Goal: Task Accomplishment & Management: Use online tool/utility

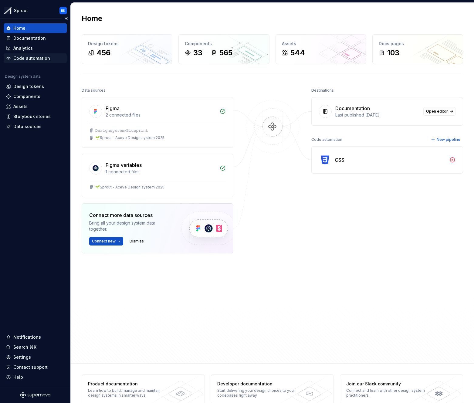
click at [29, 57] on div "Code automation" at bounding box center [31, 58] width 37 height 6
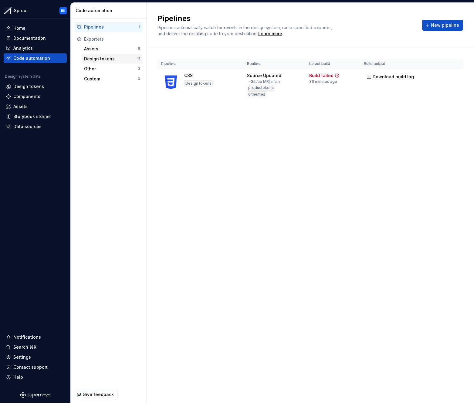
click at [106, 56] on div "Design tokens" at bounding box center [110, 59] width 53 height 6
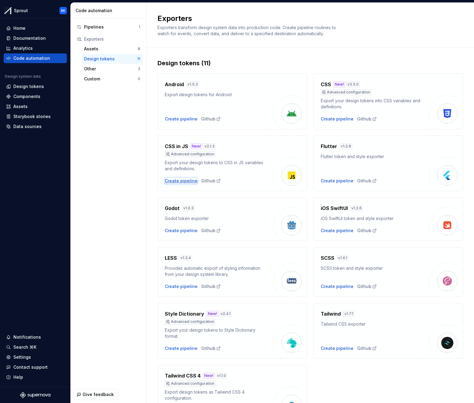
click at [184, 181] on div "Create pipeline" at bounding box center [181, 181] width 33 height 6
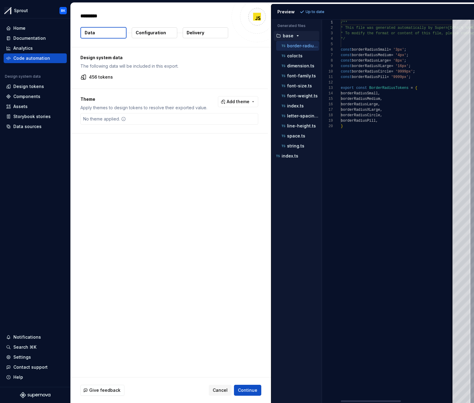
type textarea "*"
click at [300, 57] on p "color.ts" at bounding box center [294, 55] width 15 height 5
type textarea "**********"
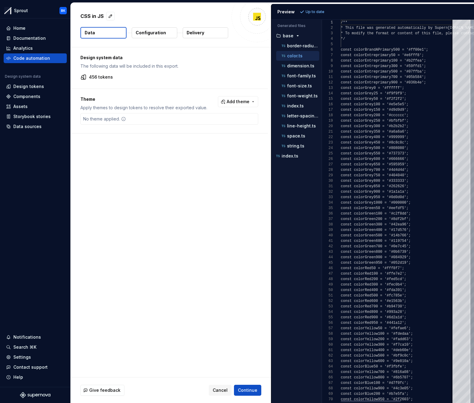
scroll to position [55, 0]
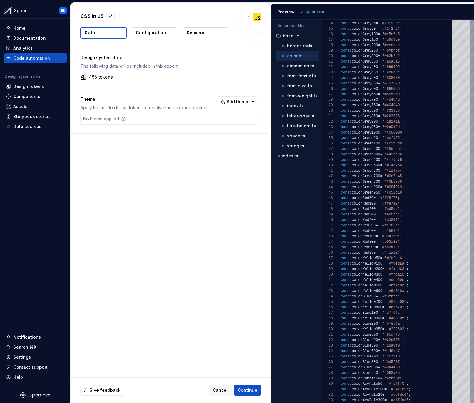
click at [144, 35] on p "Configuration" at bounding box center [151, 33] width 30 height 6
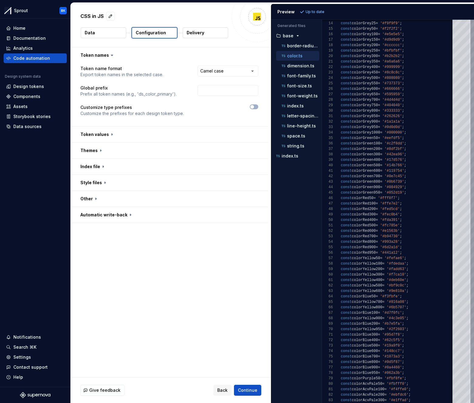
click at [93, 33] on p "Data" at bounding box center [90, 33] width 10 height 6
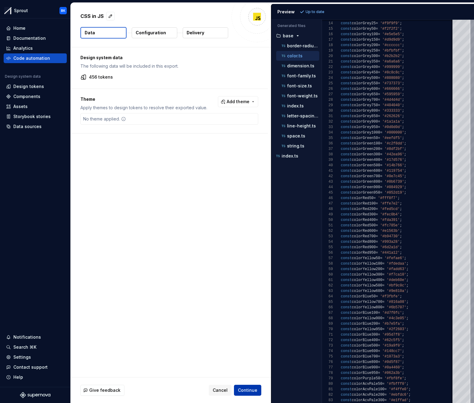
click at [251, 388] on span "Continue" at bounding box center [247, 391] width 19 height 6
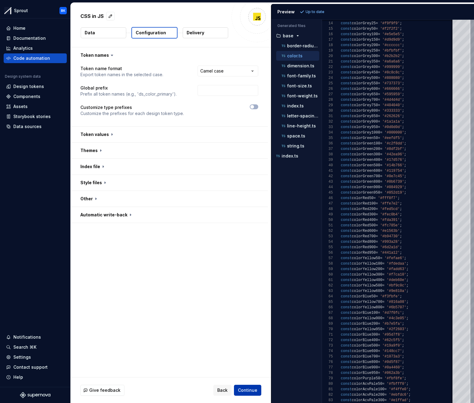
click at [249, 392] on span "Continue" at bounding box center [247, 391] width 19 height 6
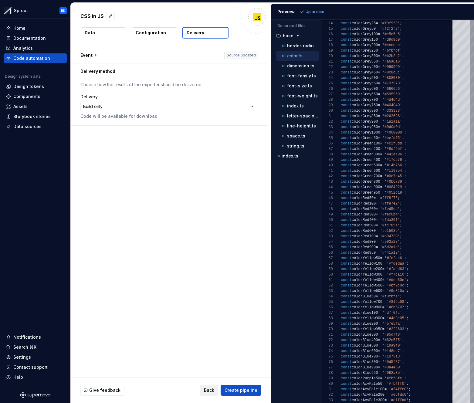
click at [214, 388] on span "Back" at bounding box center [209, 391] width 10 height 6
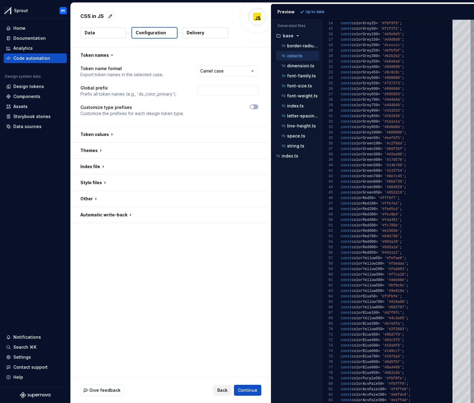
click at [214, 388] on div "Give feedback Back Continue" at bounding box center [170, 390] width 181 height 11
click at [222, 390] on span "Back" at bounding box center [222, 391] width 10 height 6
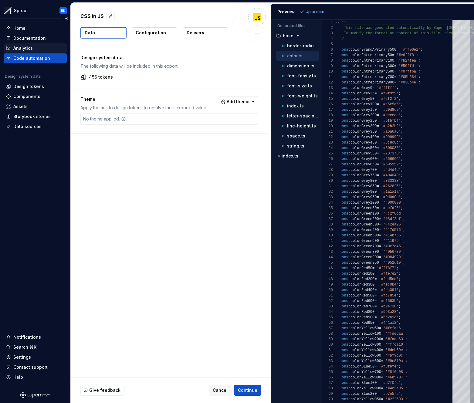
click at [26, 51] on div "Analytics" at bounding box center [22, 48] width 19 height 6
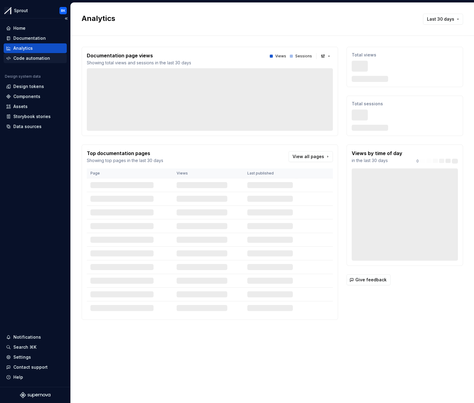
click at [26, 57] on div "Code automation" at bounding box center [31, 58] width 37 height 6
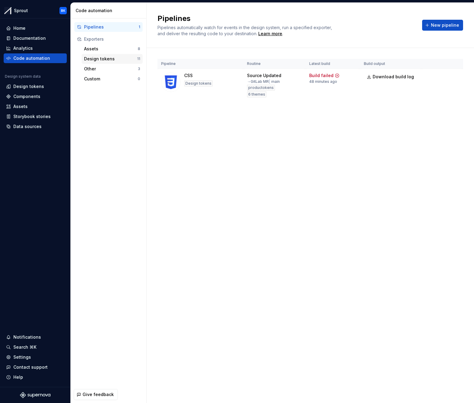
click at [113, 53] on div "Assets 8" at bounding box center [112, 49] width 61 height 10
click at [113, 56] on div "Design tokens" at bounding box center [110, 59] width 53 height 6
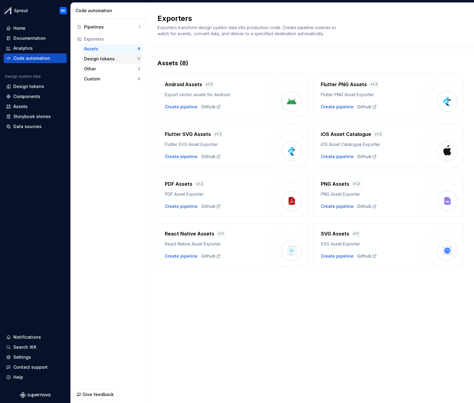
click at [112, 55] on div "Design tokens 11" at bounding box center [112, 59] width 61 height 10
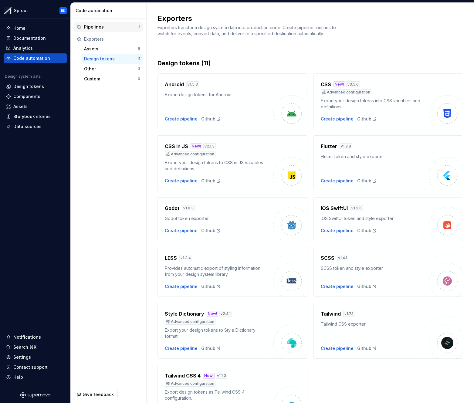
click at [94, 25] on div "Pipelines" at bounding box center [111, 27] width 55 height 6
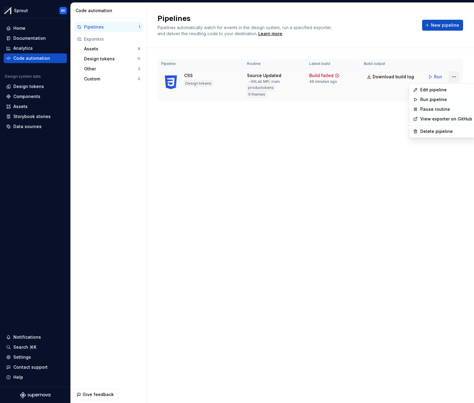
click at [451, 78] on html "Sprout BK Home Documentation Analytics Code automation Design system data Desig…" at bounding box center [237, 201] width 474 height 403
click at [452, 77] on html "Sprout BK Home Documentation Analytics Code automation Design system data Desig…" at bounding box center [237, 201] width 474 height 403
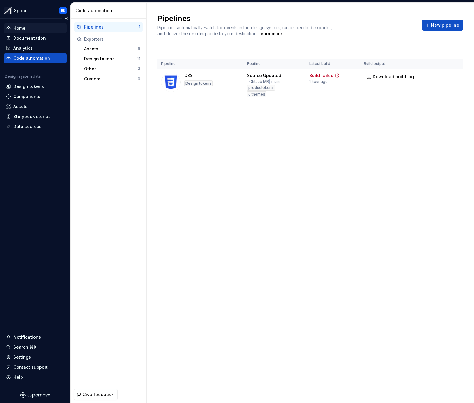
click at [27, 29] on div "Home" at bounding box center [35, 28] width 58 height 6
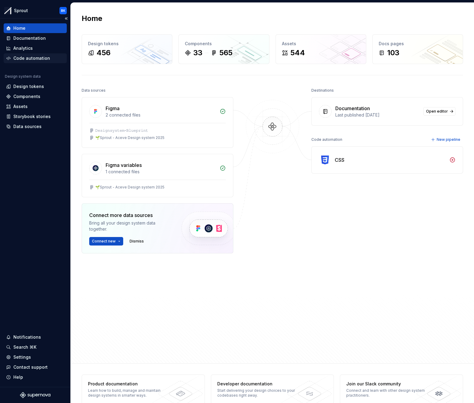
click at [43, 59] on div "Code automation" at bounding box center [31, 58] width 37 height 6
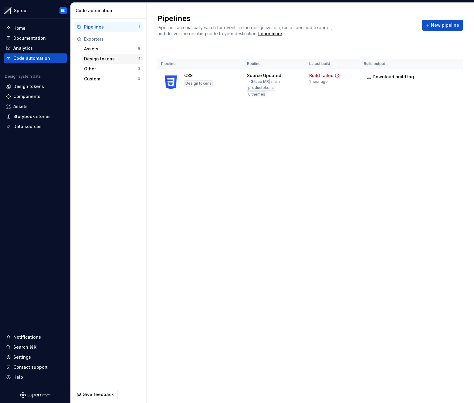
click at [122, 57] on div "Design tokens" at bounding box center [110, 59] width 53 height 6
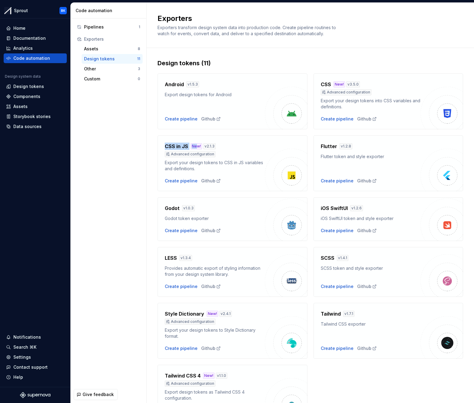
drag, startPoint x: 162, startPoint y: 145, endPoint x: 197, endPoint y: 145, distance: 35.5
click at [197, 145] on div "CSS in JS New! v 2.1.3 Advanced configuration Export your design tokens to CSS …" at bounding box center [233, 163] width 150 height 56
click at [157, 180] on div "Design tokens (11) Android v 1.5.3 Export design tokens for Android Create pipe…" at bounding box center [311, 246] width 328 height 396
click at [212, 182] on div "Github" at bounding box center [211, 181] width 20 height 6
click at [121, 26] on div "Pipelines" at bounding box center [111, 27] width 55 height 6
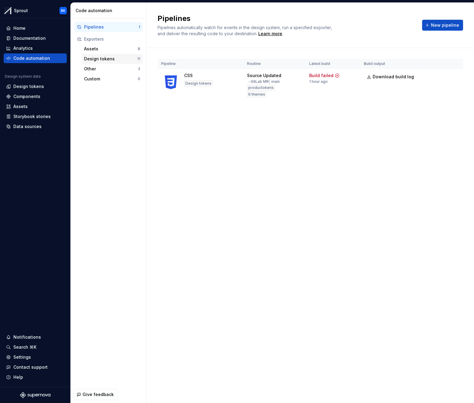
click at [113, 59] on div "Design tokens" at bounding box center [110, 59] width 53 height 6
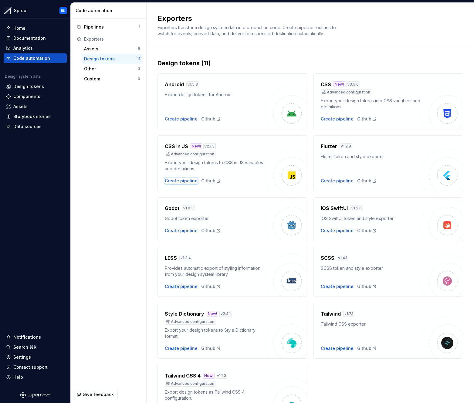
click at [186, 180] on div "Create pipeline" at bounding box center [181, 181] width 33 height 6
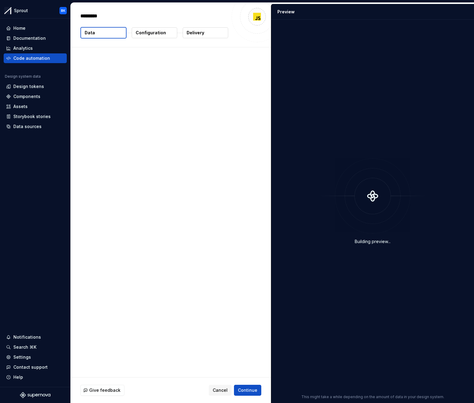
type textarea "*"
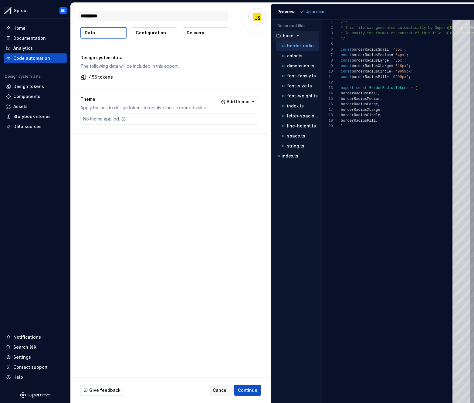
click at [105, 17] on textarea "*********" at bounding box center [153, 16] width 149 height 10
drag, startPoint x: 82, startPoint y: 16, endPoint x: 132, endPoint y: 15, distance: 49.8
click at [132, 15] on textarea "*********" at bounding box center [153, 16] width 149 height 10
drag, startPoint x: 109, startPoint y: 17, endPoint x: 80, endPoint y: 18, distance: 28.6
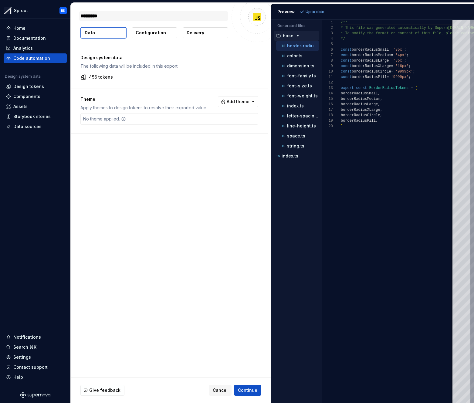
click at [80, 18] on textarea "*********" at bounding box center [153, 16] width 149 height 10
click at [111, 23] on div "********* Data Configuration Delivery" at bounding box center [171, 25] width 200 height 44
drag, startPoint x: 102, startPoint y: 77, endPoint x: 87, endPoint y: 77, distance: 15.5
click at [87, 77] on div "456 tokens" at bounding box center [169, 77] width 178 height 6
click at [127, 75] on div "456 tokens" at bounding box center [169, 77] width 178 height 6
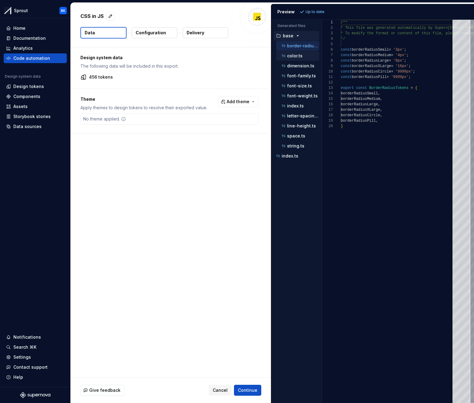
click at [302, 55] on p "color.ts" at bounding box center [294, 55] width 15 height 5
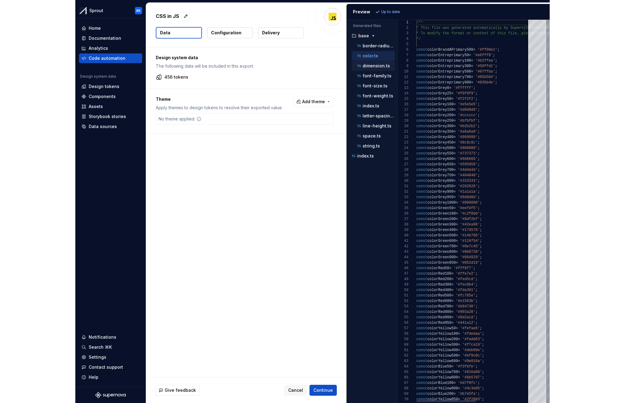
scroll to position [55, 0]
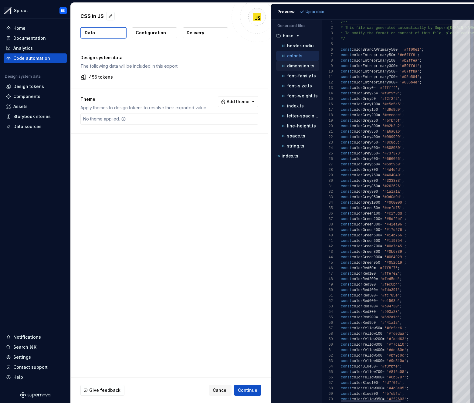
click at [301, 63] on div "dimension.ts" at bounding box center [300, 66] width 39 height 6
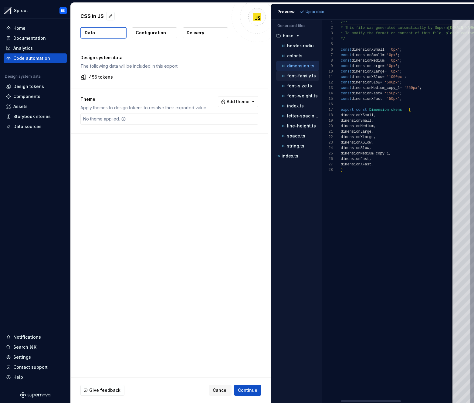
click at [300, 76] on p "font-family.ts" at bounding box center [301, 75] width 29 height 5
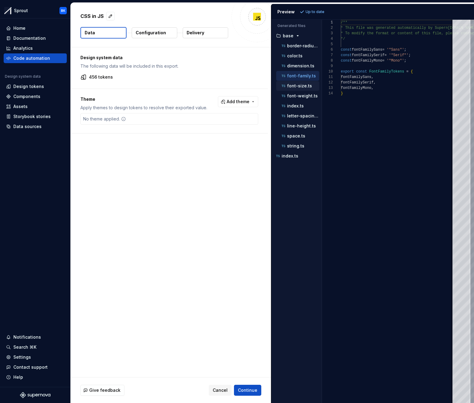
click at [301, 85] on p "font-size.ts" at bounding box center [299, 86] width 25 height 5
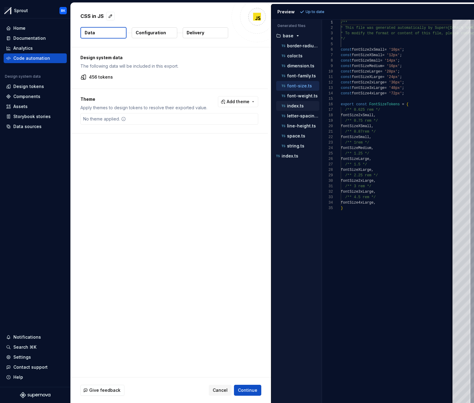
drag, startPoint x: 300, startPoint y: 94, endPoint x: 300, endPoint y: 101, distance: 6.7
click at [300, 95] on p "font-weight.ts" at bounding box center [302, 96] width 31 height 5
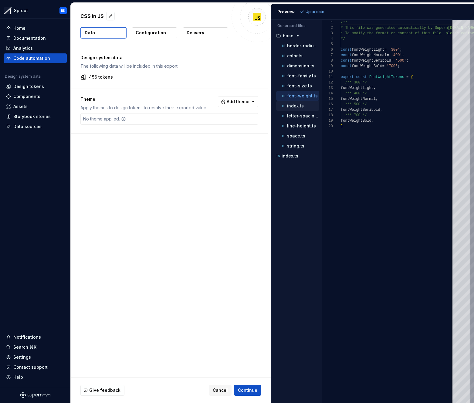
click at [300, 104] on p "index.ts" at bounding box center [295, 106] width 17 height 5
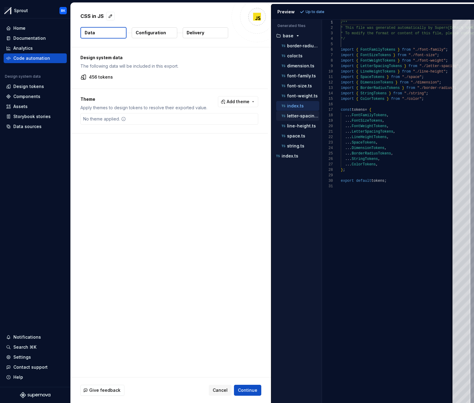
drag, startPoint x: 301, startPoint y: 114, endPoint x: 298, endPoint y: 130, distance: 15.8
click at [301, 114] on p "letter-spacing.ts" at bounding box center [303, 116] width 32 height 5
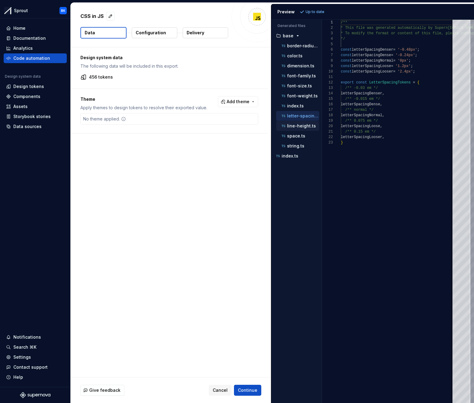
click at [298, 130] on div "line-height.ts" at bounding box center [297, 126] width 43 height 10
click at [298, 140] on div "space.ts" at bounding box center [297, 136] width 43 height 10
click at [297, 144] on p "string.ts" at bounding box center [295, 146] width 17 height 5
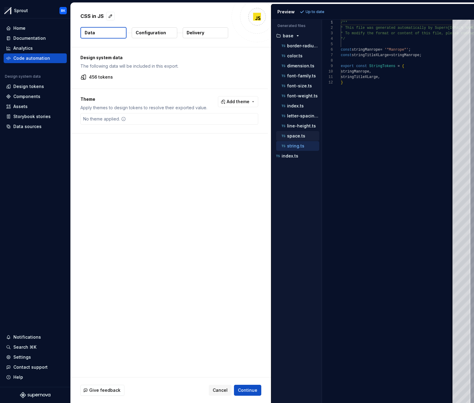
click at [300, 132] on div "space.ts" at bounding box center [297, 136] width 43 height 10
click at [303, 75] on p "font-family.ts" at bounding box center [301, 75] width 29 height 5
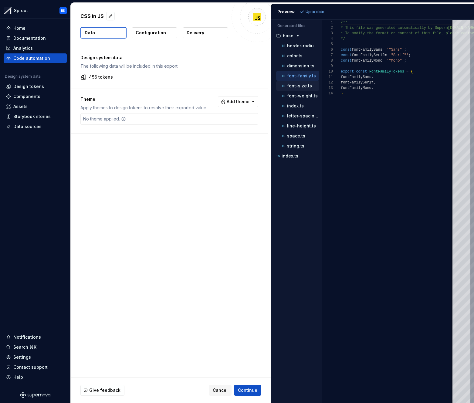
click at [294, 89] on div "font-size.ts" at bounding box center [300, 86] width 39 height 6
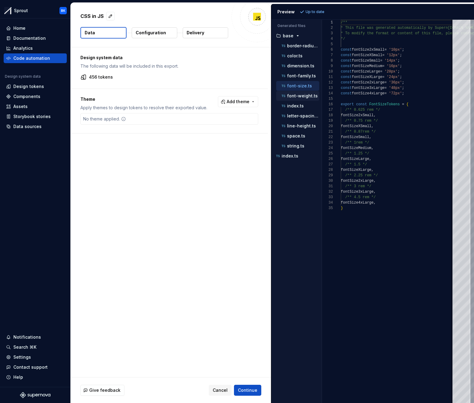
click at [300, 99] on div "font-weight.ts" at bounding box center [300, 96] width 39 height 6
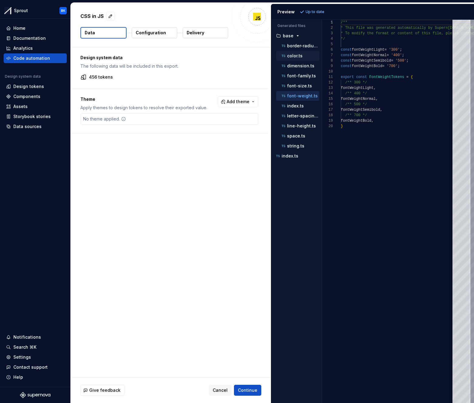
click at [299, 57] on p "color.ts" at bounding box center [294, 55] width 15 height 5
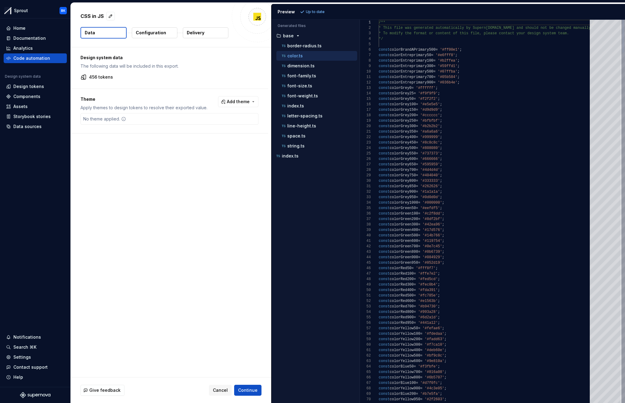
scroll to position [0, 81]
drag, startPoint x: 464, startPoint y: 83, endPoint x: 441, endPoint y: 47, distance: 42.0
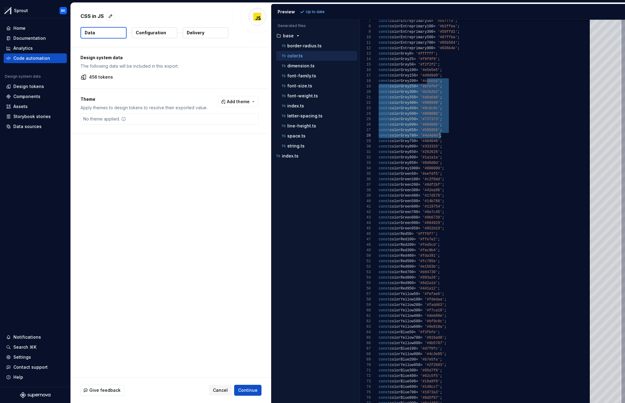
scroll to position [38, 64]
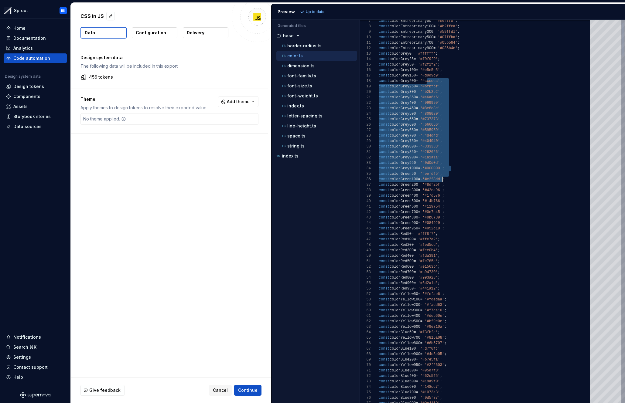
drag, startPoint x: 428, startPoint y: 80, endPoint x: 442, endPoint y: 177, distance: 98.2
type textarea "**********"
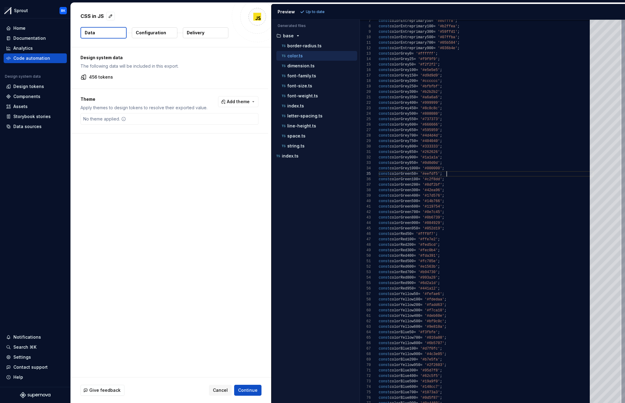
scroll to position [22, 68]
click at [166, 33] on button "Configuration" at bounding box center [155, 32] width 46 height 11
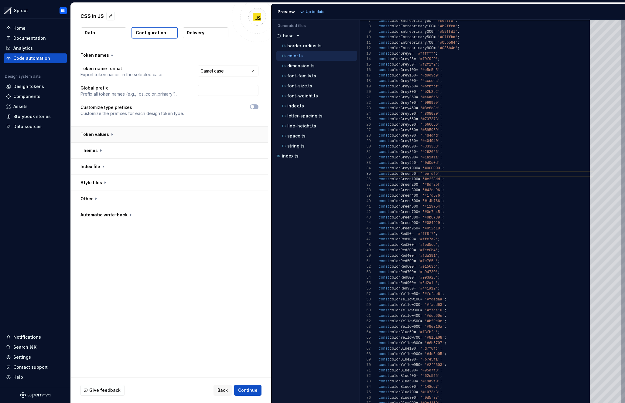
click at [158, 131] on button "button" at bounding box center [169, 135] width 197 height 16
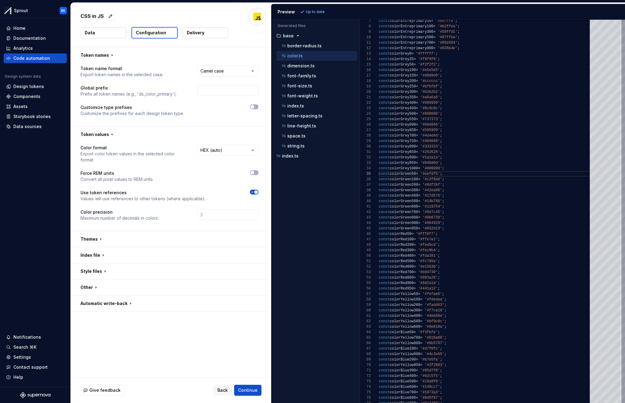
click at [218, 152] on html "**********" at bounding box center [312, 201] width 625 height 403
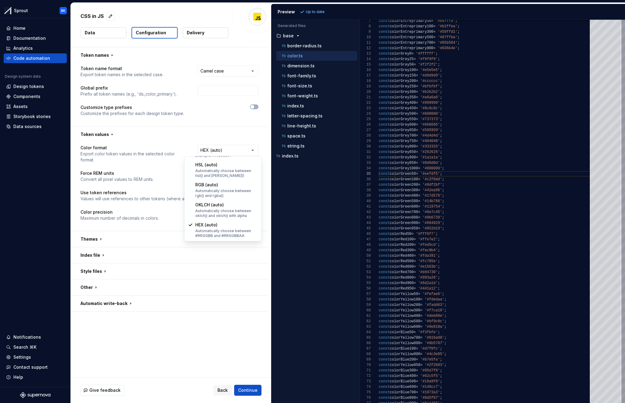
select select "*********"
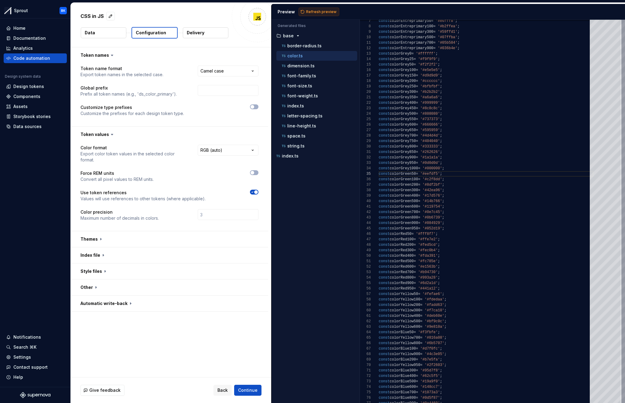
click at [323, 13] on span "Refresh preview" at bounding box center [321, 11] width 30 height 5
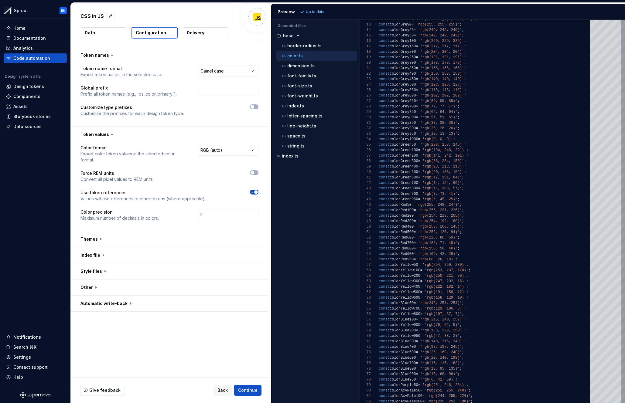
scroll to position [55, 0]
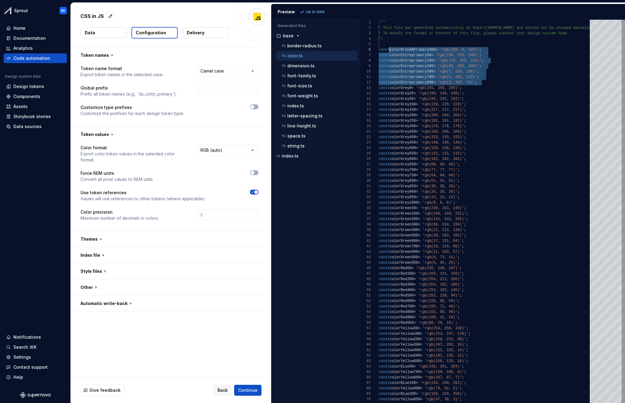
drag, startPoint x: 486, startPoint y: 83, endPoint x: 388, endPoint y: 51, distance: 103.0
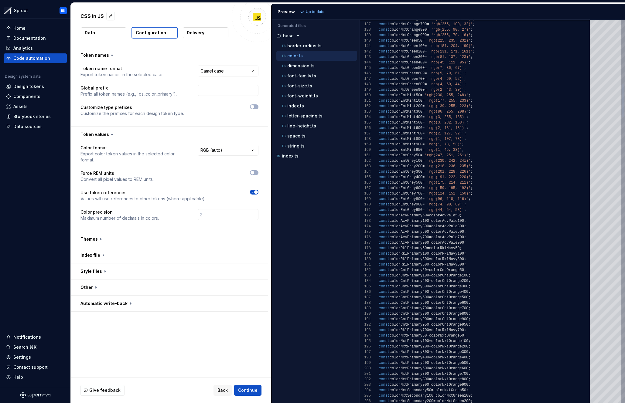
type textarea "**********"
click at [45, 88] on div "Design tokens" at bounding box center [35, 87] width 58 height 6
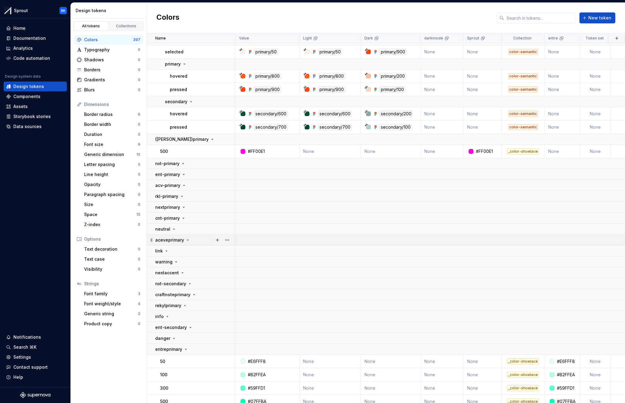
scroll to position [5787, 0]
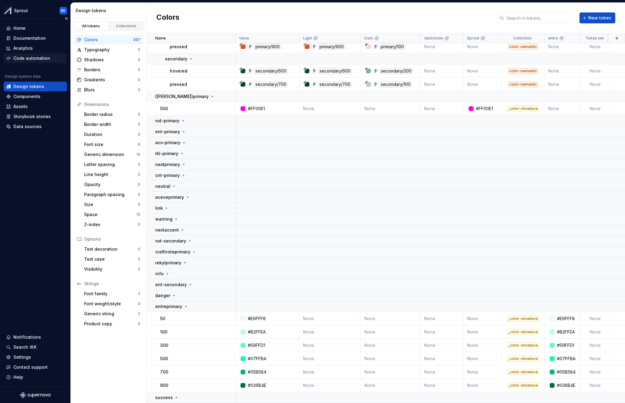
click at [33, 56] on div "Code automation" at bounding box center [31, 58] width 37 height 6
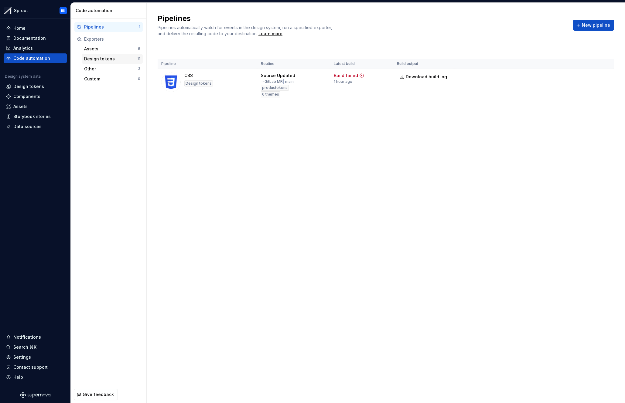
click at [107, 59] on div "Design tokens" at bounding box center [110, 59] width 53 height 6
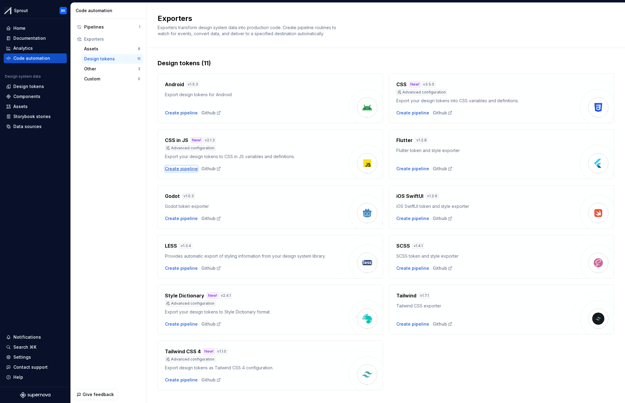
click at [179, 169] on div "Create pipeline" at bounding box center [181, 169] width 33 height 6
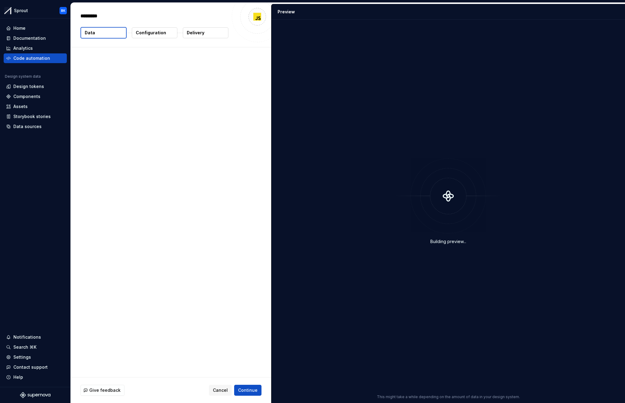
type textarea "*"
click at [136, 30] on p "Configuration" at bounding box center [151, 33] width 30 height 6
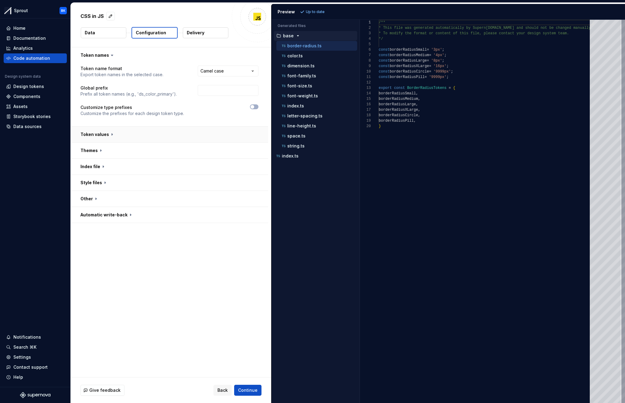
click at [190, 128] on button "button" at bounding box center [169, 135] width 197 height 16
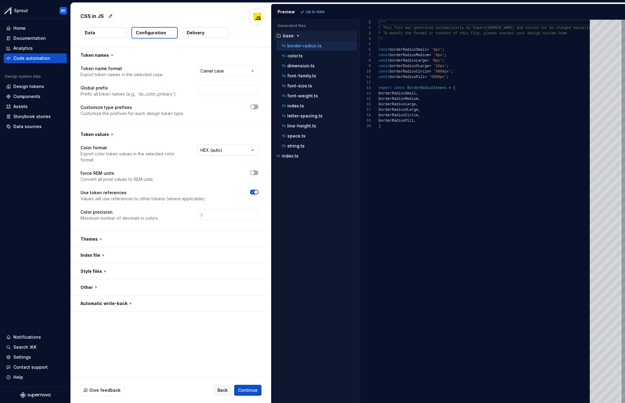
click at [224, 153] on html "**********" at bounding box center [312, 201] width 625 height 403
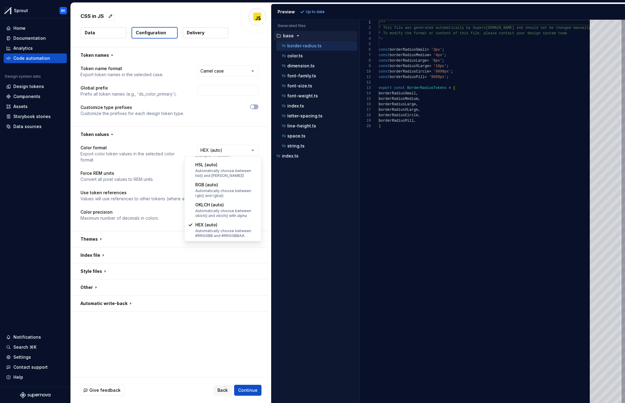
select select "*********"
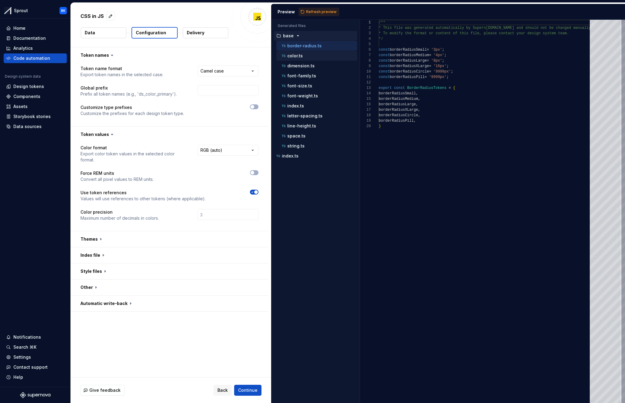
click at [326, 57] on div "color.ts" at bounding box center [319, 56] width 77 height 6
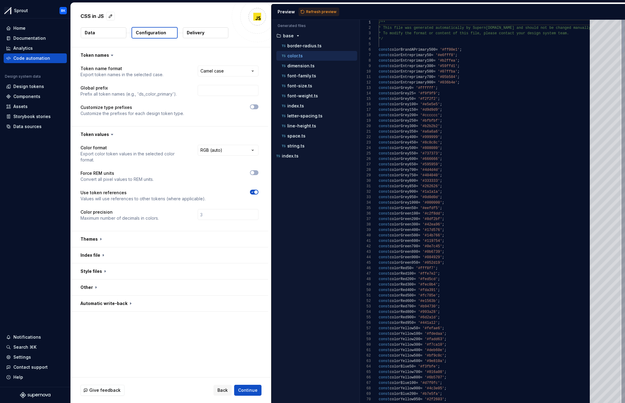
scroll to position [55, 0]
click at [326, 7] on div "Preview Refresh preview" at bounding box center [449, 12] width 354 height 16
click at [324, 9] on span "Refresh preview" at bounding box center [321, 11] width 30 height 5
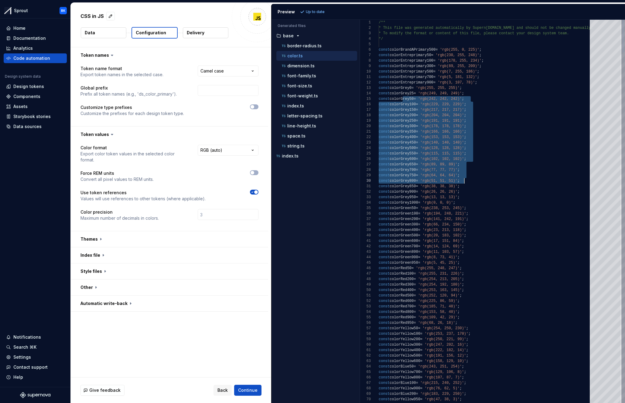
drag, startPoint x: 408, startPoint y: 105, endPoint x: 482, endPoint y: 189, distance: 112.1
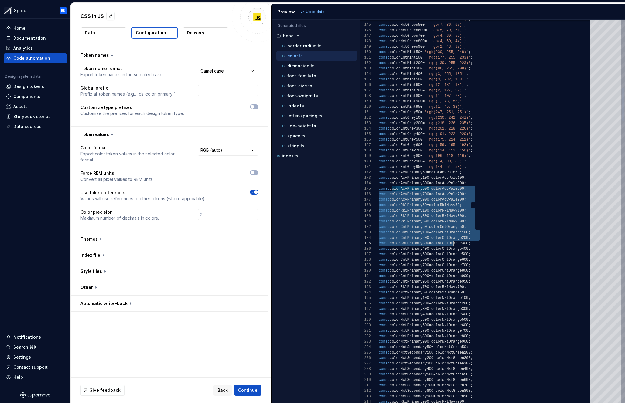
scroll to position [22, 98]
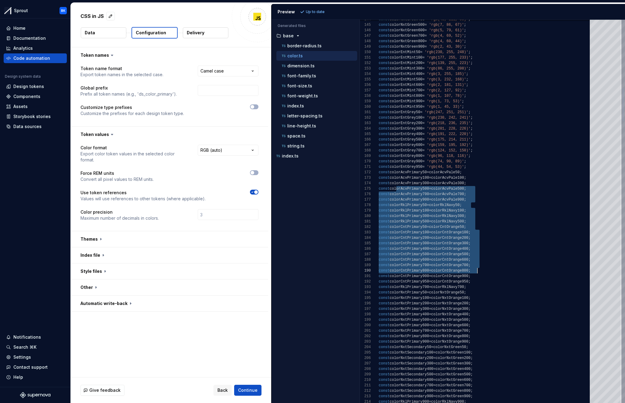
drag, startPoint x: 397, startPoint y: 190, endPoint x: 481, endPoint y: 268, distance: 114.7
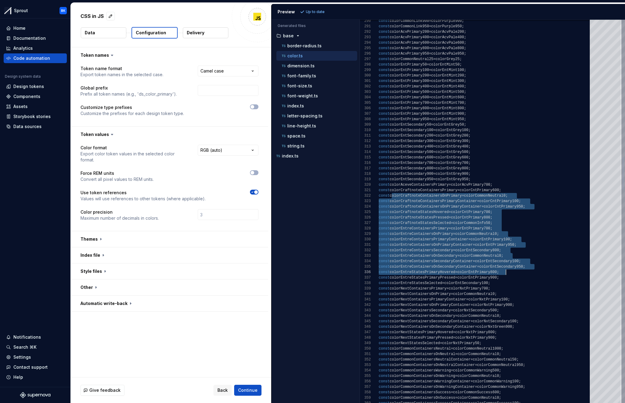
scroll to position [5, 118]
drag, startPoint x: 391, startPoint y: 197, endPoint x: 541, endPoint y: 284, distance: 173.5
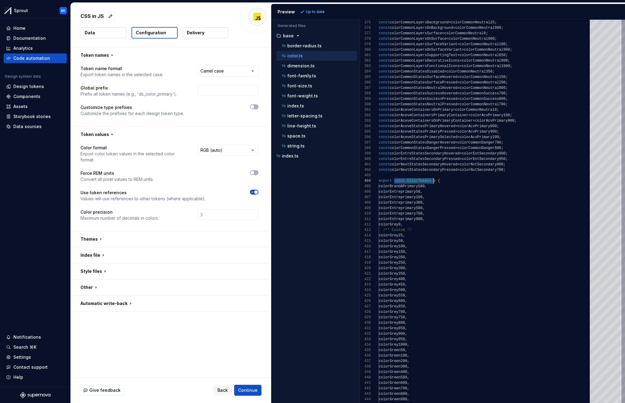
drag, startPoint x: 394, startPoint y: 182, endPoint x: 433, endPoint y: 183, distance: 39.2
click at [433, 183] on div "const colorCommonLayersBackground = colorCommonNeutral25 ; const colorCommonLay…" at bounding box center [486, 183] width 215 height 4417
click at [443, 194] on div "const colorCommonLayersBackground = colorCommonNeutral25 ; const colorCommonLay…" at bounding box center [486, 183] width 215 height 4417
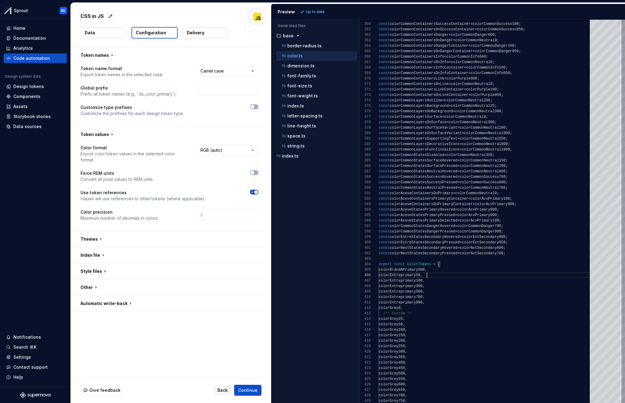
click at [446, 265] on div "colorGrey700 , colorGrey750 , colorGrey450 , colorGrey500 , colorGrey550 , colo…" at bounding box center [486, 267] width 215 height 4417
click at [447, 261] on div "colorGrey700 , colorGrey750 , colorGrey450 , colorGrey500 , colorGrey550 , colo…" at bounding box center [486, 267] width 215 height 4417
type textarea "**********"
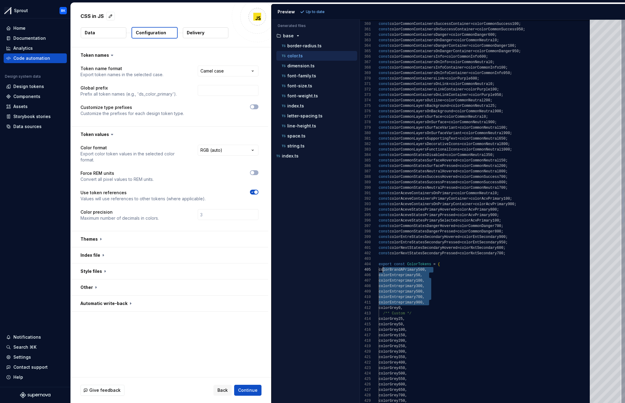
drag, startPoint x: 433, startPoint y: 301, endPoint x: 383, endPoint y: 269, distance: 59.0
click at [383, 269] on div "colorGrey700 , colorGrey750 , colorGrey450 , colorGrey500 , colorGrey550 , colo…" at bounding box center [486, 267] width 215 height 4417
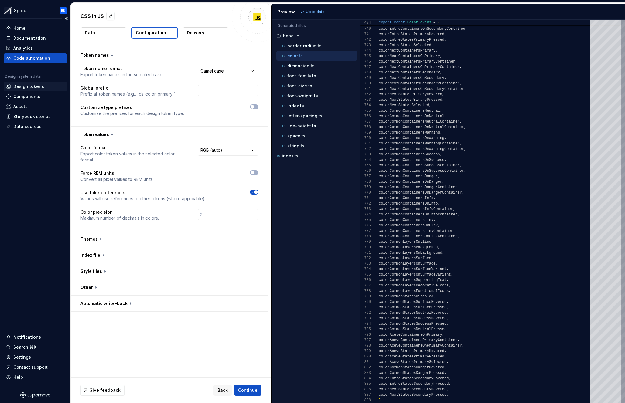
click at [34, 88] on div "Design tokens" at bounding box center [28, 87] width 31 height 6
click at [48, 88] on div "Design tokens" at bounding box center [35, 87] width 58 height 6
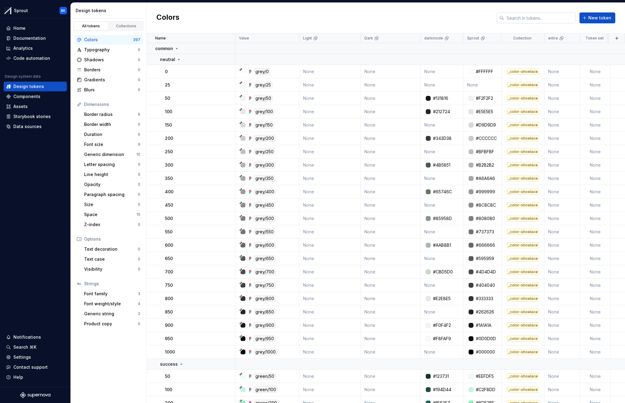
click at [474, 23] on input "text" at bounding box center [540, 17] width 72 height 11
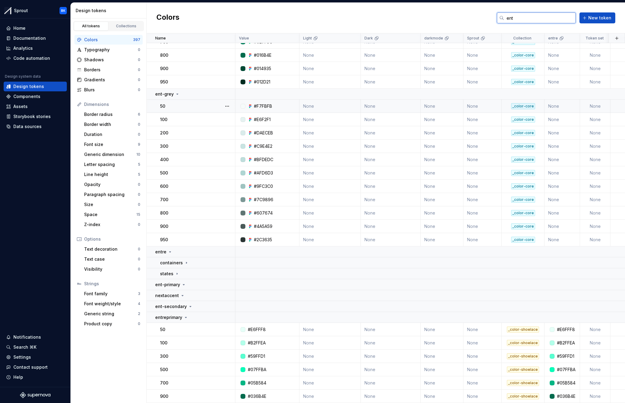
scroll to position [139, 0]
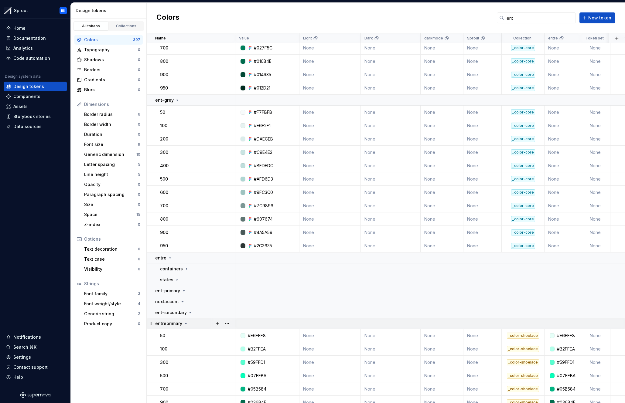
click at [203, 323] on div "entreprimary" at bounding box center [195, 324] width 80 height 6
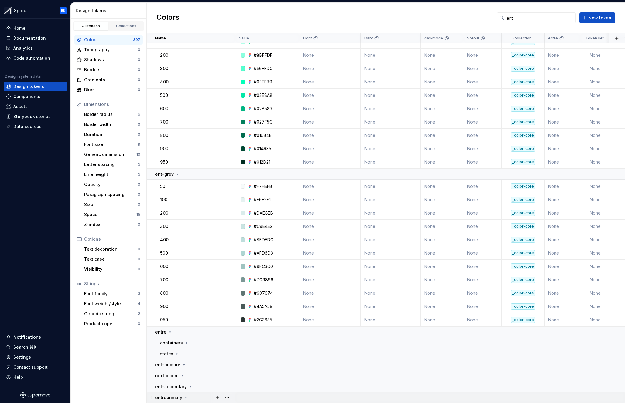
click at [201, 398] on div "entreprimary" at bounding box center [195, 398] width 80 height 6
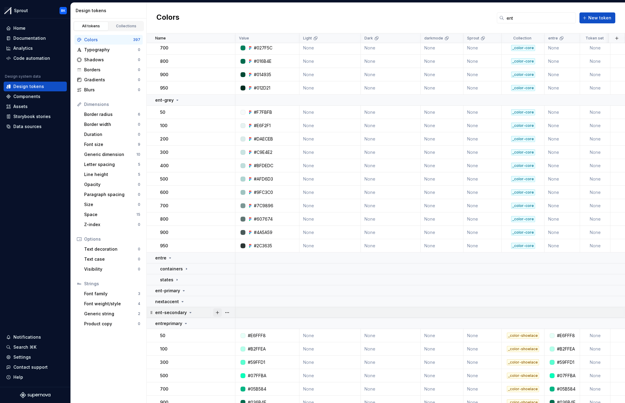
scroll to position [145, 0]
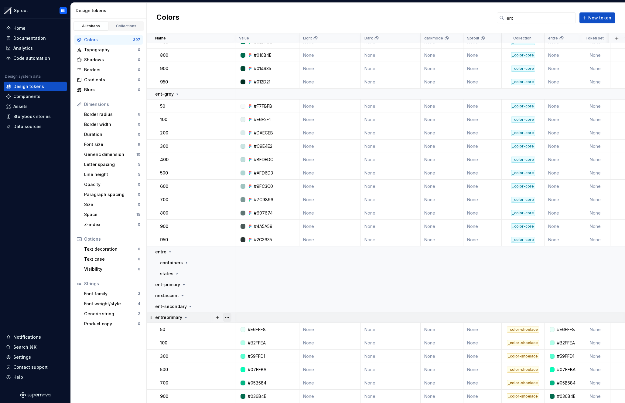
click at [229, 317] on button "button" at bounding box center [227, 317] width 9 height 9
click at [250, 385] on div "Delete group" at bounding box center [253, 386] width 39 height 6
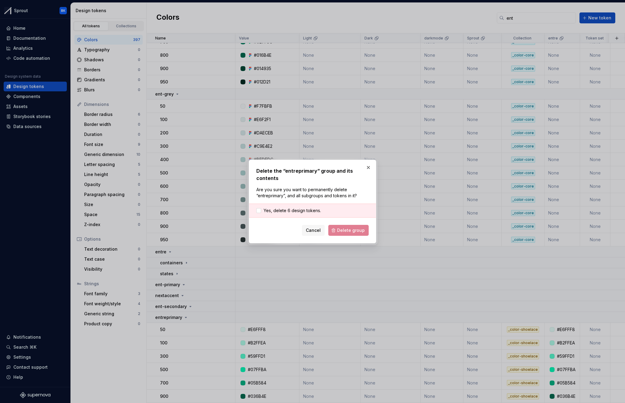
click at [284, 213] on span "Yes, delete 6 design tokens." at bounding box center [292, 211] width 57 height 6
click at [346, 231] on span "Delete group" at bounding box center [351, 230] width 28 height 6
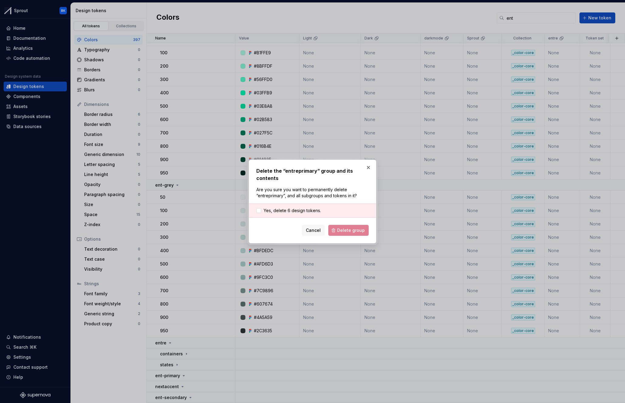
scroll to position [54, 0]
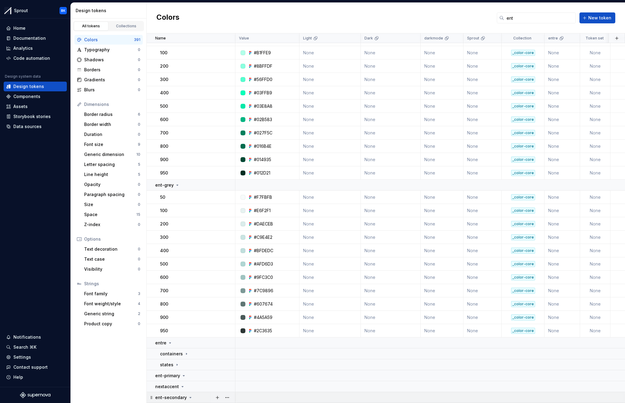
click at [205, 395] on div "ent-secondary" at bounding box center [195, 398] width 80 height 6
click at [197, 396] on div "ent-secondary" at bounding box center [195, 398] width 80 height 6
drag, startPoint x: 190, startPoint y: 397, endPoint x: 190, endPoint y: 400, distance: 3.7
click at [190, 397] on icon at bounding box center [190, 397] width 5 height 5
click at [184, 355] on icon at bounding box center [186, 354] width 5 height 5
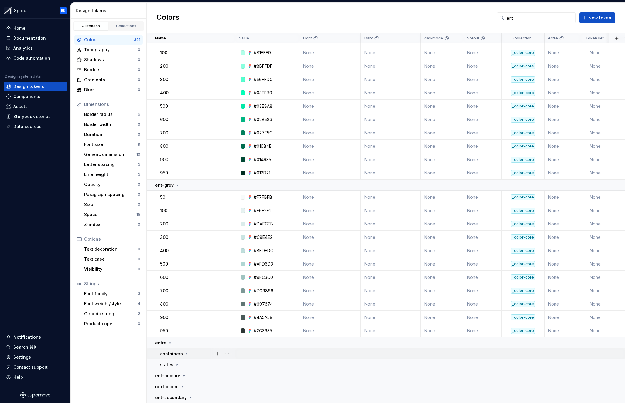
scroll to position [145, 0]
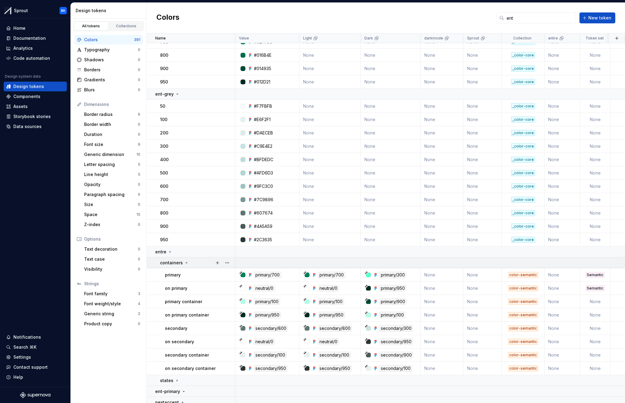
click at [200, 261] on div "containers" at bounding box center [197, 263] width 75 height 6
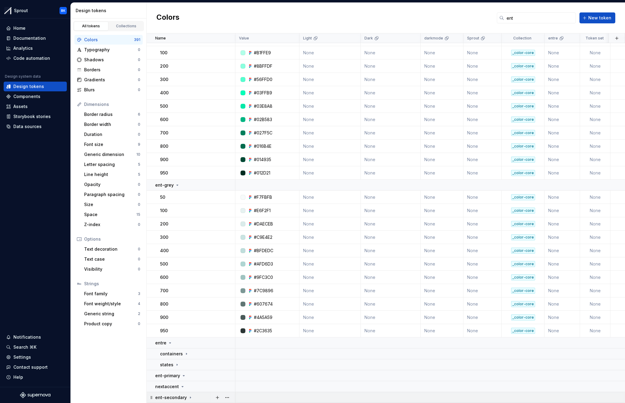
click at [194, 400] on div "ent-secondary" at bounding box center [195, 398] width 80 height 6
click at [192, 390] on div "ent-primary" at bounding box center [195, 389] width 80 height 6
click at [191, 377] on div "ent-primary" at bounding box center [195, 376] width 80 height 6
click at [191, 385] on div "nextaccent" at bounding box center [195, 387] width 80 height 6
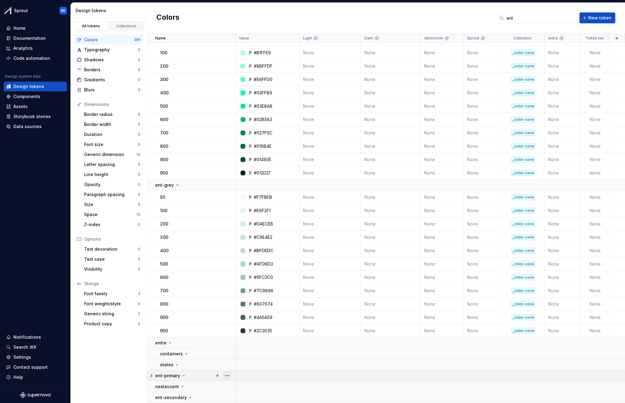
click at [228, 376] on button "button" at bounding box center [227, 376] width 9 height 9
click at [240, 367] on div "Delete group" at bounding box center [253, 364] width 39 height 6
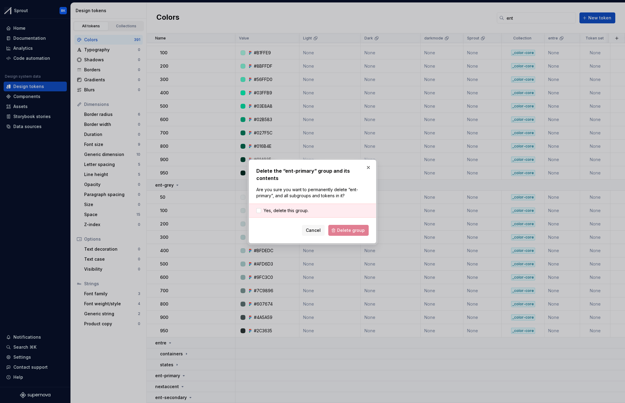
drag, startPoint x: 298, startPoint y: 205, endPoint x: 330, endPoint y: 220, distance: 34.9
click at [298, 208] on span "Yes, delete this group." at bounding box center [286, 211] width 45 height 6
click at [347, 227] on span "Delete group" at bounding box center [351, 230] width 28 height 6
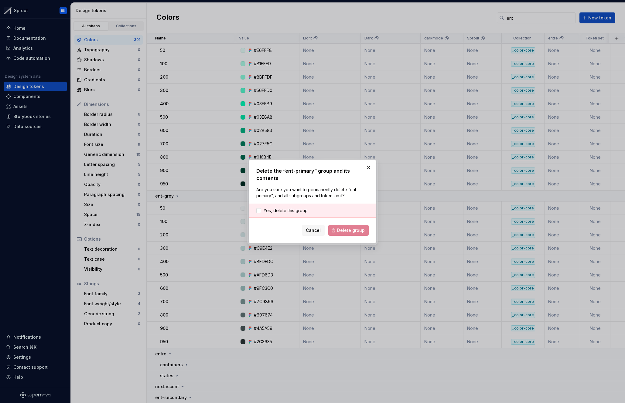
scroll to position [43, 0]
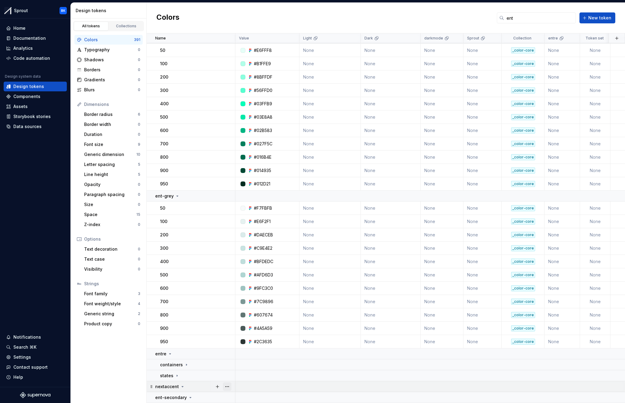
click at [225, 387] on button "button" at bounding box center [227, 387] width 9 height 9
click at [238, 371] on div "Delete group" at bounding box center [250, 375] width 52 height 10
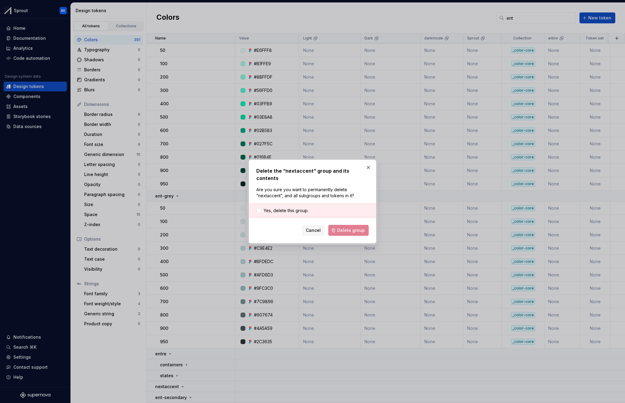
drag, startPoint x: 292, startPoint y: 207, endPoint x: 320, endPoint y: 214, distance: 28.1
click at [292, 208] on span "Yes, delete this group." at bounding box center [286, 211] width 45 height 6
click at [345, 227] on span "Delete group" at bounding box center [351, 230] width 28 height 6
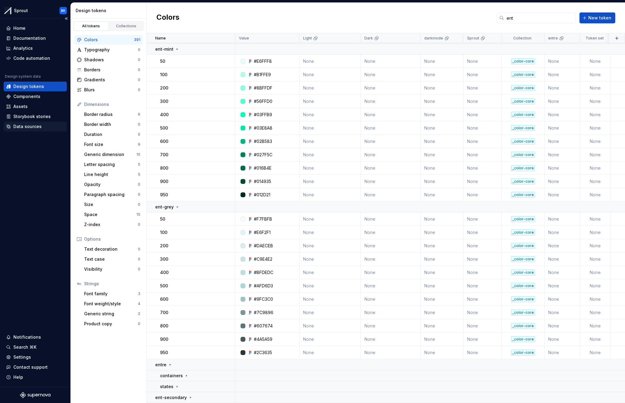
scroll to position [0, 0]
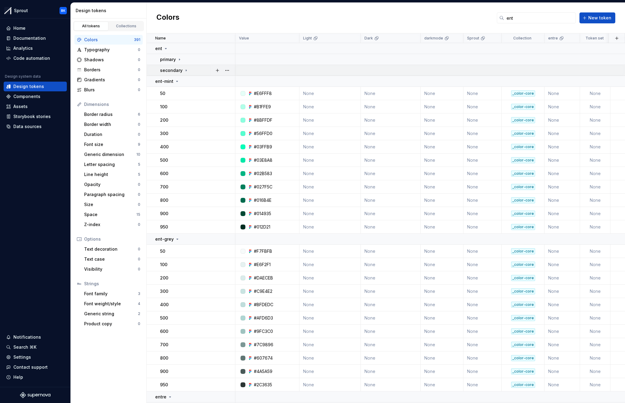
click at [192, 72] on div "secondary" at bounding box center [197, 70] width 75 height 6
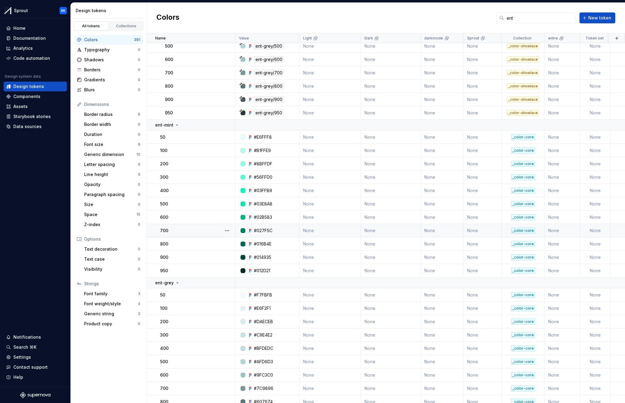
scroll to position [179, 0]
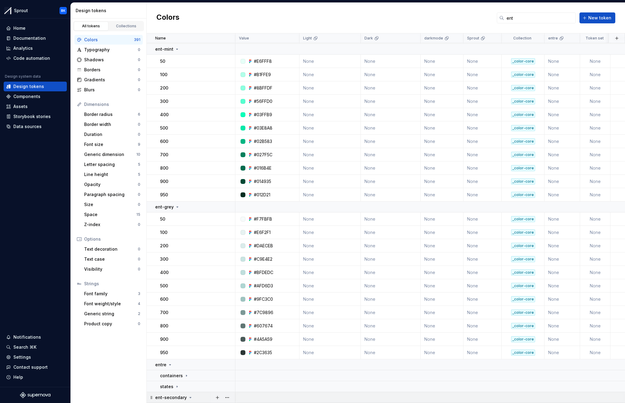
click at [198, 398] on div "ent-secondary" at bounding box center [195, 398] width 80 height 6
click at [229, 397] on button "button" at bounding box center [227, 398] width 9 height 9
click at [251, 386] on div "Delete group" at bounding box center [253, 386] width 39 height 6
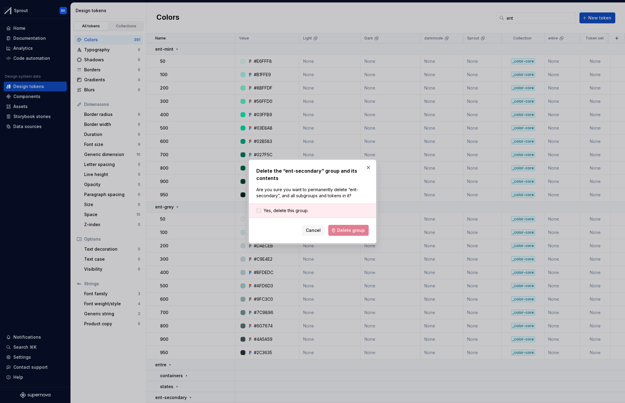
click at [304, 211] on span "Yes, delete this group." at bounding box center [286, 211] width 45 height 6
click at [340, 232] on span "Delete group" at bounding box center [351, 230] width 28 height 6
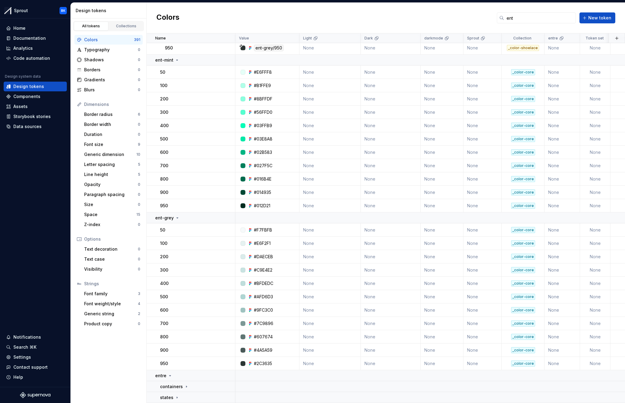
click at [190, 373] on div "entre" at bounding box center [195, 376] width 80 height 6
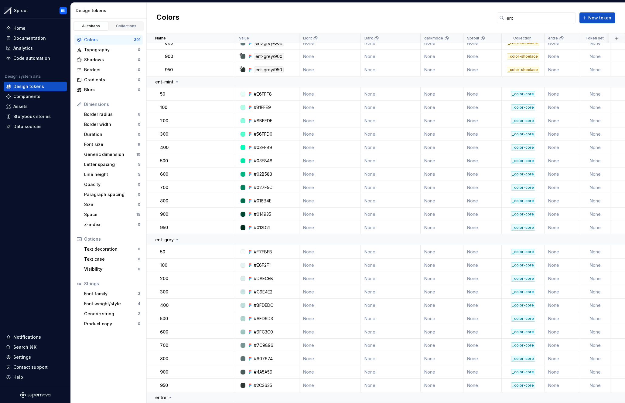
scroll to position [146, 0]
click at [187, 398] on div "entre" at bounding box center [195, 398] width 80 height 6
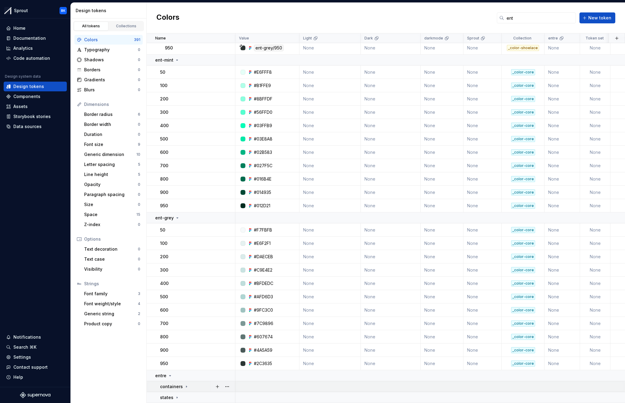
click at [196, 384] on div "containers" at bounding box center [197, 387] width 75 height 6
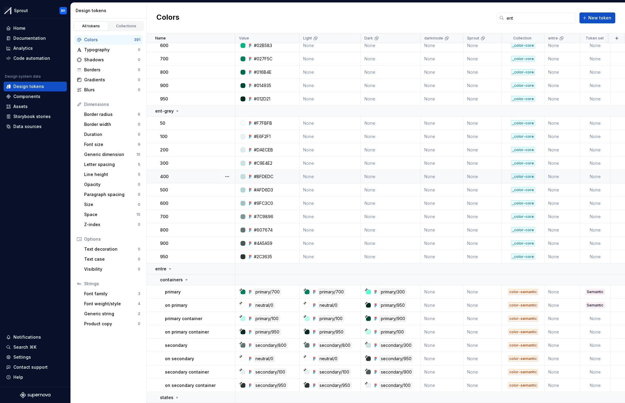
drag, startPoint x: 195, startPoint y: 279, endPoint x: 195, endPoint y: 287, distance: 7.6
click at [195, 280] on div "containers" at bounding box center [197, 280] width 75 height 6
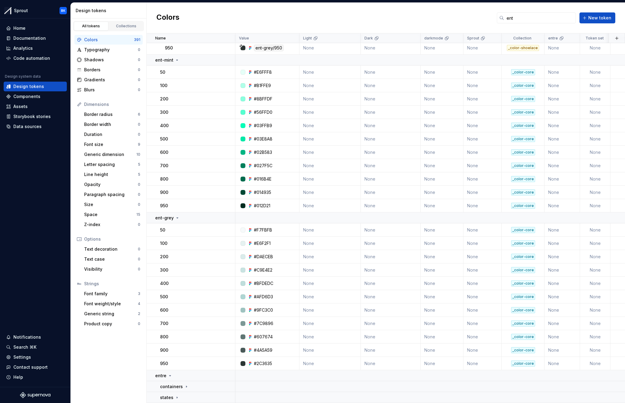
click at [186, 373] on div "entre" at bounding box center [195, 376] width 80 height 6
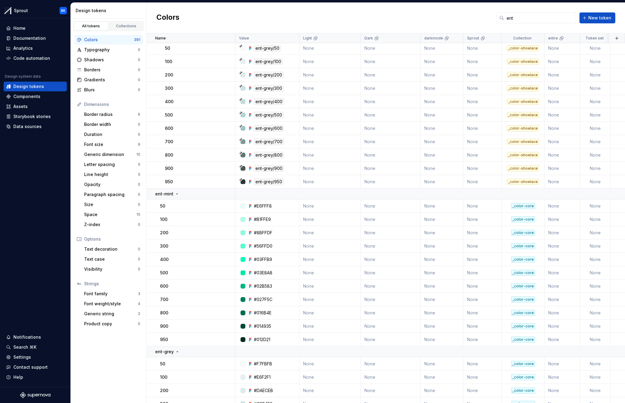
scroll to position [0, 0]
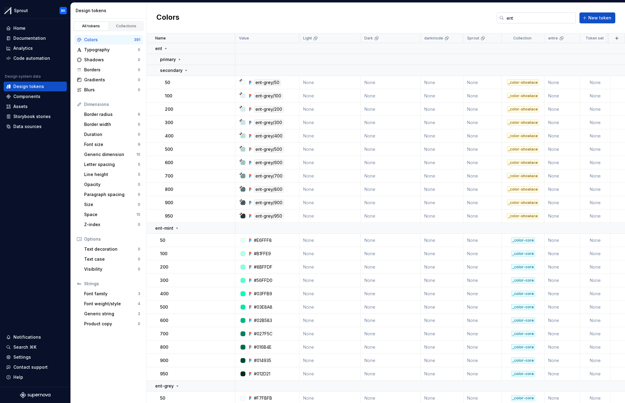
click at [474, 22] on input "ent" at bounding box center [540, 17] width 72 height 11
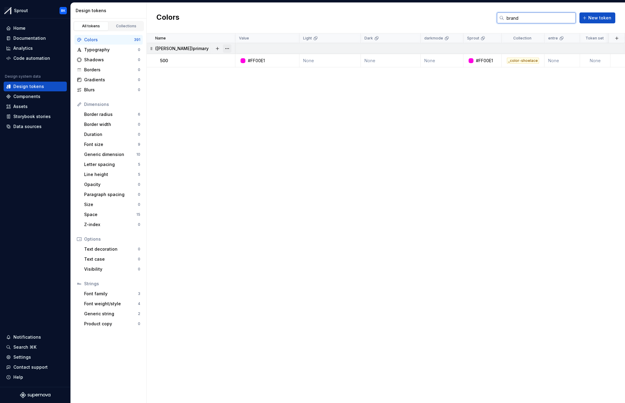
type input "brand"
click at [227, 49] on button "button" at bounding box center [227, 48] width 9 height 9
click at [247, 118] on div "Delete group" at bounding box center [253, 117] width 39 height 6
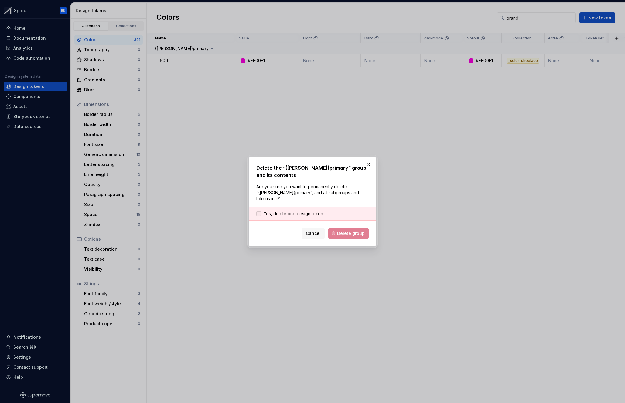
click at [322, 211] on span "Yes, delete one design token." at bounding box center [294, 214] width 60 height 6
click at [349, 231] on span "Delete group" at bounding box center [351, 234] width 28 height 6
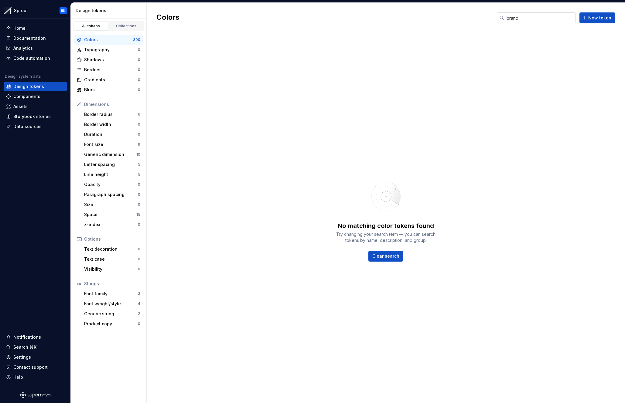
click at [553, 20] on input "brand" at bounding box center [540, 17] width 72 height 11
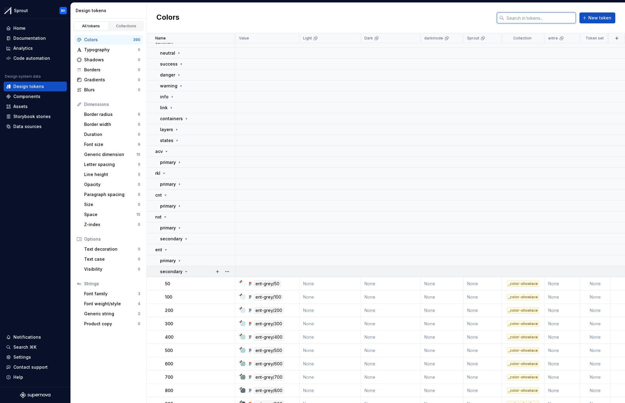
scroll to position [7, 0]
click at [193, 271] on div "secondary" at bounding box center [197, 271] width 75 height 6
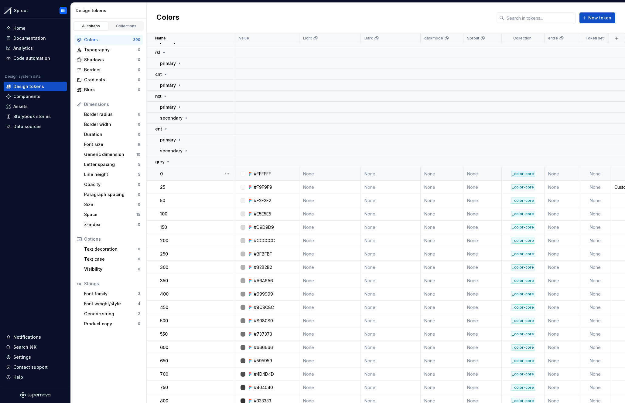
scroll to position [130, 0]
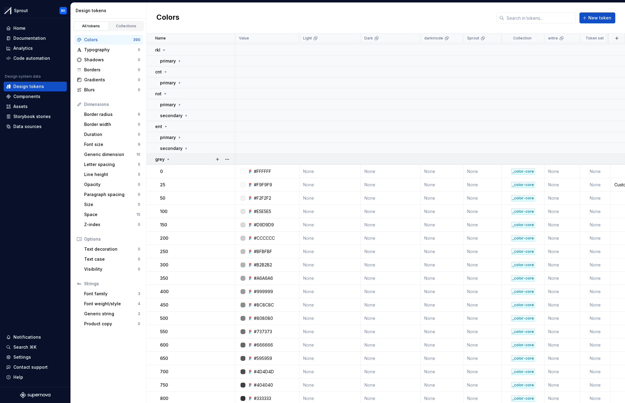
click at [178, 159] on div "grey" at bounding box center [195, 159] width 80 height 6
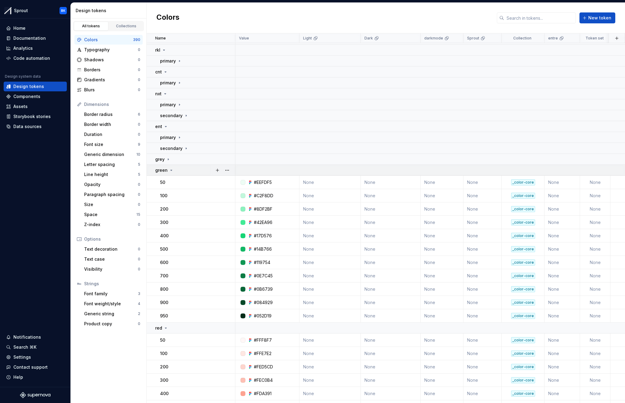
click at [179, 167] on div "green" at bounding box center [195, 170] width 80 height 6
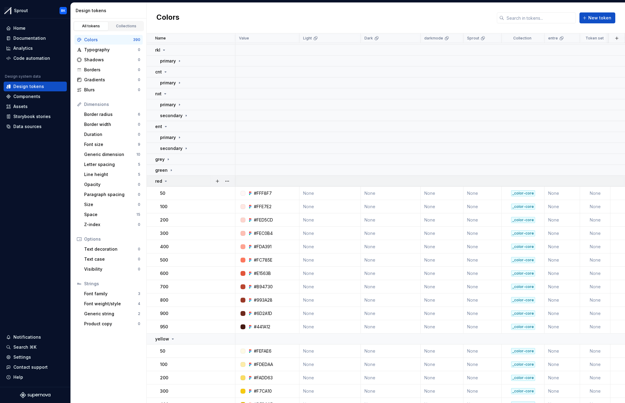
click at [176, 178] on div "red" at bounding box center [195, 181] width 80 height 6
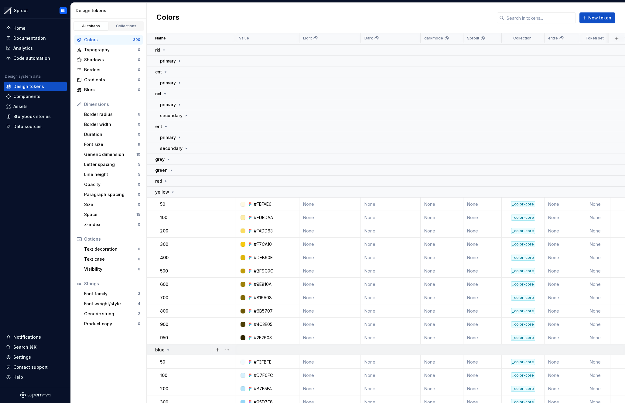
click at [174, 193] on icon at bounding box center [172, 192] width 5 height 5
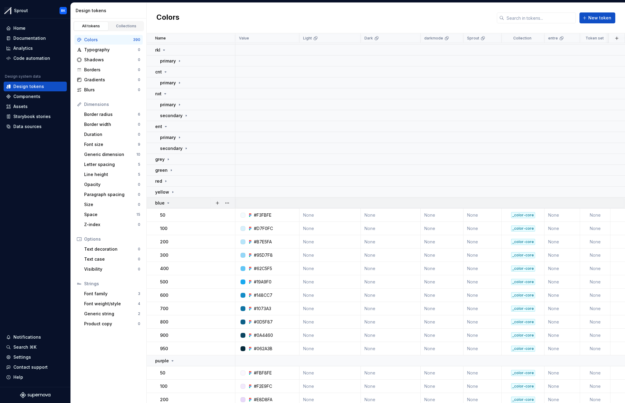
click at [181, 205] on div "blue" at bounding box center [195, 203] width 80 height 6
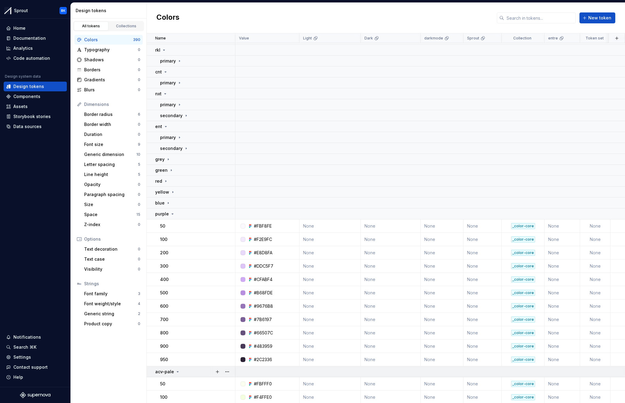
drag, startPoint x: 184, startPoint y: 215, endPoint x: 186, endPoint y: 225, distance: 10.2
click at [184, 215] on div "purple" at bounding box center [195, 214] width 80 height 6
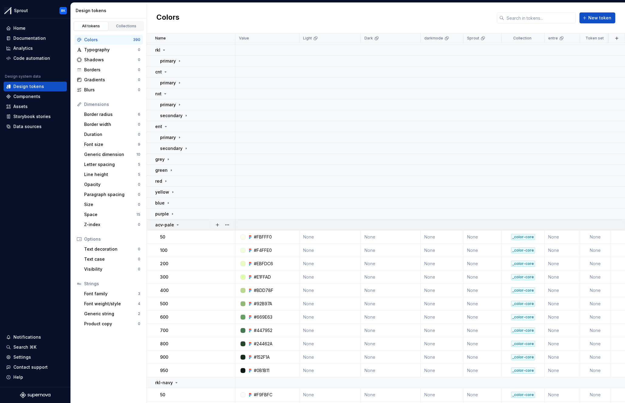
click at [186, 227] on div "acv-pale" at bounding box center [195, 225] width 80 height 6
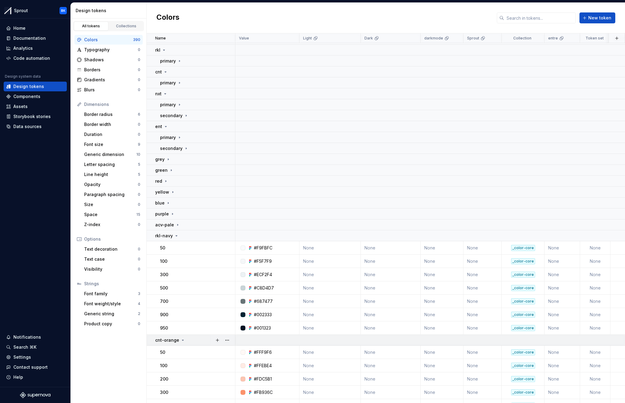
drag, startPoint x: 191, startPoint y: 235, endPoint x: 191, endPoint y: 241, distance: 6.4
click at [191, 236] on div "rkl-navy" at bounding box center [195, 236] width 80 height 6
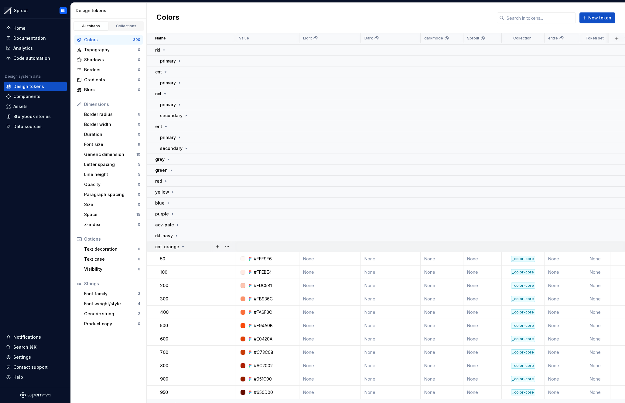
drag, startPoint x: 190, startPoint y: 246, endPoint x: 191, endPoint y: 249, distance: 3.3
click at [190, 246] on div "cnt-orange" at bounding box center [195, 247] width 80 height 6
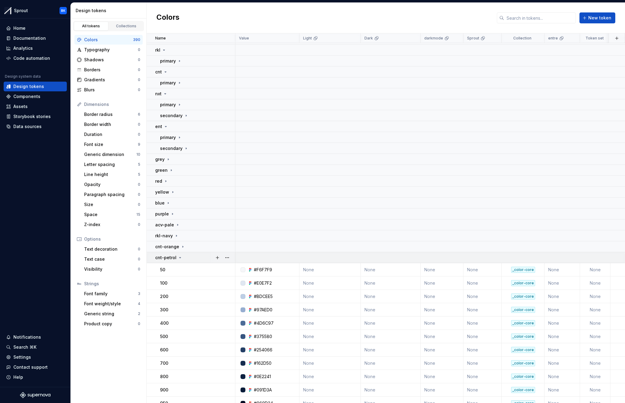
click at [191, 259] on div "cnt-petrol" at bounding box center [195, 258] width 80 height 6
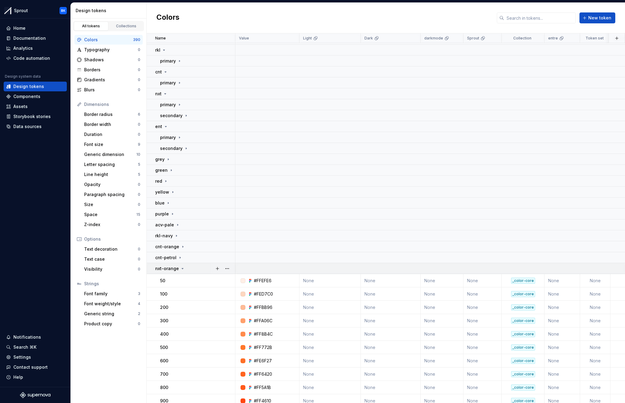
click at [192, 269] on div "nxt-orange" at bounding box center [195, 269] width 80 height 6
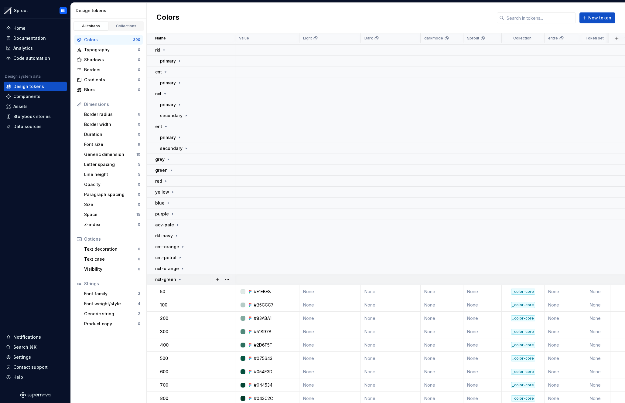
click at [194, 282] on div "nxt-green" at bounding box center [195, 280] width 80 height 6
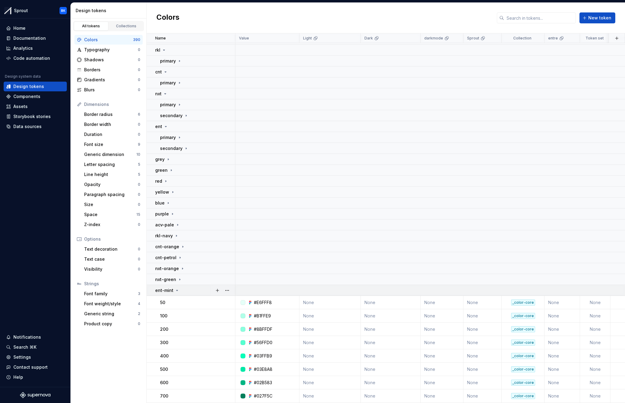
click at [196, 290] on div "ent-mint" at bounding box center [195, 291] width 80 height 6
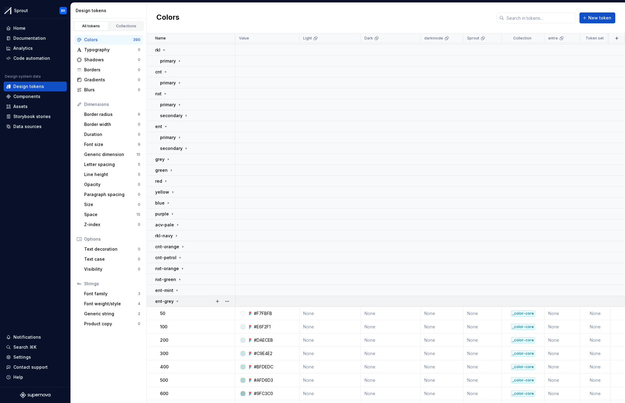
click at [197, 302] on div "ent-grey" at bounding box center [195, 302] width 80 height 6
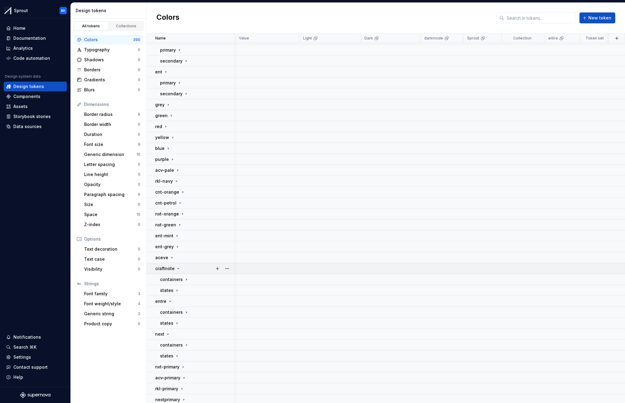
scroll to position [186, 0]
click at [191, 268] on div "craftnote" at bounding box center [195, 267] width 80 height 6
click at [191, 277] on div "containers" at bounding box center [197, 278] width 75 height 6
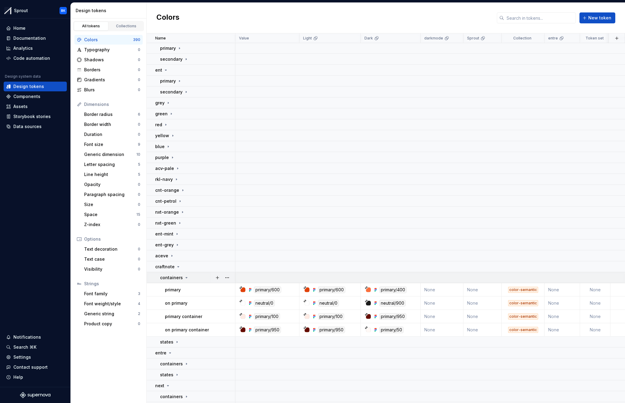
click at [192, 277] on div "containers" at bounding box center [197, 278] width 75 height 6
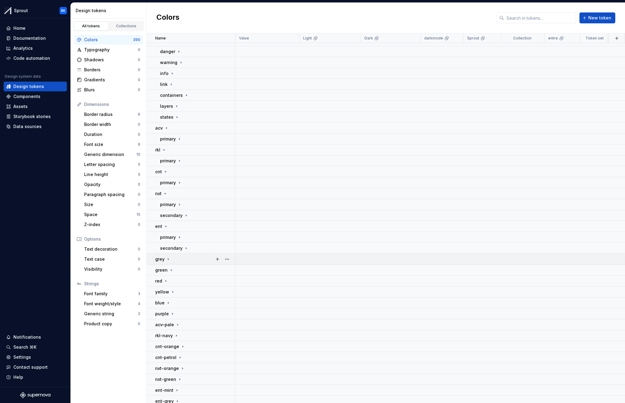
scroll to position [30, 0]
click at [172, 224] on div "ent" at bounding box center [195, 227] width 80 height 6
click at [173, 192] on div "nxt" at bounding box center [195, 194] width 80 height 6
click at [173, 172] on div "cnt" at bounding box center [195, 172] width 80 height 6
drag, startPoint x: 176, startPoint y: 152, endPoint x: 179, endPoint y: 133, distance: 19.3
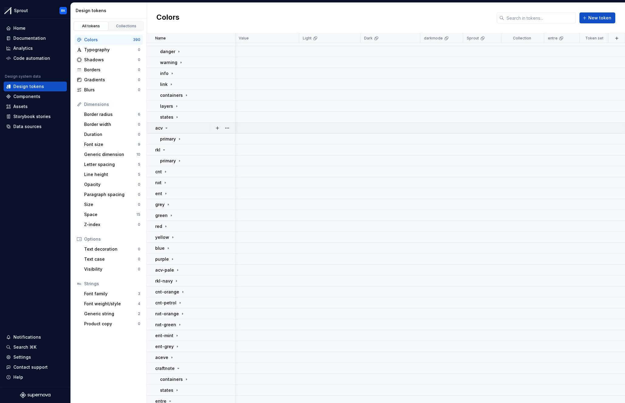
click at [176, 152] on div "rkl" at bounding box center [195, 150] width 80 height 6
drag, startPoint x: 179, startPoint y: 125, endPoint x: 177, endPoint y: 136, distance: 11.4
click at [179, 125] on div "acv" at bounding box center [195, 128] width 80 height 6
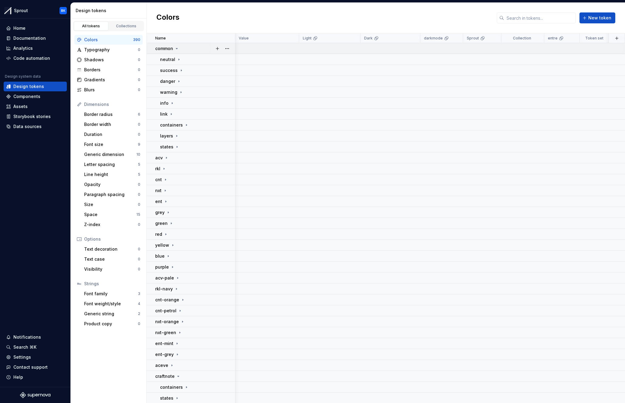
click at [185, 50] on div "common" at bounding box center [195, 49] width 80 height 6
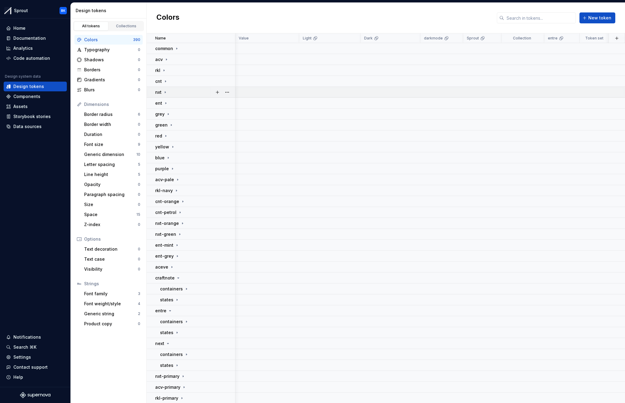
scroll to position [0, 0]
click at [189, 103] on div "ent" at bounding box center [195, 103] width 80 height 6
click at [179, 105] on div "ent" at bounding box center [195, 103] width 80 height 6
click at [189, 46] on div "common" at bounding box center [195, 49] width 80 height 6
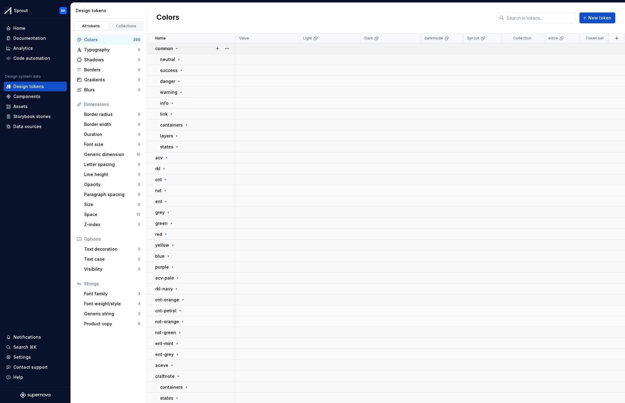
click at [189, 48] on div "common" at bounding box center [195, 49] width 80 height 6
click at [188, 50] on div "common" at bounding box center [195, 49] width 80 height 6
click at [185, 52] on td "common" at bounding box center [191, 48] width 89 height 11
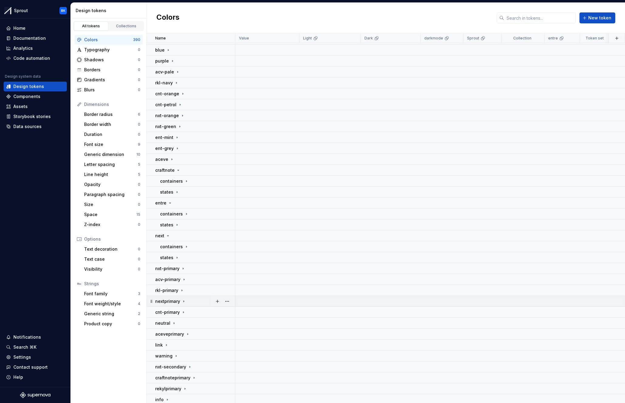
scroll to position [132, 0]
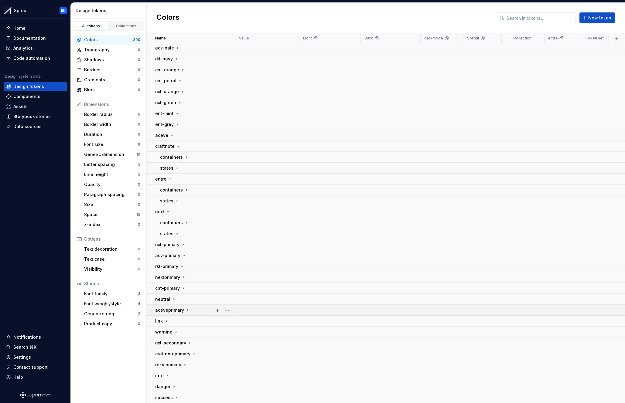
click at [195, 309] on div "aceveprimary" at bounding box center [195, 310] width 80 height 6
click at [193, 311] on div "aceveprimary" at bounding box center [195, 310] width 80 height 6
click at [189, 296] on div "neutral" at bounding box center [195, 299] width 80 height 6
click at [190, 297] on div "neutral" at bounding box center [195, 299] width 80 height 6
click at [191, 288] on div "cnt-primary" at bounding box center [195, 288] width 80 height 6
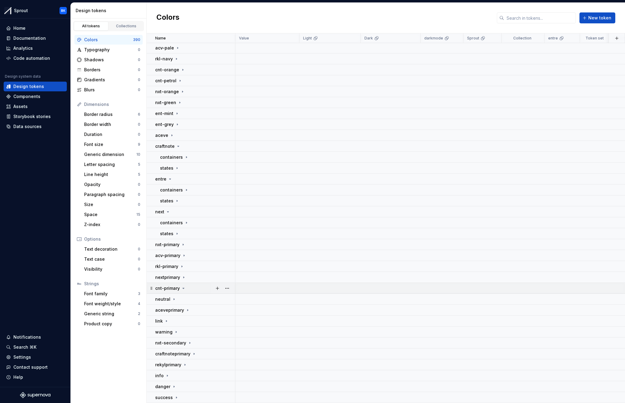
click at [191, 288] on div "cnt-primary" at bounding box center [195, 288] width 80 height 6
click at [197, 247] on div "nxt-primary" at bounding box center [195, 245] width 80 height 6
click at [198, 245] on div "nxt-primary" at bounding box center [195, 245] width 80 height 6
click at [186, 352] on p "craftnoteprimary" at bounding box center [172, 354] width 35 height 6
click at [186, 351] on p "craftnoteprimary" at bounding box center [172, 354] width 35 height 6
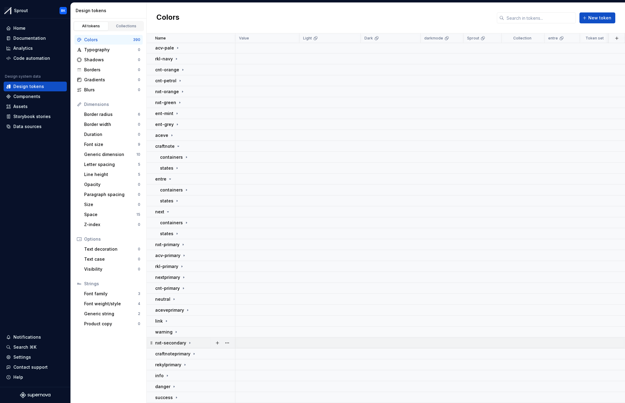
click at [199, 346] on td "nxt-secondary" at bounding box center [191, 343] width 89 height 11
drag, startPoint x: 197, startPoint y: 355, endPoint x: 197, endPoint y: 343, distance: 12.2
click at [197, 354] on div "craftnoteprimary" at bounding box center [195, 354] width 80 height 6
drag, startPoint x: 197, startPoint y: 343, endPoint x: 198, endPoint y: 353, distance: 10.6
click at [198, 343] on div "nxt-secondary" at bounding box center [195, 343] width 80 height 6
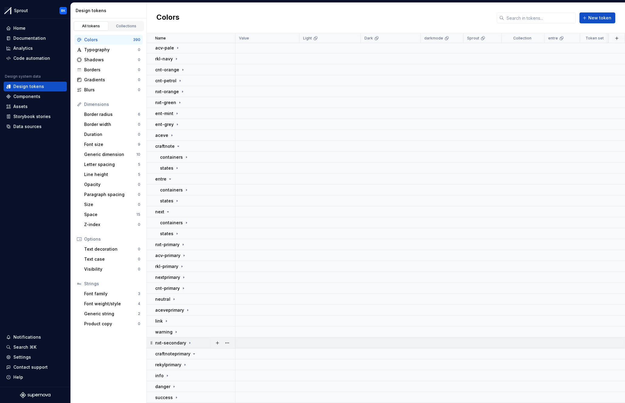
drag, startPoint x: 198, startPoint y: 353, endPoint x: 199, endPoint y: 346, distance: 7.3
click at [198, 352] on div "craftnoteprimary" at bounding box center [195, 354] width 80 height 6
click at [199, 345] on div "nxt-secondary" at bounding box center [195, 343] width 80 height 6
click at [195, 373] on div "info" at bounding box center [195, 376] width 80 height 6
click at [193, 374] on div "info" at bounding box center [195, 376] width 80 height 6
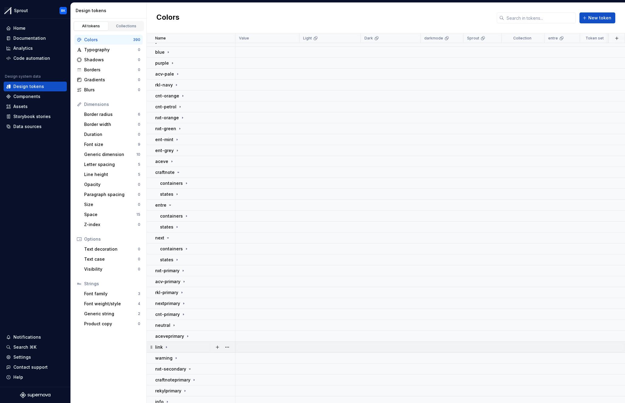
scroll to position [102, 0]
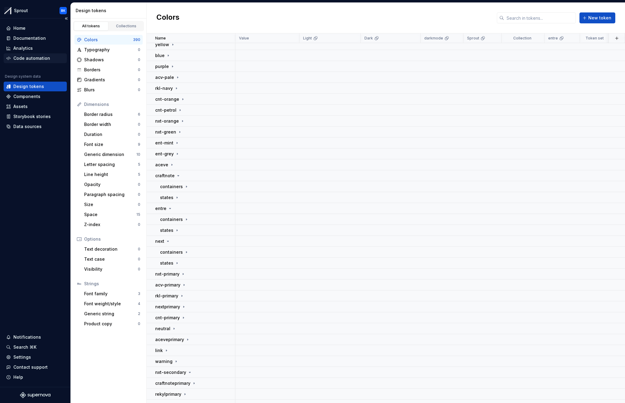
click at [32, 56] on div "Code automation" at bounding box center [31, 58] width 37 height 6
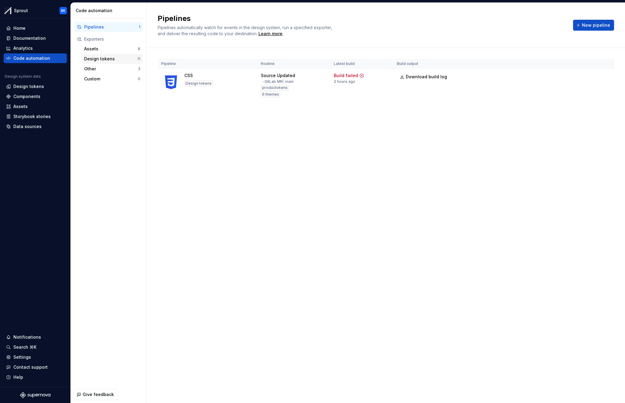
click at [115, 59] on div "Design tokens" at bounding box center [110, 59] width 53 height 6
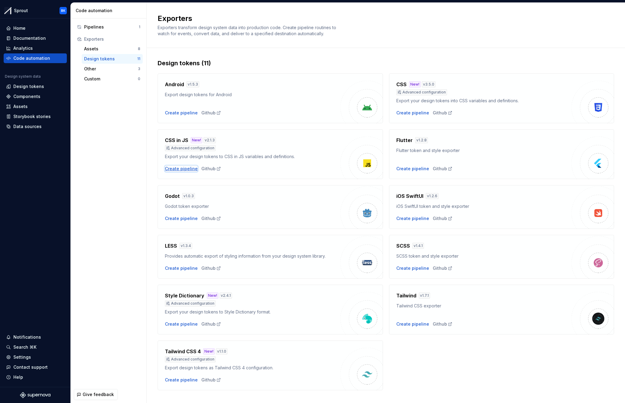
click at [176, 170] on div "Create pipeline" at bounding box center [181, 169] width 33 height 6
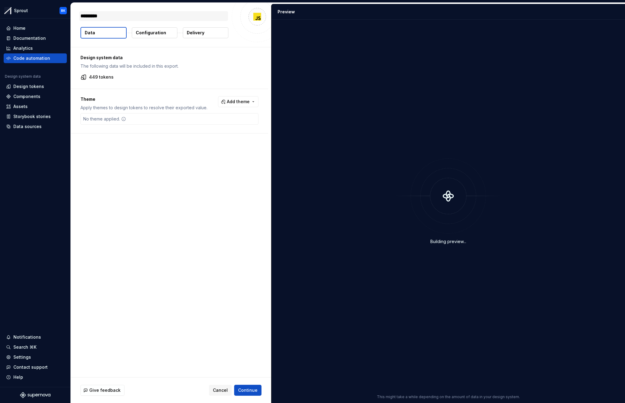
click at [109, 15] on textarea "*********" at bounding box center [153, 16] width 149 height 10
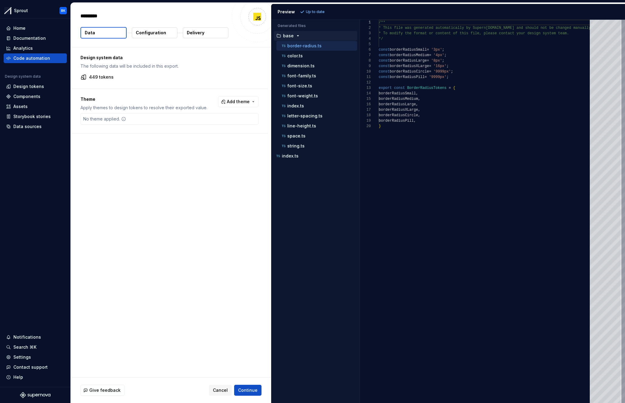
click at [189, 208] on div "Design system data The following data will be included in this export. 449 toke…" at bounding box center [171, 212] width 200 height 330
click at [96, 17] on p "CSS in JS" at bounding box center [91, 15] width 23 height 7
click at [111, 16] on button "button" at bounding box center [110, 16] width 9 height 9
type textarea "*"
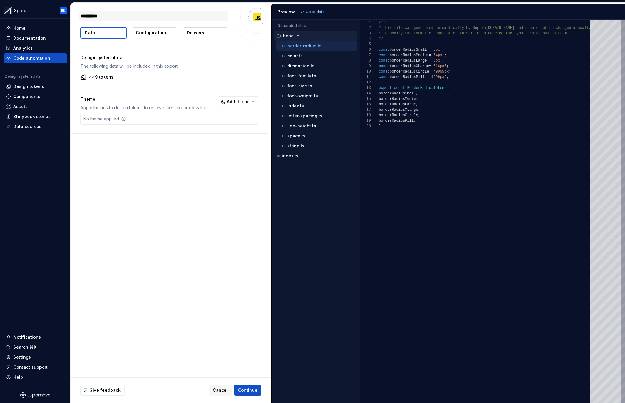
type textarea "*"
type textarea "**"
type textarea "*"
type textarea "***"
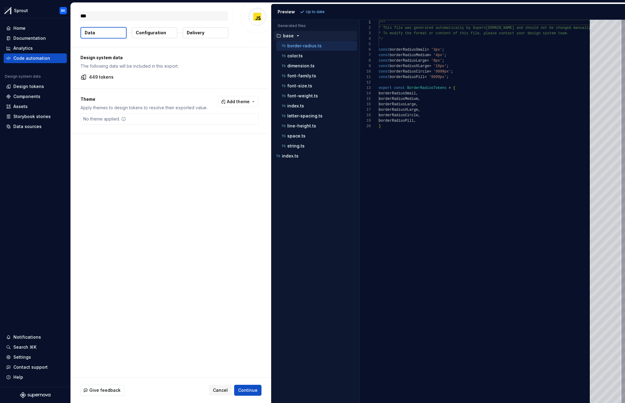
type textarea "*"
type textarea "****"
type textarea "*"
type textarea "*****"
type textarea "*"
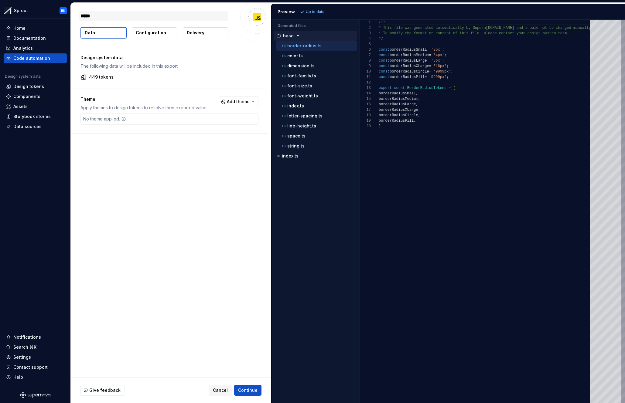
type textarea "******"
type textarea "*"
type textarea "******"
type textarea "*"
type textarea "********"
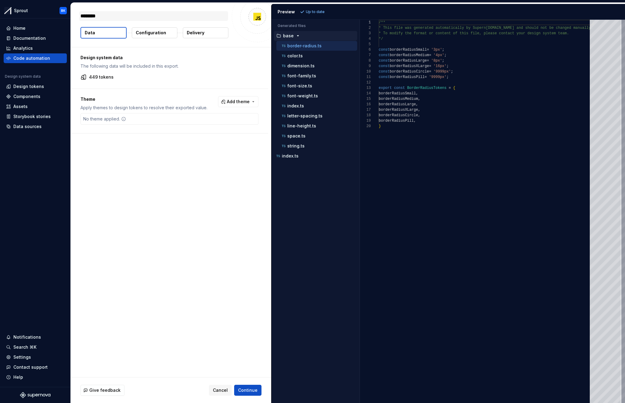
type textarea "*"
type textarea "*********"
type textarea "*"
type textarea "*********"
type textarea "*"
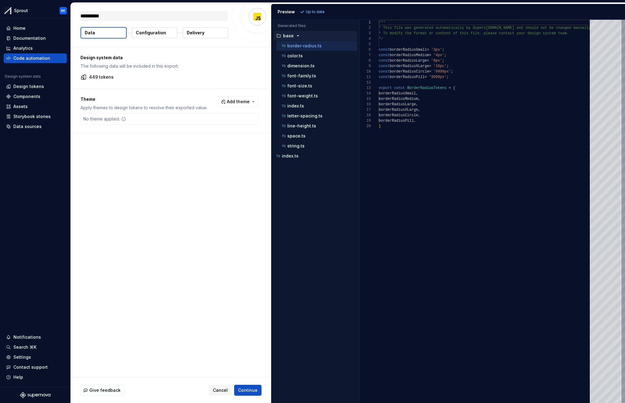
type textarea "**********"
type textarea "*"
type textarea "**********"
type textarea "*"
type textarea "**********"
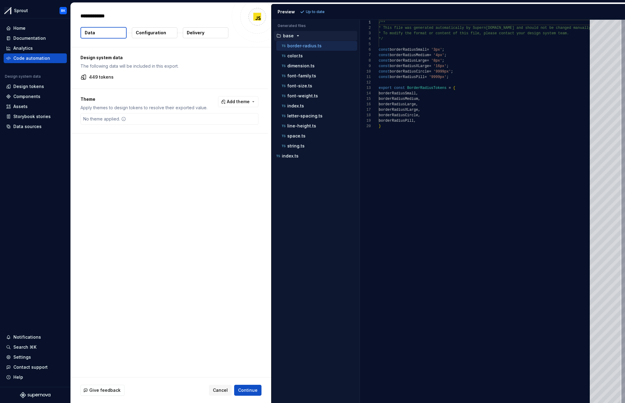
click at [157, 197] on div "Design system data The following data will be included in this export. 449 toke…" at bounding box center [171, 212] width 200 height 330
click at [104, 76] on p "449 tokens" at bounding box center [101, 77] width 25 height 6
click at [309, 56] on div "color.ts" at bounding box center [319, 56] width 77 height 6
type textarea "**********"
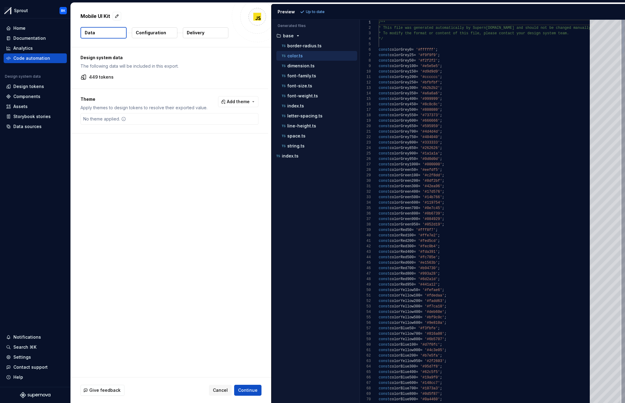
scroll to position [55, 0]
click at [171, 33] on button "Configuration" at bounding box center [155, 32] width 46 height 11
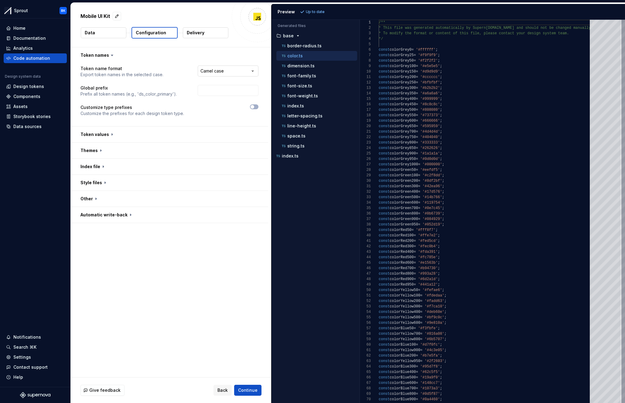
click at [224, 72] on html "**********" at bounding box center [312, 201] width 625 height 403
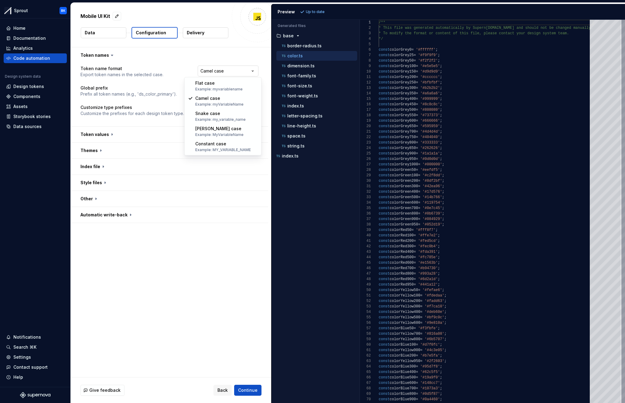
click at [225, 69] on html "**********" at bounding box center [312, 201] width 625 height 403
click at [139, 130] on button "button" at bounding box center [169, 135] width 197 height 16
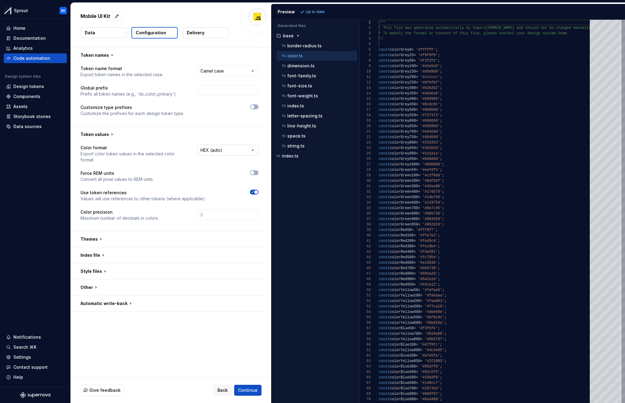
click at [210, 147] on html "**********" at bounding box center [312, 201] width 625 height 403
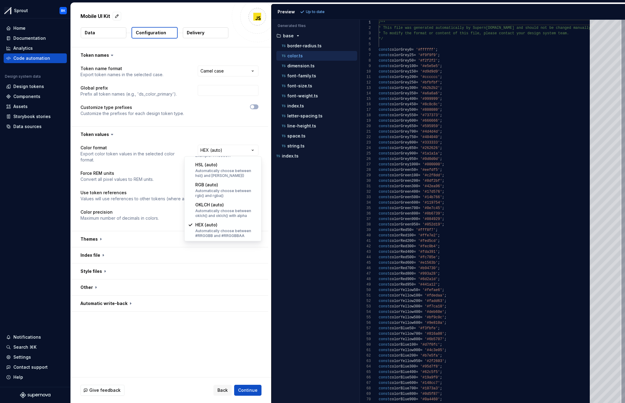
select select "*********"
drag, startPoint x: 223, startPoint y: 190, endPoint x: 227, endPoint y: 187, distance: 5.0
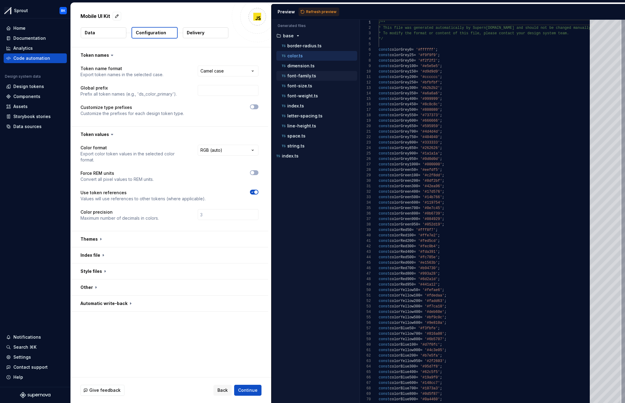
click at [309, 74] on p "font-family.ts" at bounding box center [301, 75] width 29 height 5
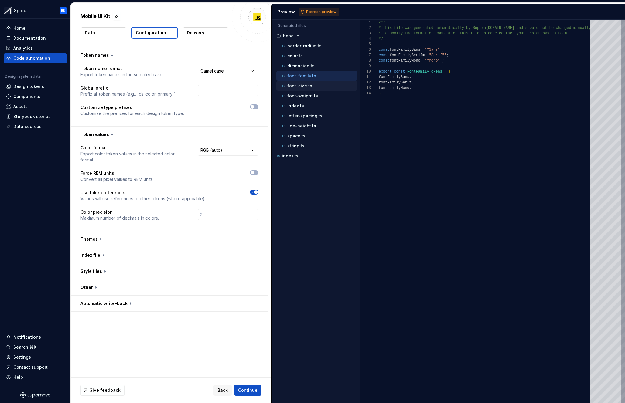
click at [310, 85] on p "font-size.ts" at bounding box center [299, 86] width 25 height 5
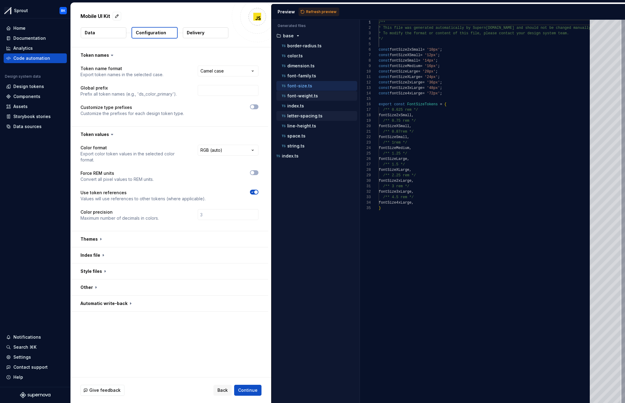
drag, startPoint x: 311, startPoint y: 98, endPoint x: 311, endPoint y: 116, distance: 17.9
click at [311, 98] on div "font-weight.ts" at bounding box center [319, 96] width 77 height 6
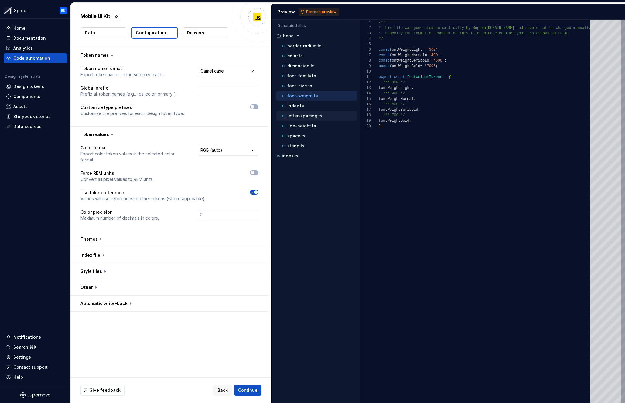
click at [311, 118] on div "letter-spacing.ts" at bounding box center [319, 116] width 77 height 6
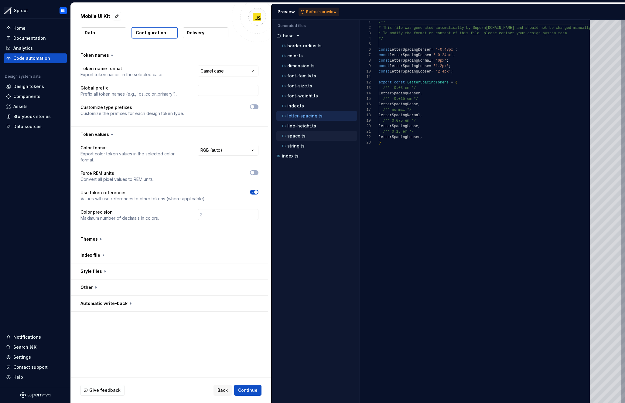
drag, startPoint x: 311, startPoint y: 132, endPoint x: 311, endPoint y: 141, distance: 8.2
click at [311, 133] on button "space.ts" at bounding box center [316, 136] width 81 height 7
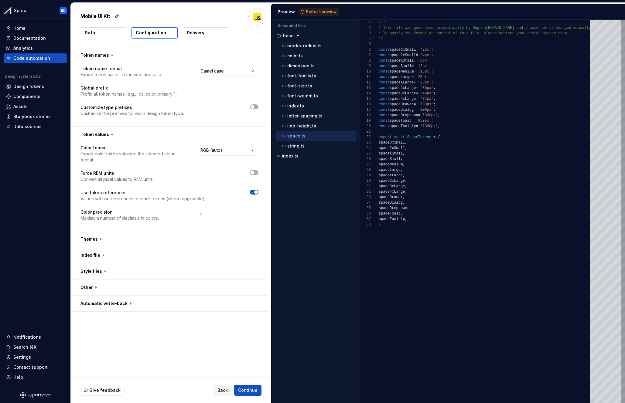
drag, startPoint x: 310, startPoint y: 142, endPoint x: 313, endPoint y: 131, distance: 11.5
click at [310, 142] on div "string.ts" at bounding box center [316, 146] width 81 height 10
click at [313, 53] on div "color.ts" at bounding box center [319, 56] width 77 height 6
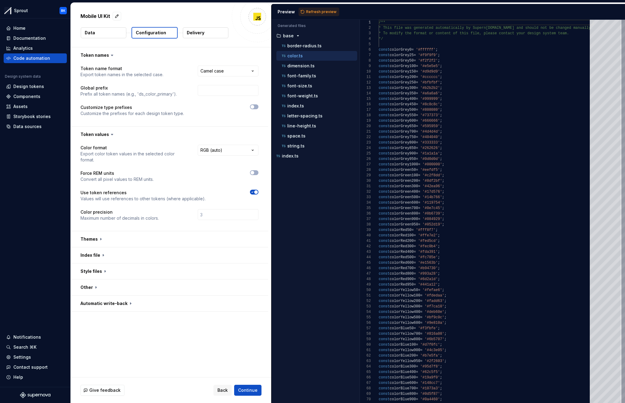
click at [111, 31] on button "Data" at bounding box center [104, 32] width 46 height 11
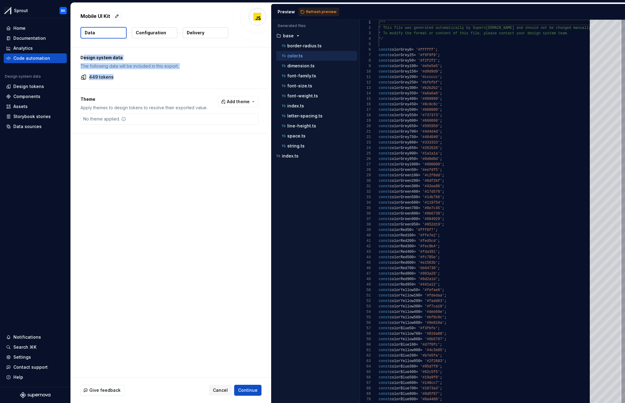
drag, startPoint x: 113, startPoint y: 78, endPoint x: 82, endPoint y: 56, distance: 38.1
click at [82, 56] on div "Design system data The following data will be included in this export. 449 toke…" at bounding box center [169, 67] width 197 height 41
click at [80, 56] on p "Design system data" at bounding box center [169, 58] width 178 height 6
drag, startPoint x: 80, startPoint y: 56, endPoint x: 118, endPoint y: 80, distance: 45.2
click at [118, 80] on div "Design system data The following data will be included in this export. 449 toke…" at bounding box center [169, 67] width 197 height 41
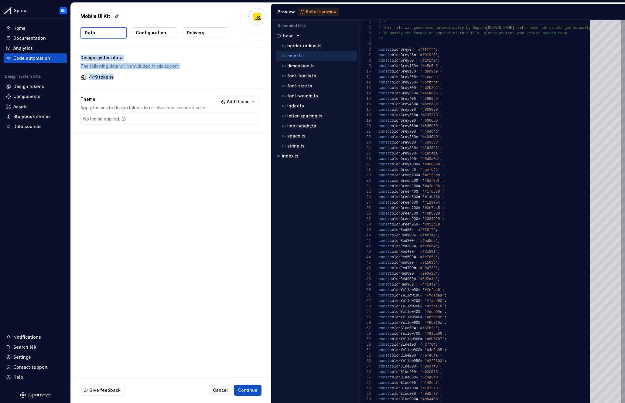
click at [118, 80] on div "Design system data The following data will be included in this export. 449 toke…" at bounding box center [169, 67] width 197 height 41
drag, startPoint x: 115, startPoint y: 77, endPoint x: 74, endPoint y: 52, distance: 48.1
click at [73, 51] on div "Design system data The following data will be included in this export. 449 toke…" at bounding box center [169, 67] width 197 height 41
click at [85, 59] on p "Design system data" at bounding box center [169, 58] width 178 height 6
click at [155, 32] on p "Configuration" at bounding box center [151, 33] width 30 height 6
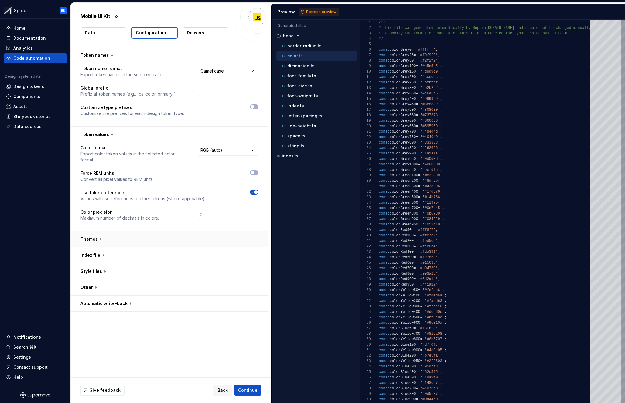
click at [136, 231] on button "button" at bounding box center [169, 239] width 197 height 16
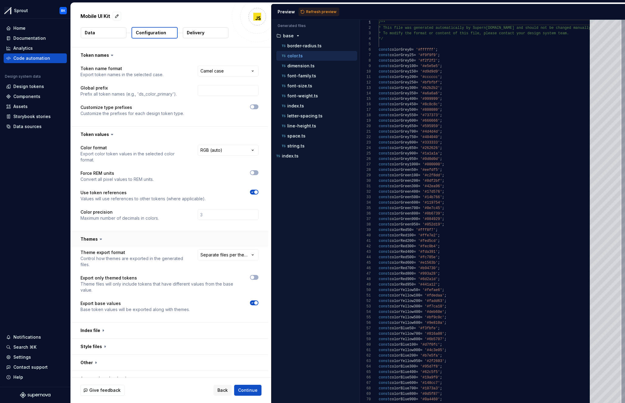
scroll to position [4, 0]
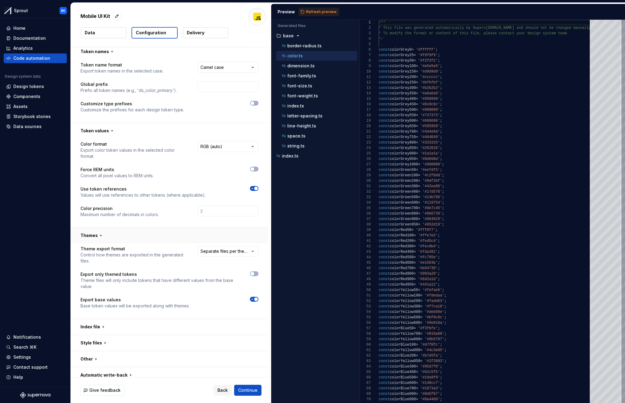
click at [145, 228] on button "button" at bounding box center [169, 236] width 197 height 16
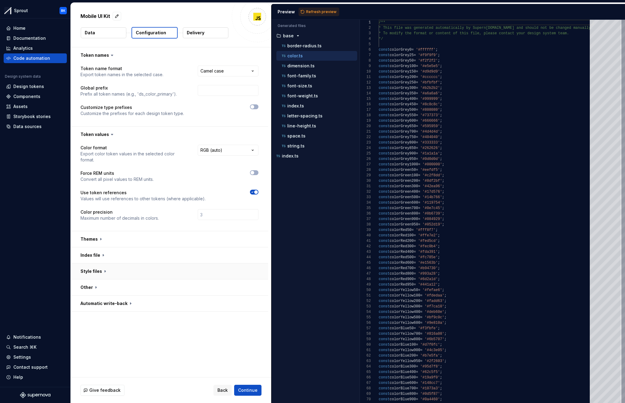
click at [118, 270] on button "button" at bounding box center [169, 272] width 197 height 16
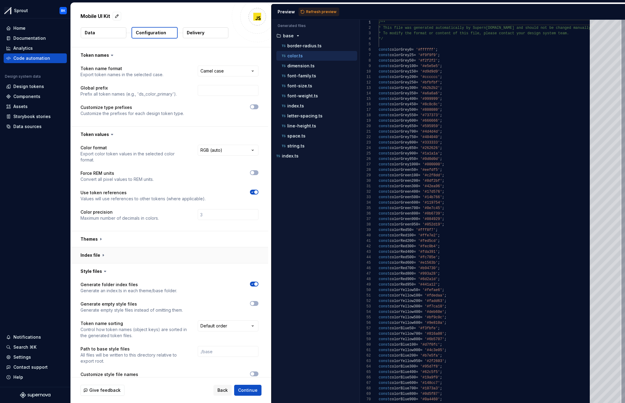
scroll to position [43, 0]
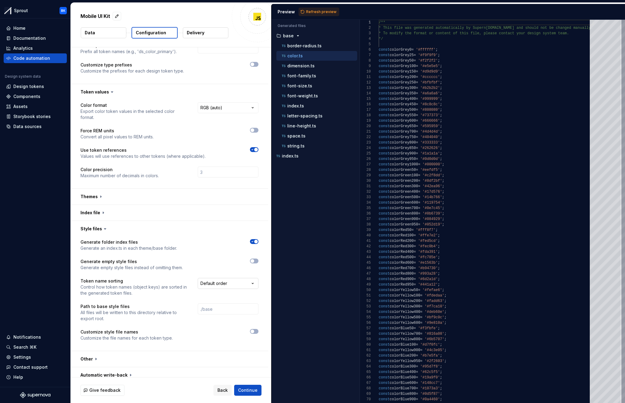
click at [218, 277] on html "**********" at bounding box center [312, 201] width 625 height 403
click at [254, 330] on span "button" at bounding box center [253, 332] width 4 height 4
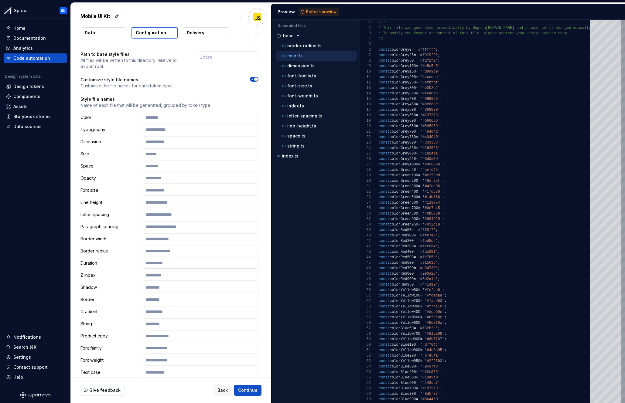
scroll to position [297, 0]
click at [258, 75] on button "button" at bounding box center [254, 77] width 9 height 5
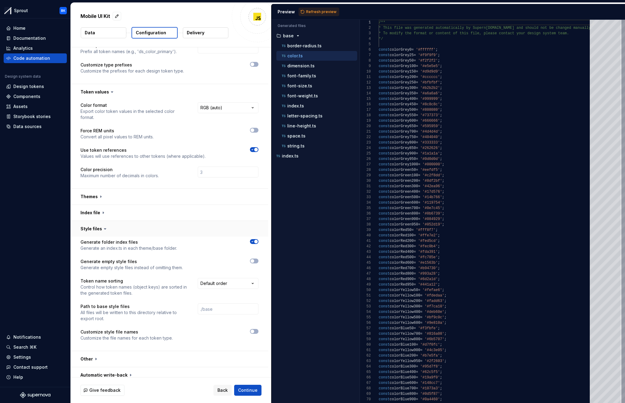
click at [117, 222] on button "button" at bounding box center [169, 229] width 197 height 16
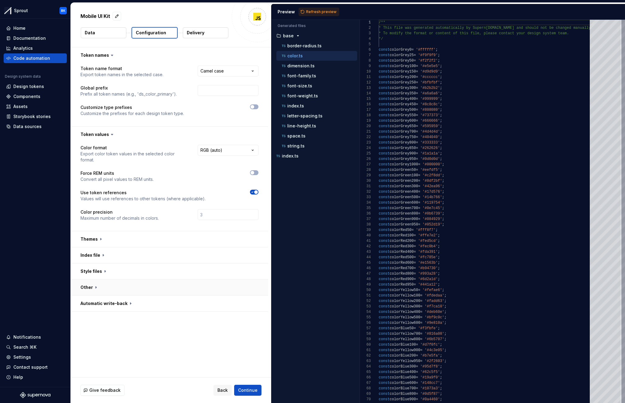
click at [121, 283] on button "button" at bounding box center [169, 288] width 197 height 16
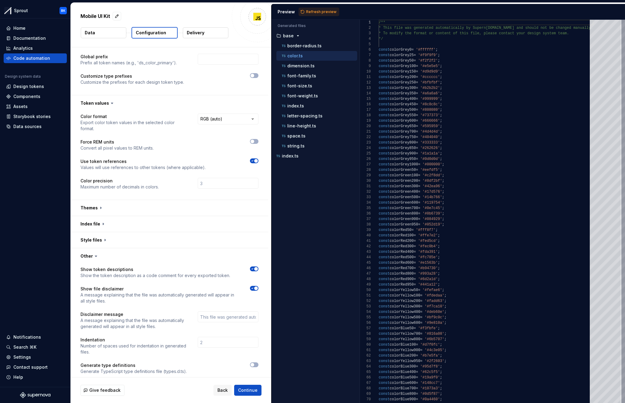
scroll to position [49, 0]
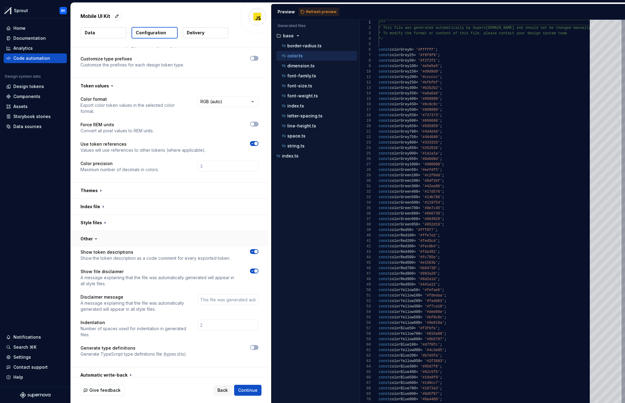
click at [119, 236] on button "button" at bounding box center [169, 239] width 197 height 16
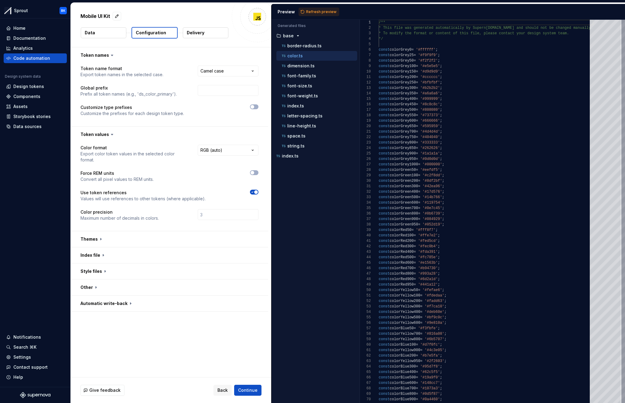
click at [111, 29] on button "Data" at bounding box center [104, 32] width 46 height 11
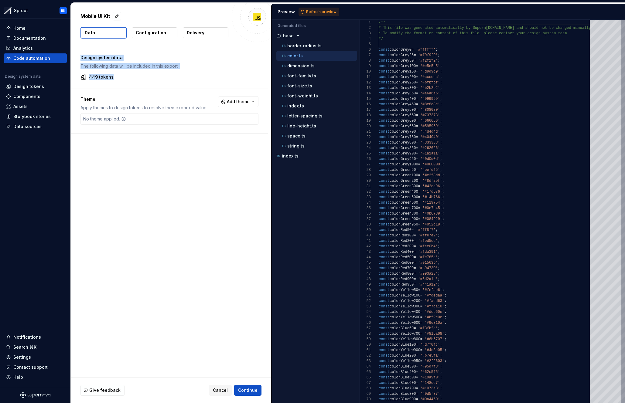
drag, startPoint x: 112, startPoint y: 79, endPoint x: 78, endPoint y: 56, distance: 41.0
click at [78, 56] on div "Design system data The following data will be included in this export. 449 toke…" at bounding box center [169, 67] width 197 height 41
click at [79, 56] on div "Design system data The following data will be included in this export. 449 toke…" at bounding box center [169, 67] width 197 height 41
drag, startPoint x: 107, startPoint y: 71, endPoint x: 131, endPoint y: 80, distance: 25.9
click at [131, 80] on div "Design system data The following data will be included in this export. 449 toke…" at bounding box center [169, 67] width 197 height 41
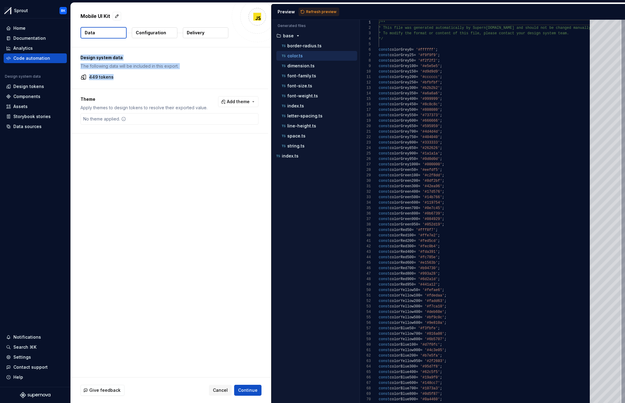
drag, startPoint x: 131, startPoint y: 80, endPoint x: 158, endPoint y: 69, distance: 29.4
click at [132, 80] on div "Design system data The following data will be included in this export. 449 toke…" at bounding box center [169, 67] width 197 height 41
click at [158, 68] on p "The following data will be included in this export." at bounding box center [169, 66] width 178 height 6
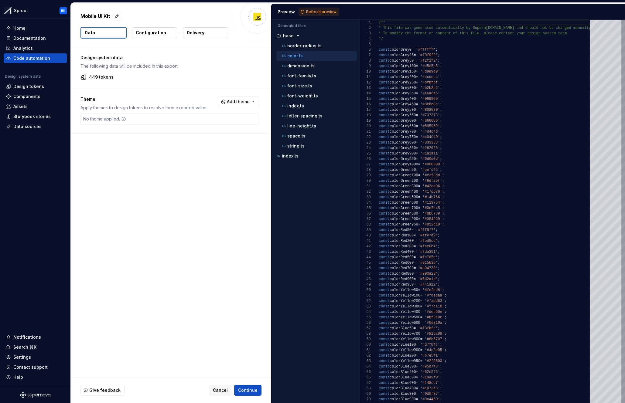
click at [131, 78] on div "449 tokens" at bounding box center [169, 77] width 178 height 6
click at [82, 77] on icon at bounding box center [83, 77] width 6 height 6
click at [96, 77] on p "449 tokens" at bounding box center [101, 77] width 25 height 6
drag, startPoint x: 104, startPoint y: 78, endPoint x: 108, endPoint y: 78, distance: 3.3
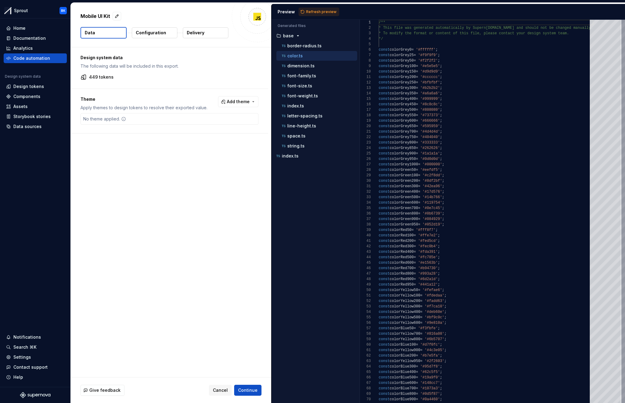
click at [105, 78] on p "449 tokens" at bounding box center [101, 77] width 25 height 6
click at [114, 78] on div "449 tokens" at bounding box center [169, 77] width 178 height 6
click at [82, 78] on icon at bounding box center [83, 77] width 6 height 6
click at [124, 80] on div "449 tokens" at bounding box center [169, 77] width 178 height 6
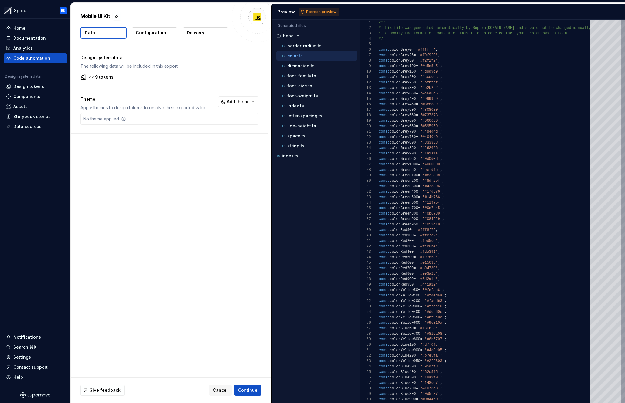
click at [152, 83] on div "Design system data The following data will be included in this export. 449 toke…" at bounding box center [169, 67] width 197 height 41
drag, startPoint x: 152, startPoint y: 83, endPoint x: 182, endPoint y: 92, distance: 31.9
click at [152, 83] on div "Design system data The following data will be included in this export. 449 toke…" at bounding box center [169, 67] width 197 height 41
click at [229, 103] on button "Add theme" at bounding box center [238, 101] width 40 height 11
click at [240, 101] on html "Sprout BK Home Documentation Analytics Code automation Design system data Desig…" at bounding box center [312, 201] width 625 height 403
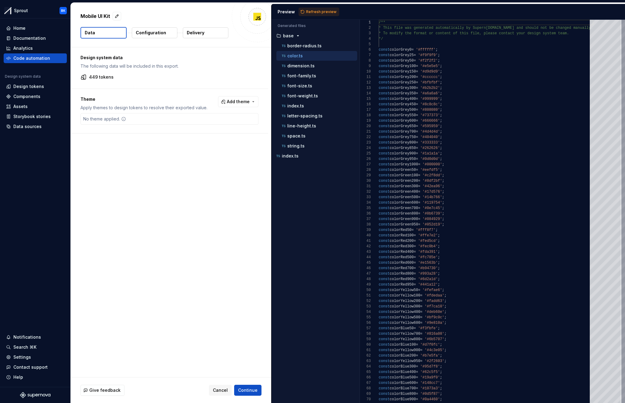
click at [111, 122] on div "No theme applied." at bounding box center [105, 119] width 48 height 11
drag, startPoint x: 127, startPoint y: 130, endPoint x: 207, endPoint y: 107, distance: 82.7
click at [127, 129] on div "Theme Apply themes to design tokens to resolve their exported value. Add theme …" at bounding box center [169, 111] width 197 height 44
click at [244, 101] on span "Add theme" at bounding box center [238, 102] width 23 height 6
click at [245, 100] on html "Sprout BK Home Documentation Analytics Code automation Design system data Desig…" at bounding box center [312, 201] width 625 height 403
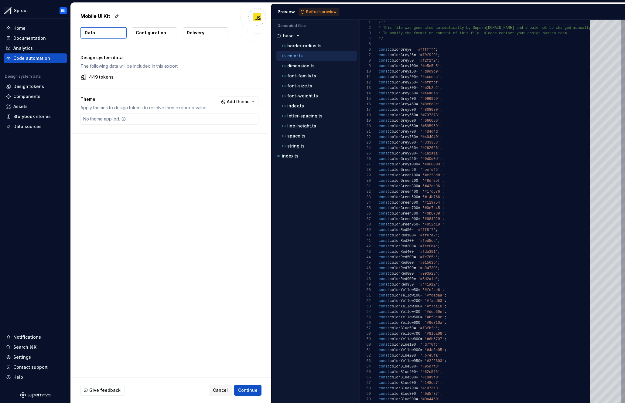
click at [146, 35] on p "Configuration" at bounding box center [151, 33] width 30 height 6
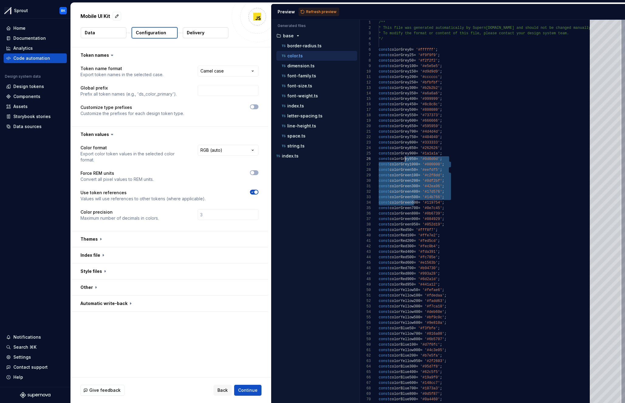
scroll to position [22, 26]
drag, startPoint x: 413, startPoint y: 198, endPoint x: 406, endPoint y: 151, distance: 47.1
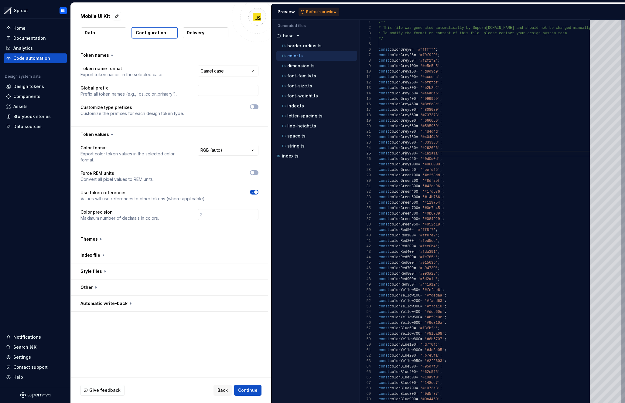
drag, startPoint x: 327, startPoint y: 13, endPoint x: 328, endPoint y: 17, distance: 4.3
click at [327, 13] on span "Refresh preview" at bounding box center [321, 11] width 30 height 5
type textarea "**********"
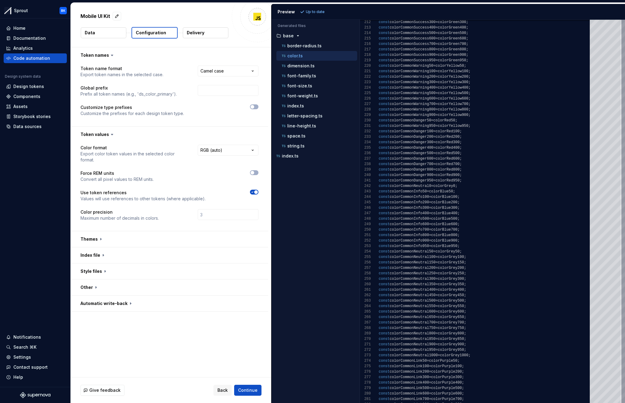
click at [219, 76] on body "**********" at bounding box center [312, 201] width 625 height 403
click at [235, 70] on html "**********" at bounding box center [312, 201] width 625 height 403
click at [244, 388] on span "Continue" at bounding box center [247, 391] width 19 height 6
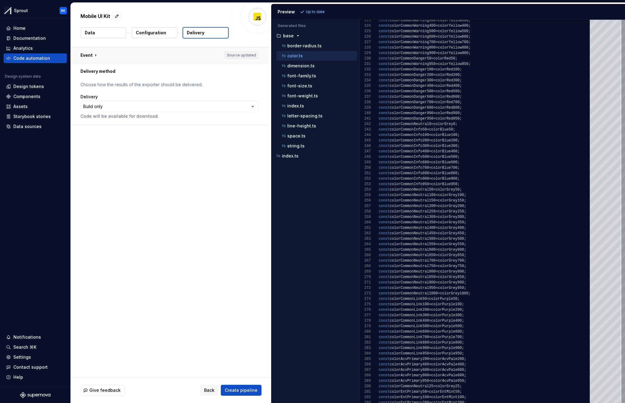
click at [148, 57] on button "button" at bounding box center [169, 55] width 197 height 16
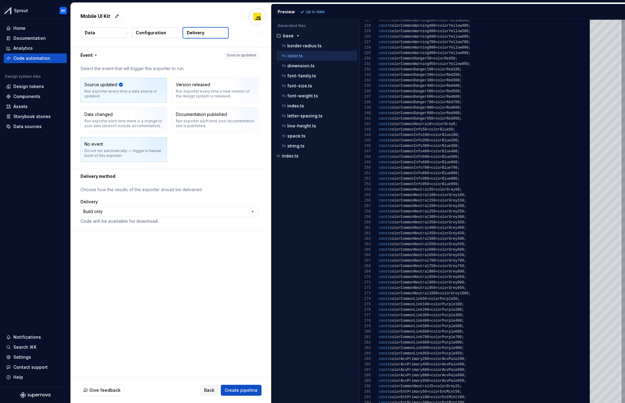
click at [148, 149] on img "button" at bounding box center [152, 152] width 39 height 41
click at [141, 210] on html "**********" at bounding box center [312, 201] width 625 height 403
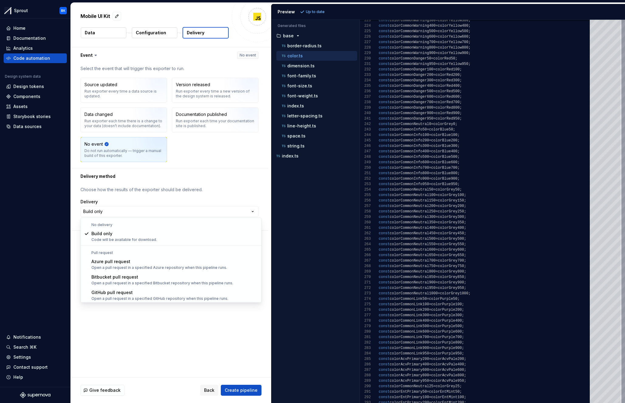
click at [142, 214] on html "**********" at bounding box center [312, 201] width 625 height 403
click at [149, 209] on html "**********" at bounding box center [312, 201] width 625 height 403
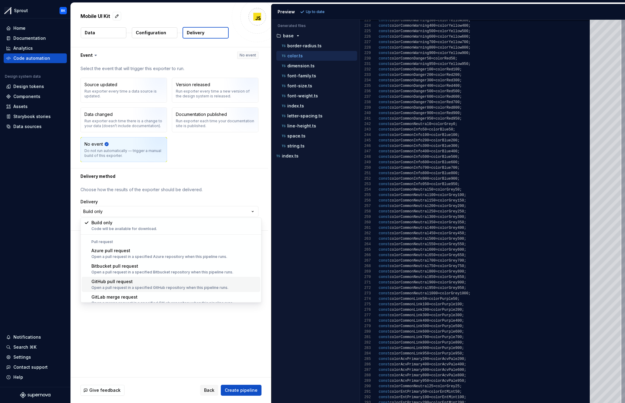
scroll to position [17, 0]
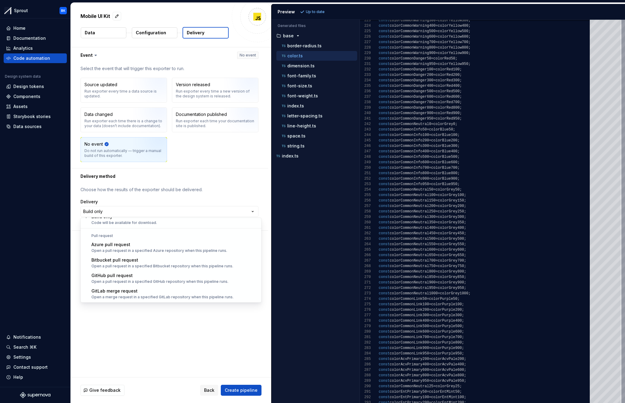
select select "******"
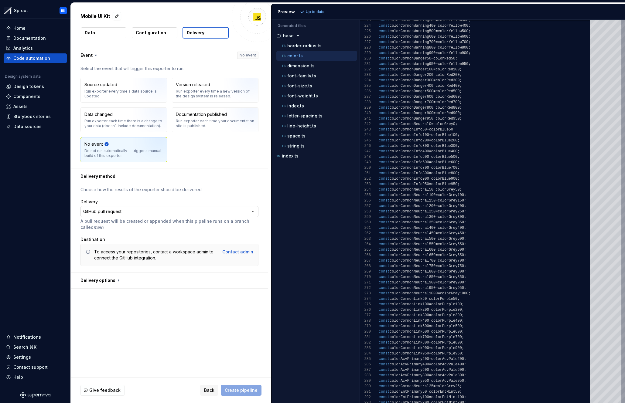
click at [148, 214] on html "**********" at bounding box center [312, 201] width 625 height 403
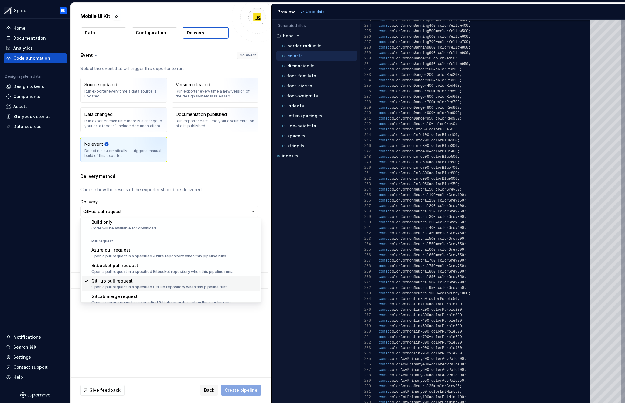
scroll to position [12, 0]
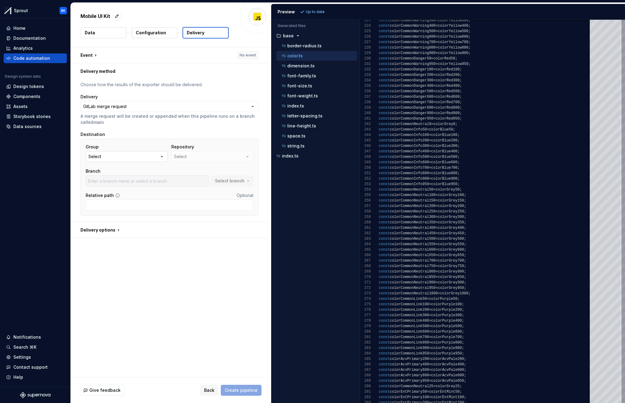
click at [112, 158] on button "Select" at bounding box center [127, 156] width 82 height 11
click at [122, 158] on button "Select" at bounding box center [127, 156] width 82 height 11
click at [123, 171] on input "text" at bounding box center [127, 169] width 83 height 11
click at [116, 168] on input "text" at bounding box center [127, 169] width 83 height 11
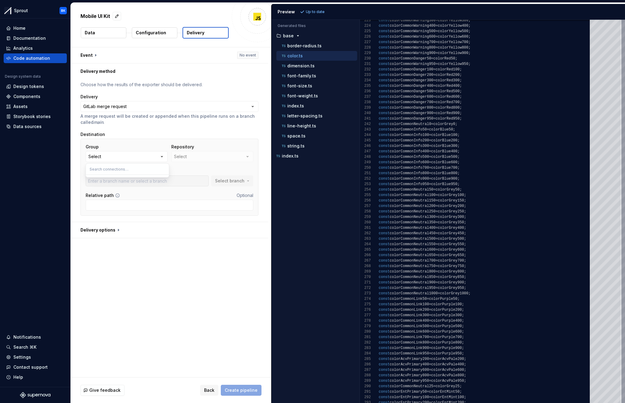
click at [116, 168] on input "text" at bounding box center [127, 169] width 83 height 11
type input "OP"
click at [147, 157] on button "Select" at bounding box center [127, 156] width 82 height 11
click at [199, 154] on div "Repository Select" at bounding box center [212, 153] width 82 height 18
click at [125, 209] on input "Relative path" at bounding box center [170, 205] width 168 height 11
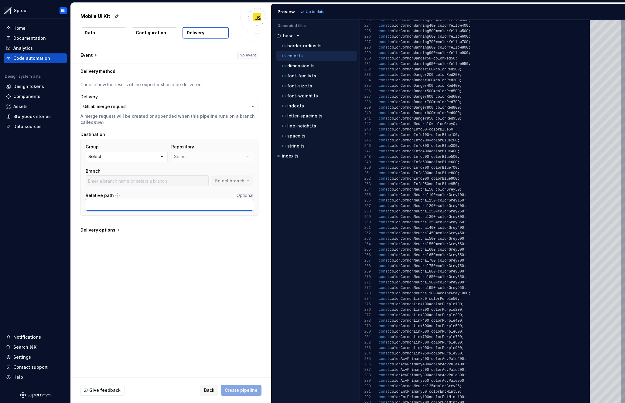
drag, startPoint x: 186, startPoint y: 205, endPoint x: 153, endPoint y: 218, distance: 35.3
click at [186, 205] on input "Relative path" at bounding box center [170, 205] width 168 height 11
click at [142, 225] on button "button" at bounding box center [169, 230] width 197 height 16
type textarea "*"
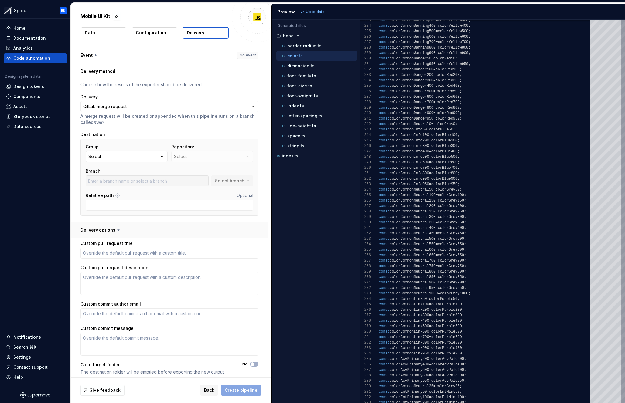
click at [117, 224] on button "button" at bounding box center [169, 230] width 197 height 16
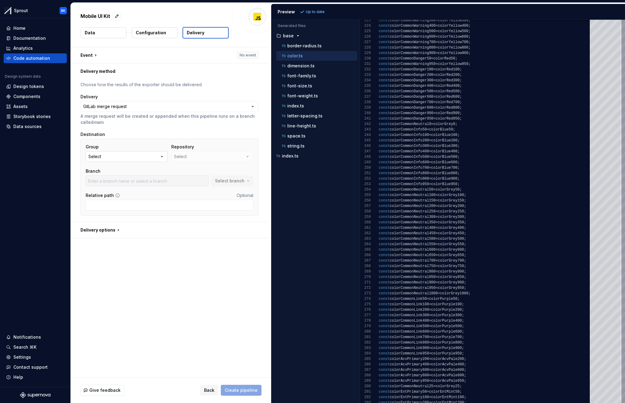
click at [111, 158] on button "Select" at bounding box center [127, 156] width 82 height 11
type input "HD"
click at [125, 157] on button "Select" at bounding box center [127, 156] width 82 height 11
click at [138, 154] on button "Select" at bounding box center [127, 156] width 82 height 11
click at [138, 156] on button "Select" at bounding box center [127, 156] width 82 height 11
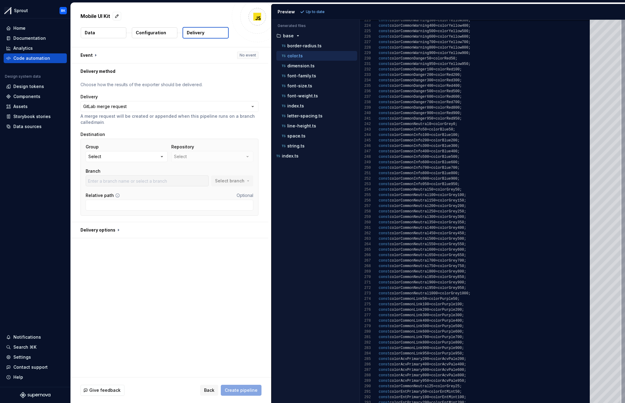
click at [211, 159] on div "Repository Select" at bounding box center [212, 153] width 82 height 18
drag, startPoint x: 211, startPoint y: 159, endPoint x: 216, endPoint y: 159, distance: 4.9
click at [212, 159] on div "Repository Select" at bounding box center [212, 153] width 82 height 18
click at [236, 159] on div "Repository Select" at bounding box center [212, 153] width 82 height 18
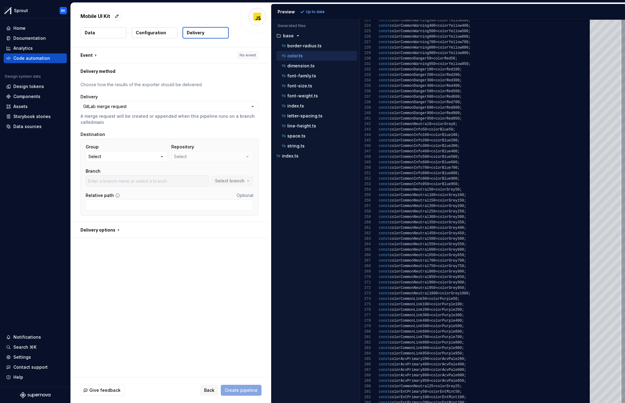
click at [238, 159] on div "Repository Select" at bounding box center [212, 153] width 82 height 18
click at [228, 158] on div "Repository Select" at bounding box center [212, 153] width 82 height 18
drag, startPoint x: 154, startPoint y: 32, endPoint x: 157, endPoint y: 32, distance: 3.4
click at [154, 32] on p "Configuration" at bounding box center [151, 33] width 30 height 6
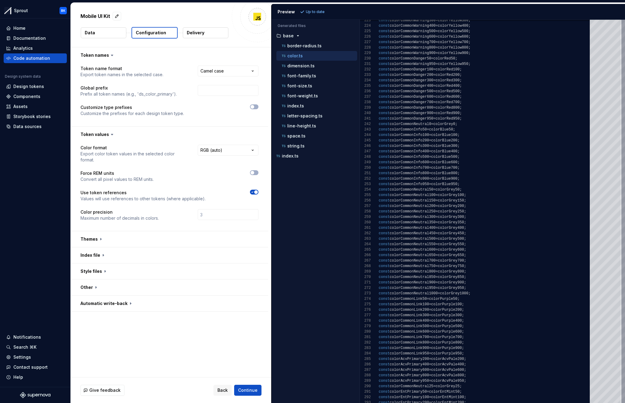
drag, startPoint x: 218, startPoint y: 31, endPoint x: 189, endPoint y: 32, distance: 28.9
click at [217, 31] on button "Delivery" at bounding box center [206, 32] width 46 height 11
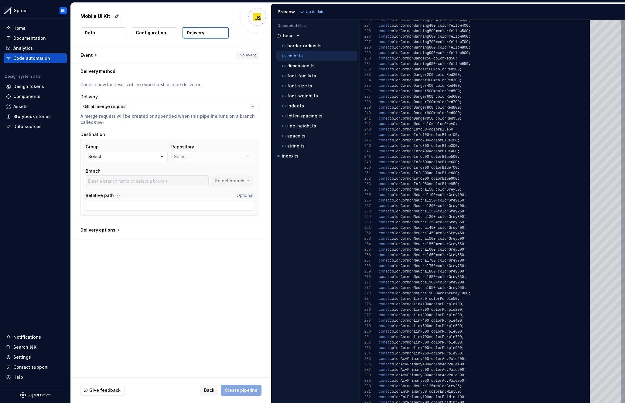
click at [166, 33] on button "Configuration" at bounding box center [155, 32] width 46 height 11
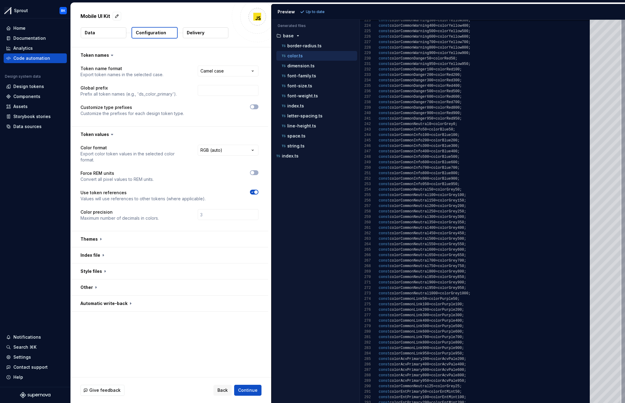
click at [184, 32] on button "Delivery" at bounding box center [206, 32] width 46 height 11
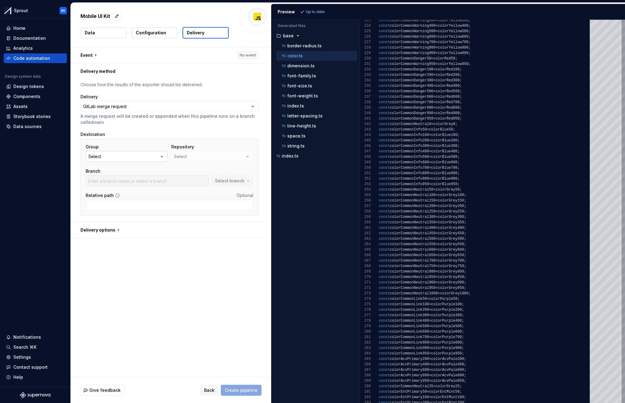
click at [118, 156] on button "Select" at bounding box center [127, 156] width 82 height 11
click at [124, 159] on button "Select" at bounding box center [127, 156] width 82 height 11
click at [111, 58] on button "button" at bounding box center [169, 55] width 197 height 16
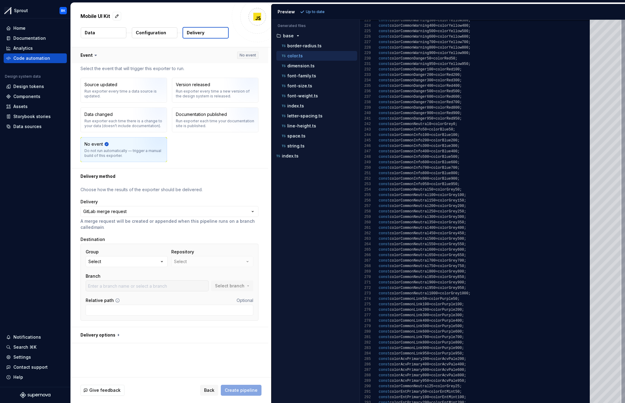
click at [111, 57] on button "button" at bounding box center [169, 55] width 197 height 16
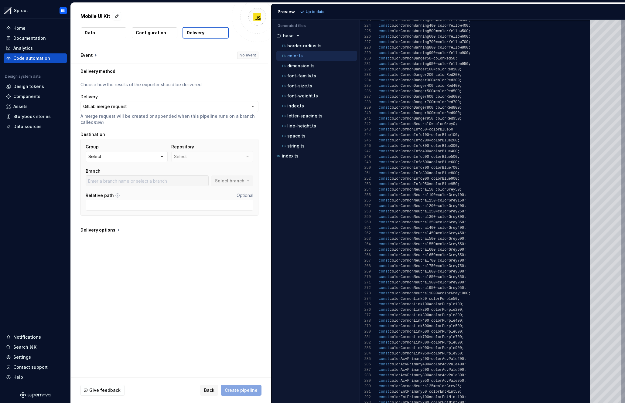
click at [166, 32] on button "Configuration" at bounding box center [155, 32] width 46 height 11
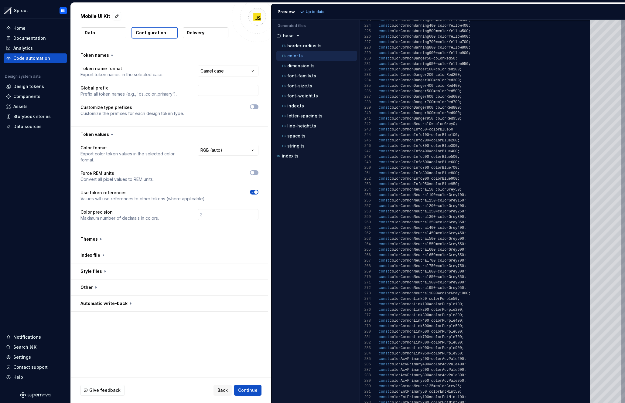
click at [185, 32] on button "Delivery" at bounding box center [206, 32] width 46 height 11
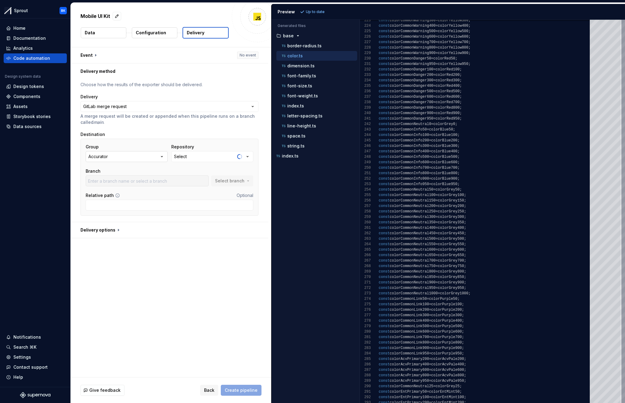
click at [157, 159] on button "Accurator" at bounding box center [127, 156] width 82 height 11
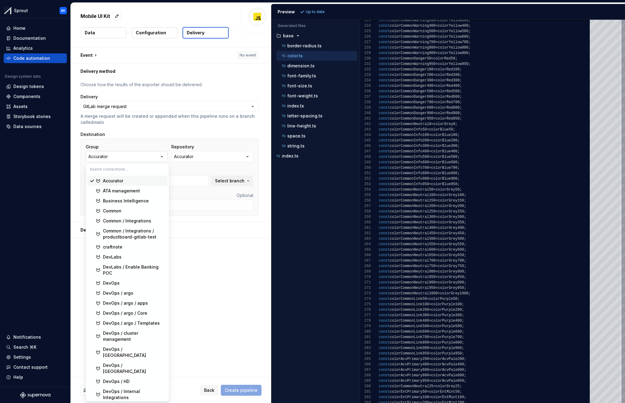
click at [140, 156] on button "Accurator" at bounding box center [127, 156] width 82 height 11
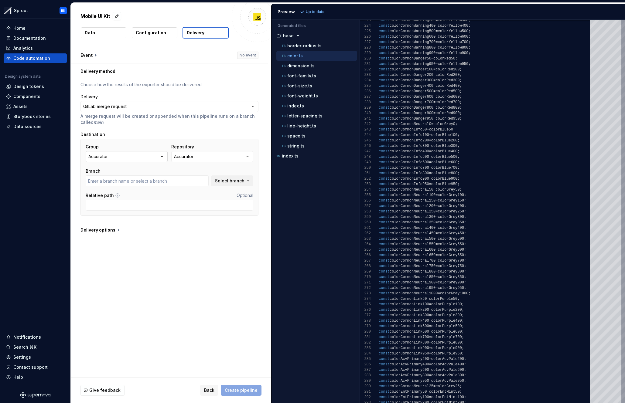
click at [128, 156] on button "Accurator" at bounding box center [127, 156] width 82 height 11
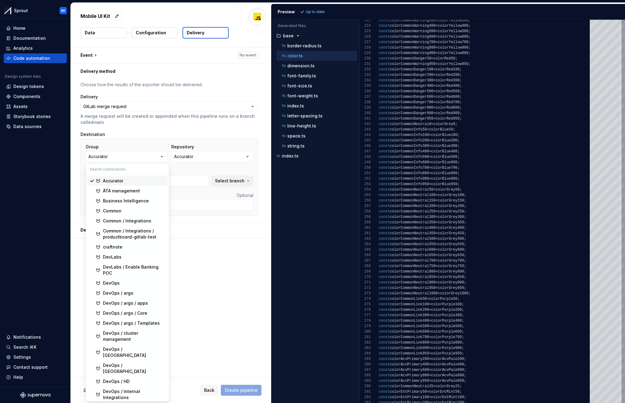
type input "407-leverontordatabas-add-category-placeholder"
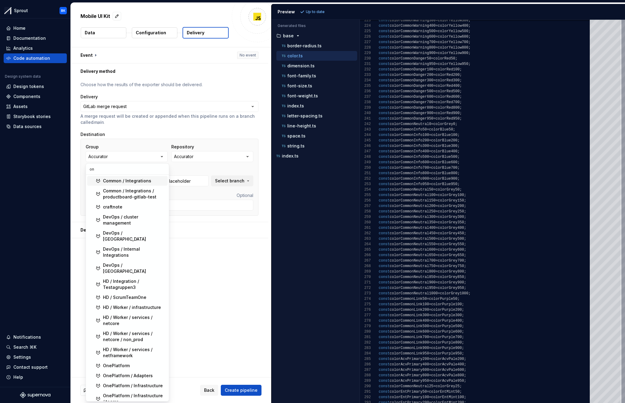
type input "o"
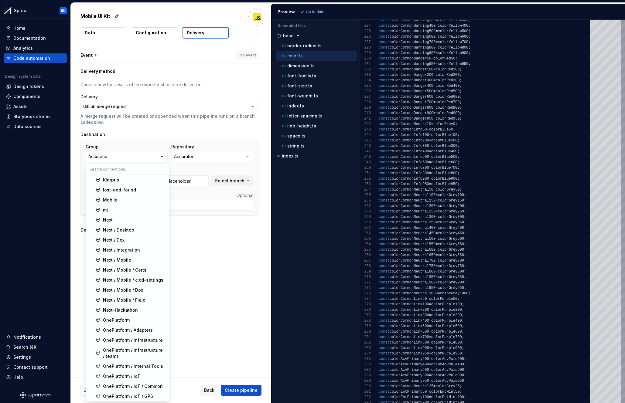
scroll to position [622, 0]
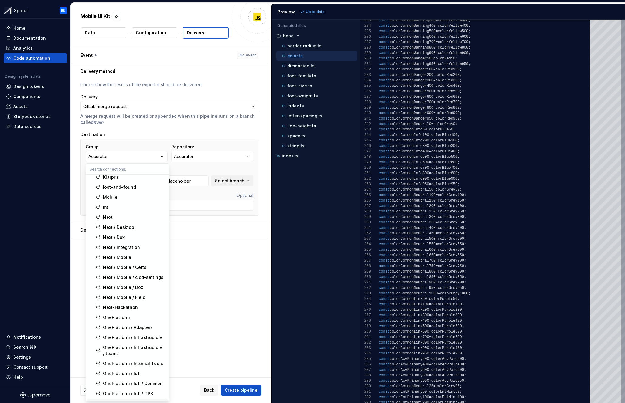
click at [148, 401] on div "OnePlatform / Mobile" at bounding box center [134, 404] width 62 height 6
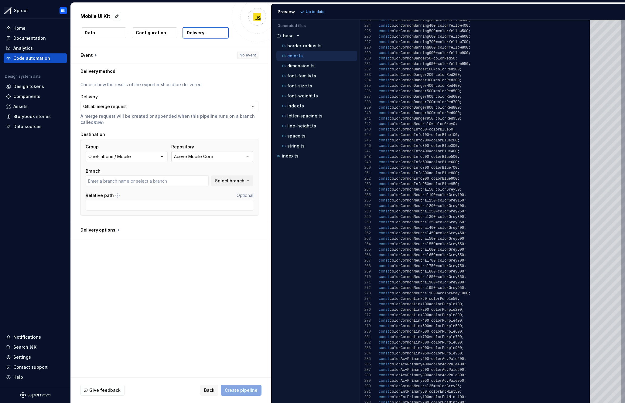
type input "backup-main"
click at [219, 157] on button "Aceve Mobile Core" at bounding box center [212, 156] width 82 height 11
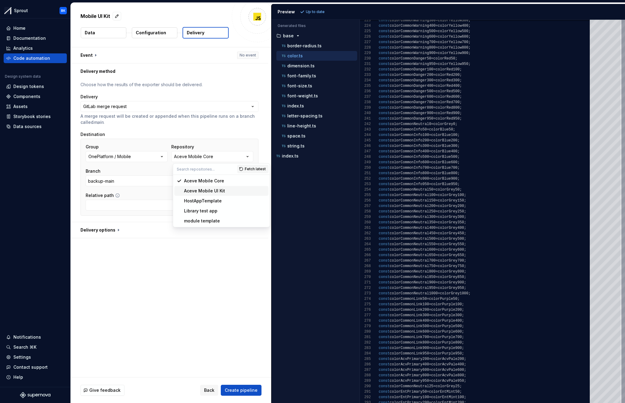
click at [216, 190] on div "Aceve Mobile UI Kit" at bounding box center [204, 191] width 41 height 6
click at [236, 180] on span "Select branch" at bounding box center [229, 181] width 29 height 6
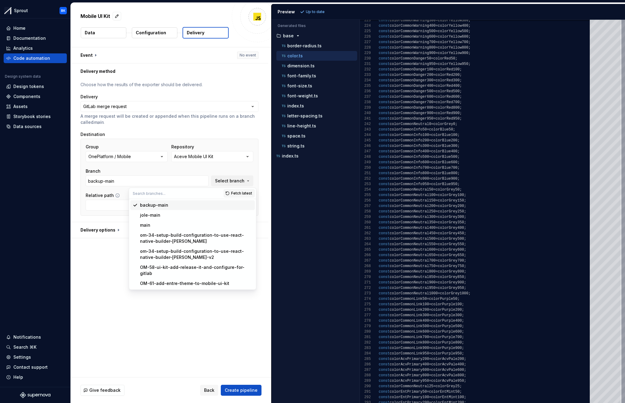
click at [147, 170] on div "Branch" at bounding box center [147, 171] width 123 height 6
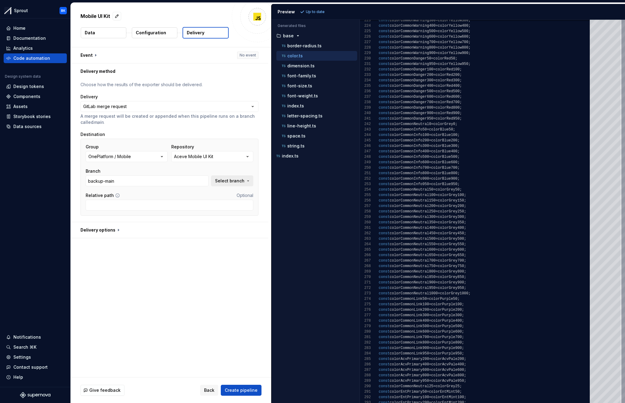
click at [233, 184] on span "Select branch" at bounding box center [229, 181] width 29 height 6
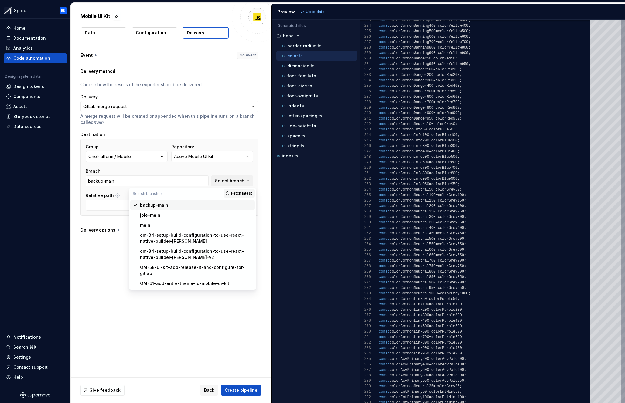
click at [196, 169] on div "Branch" at bounding box center [147, 171] width 123 height 6
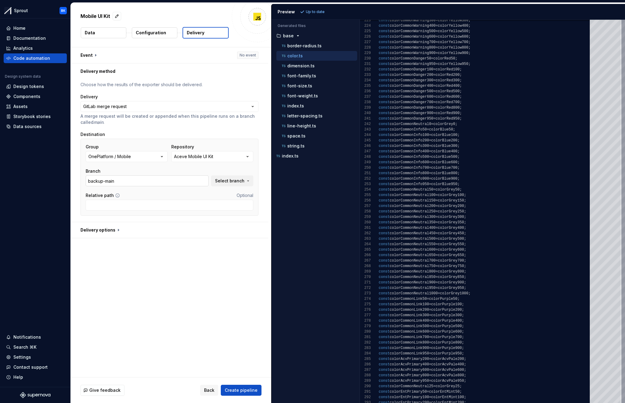
click at [185, 177] on input "backup-main" at bounding box center [147, 181] width 123 height 11
click at [241, 180] on span "Select branch" at bounding box center [229, 181] width 29 height 6
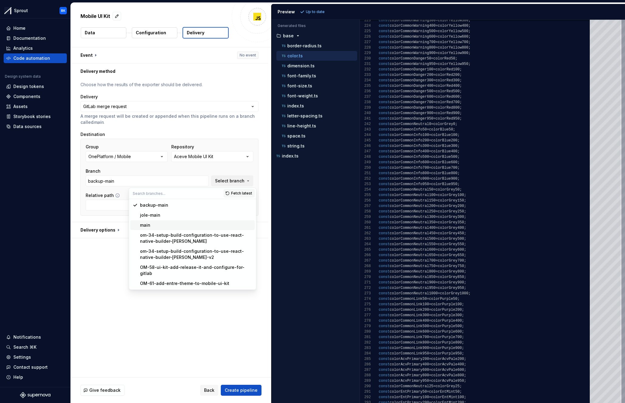
click at [180, 223] on div "main" at bounding box center [196, 225] width 112 height 6
type input "main"
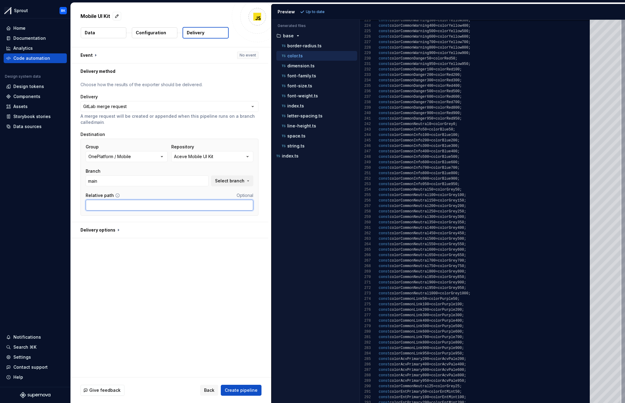
click at [157, 203] on input "Relative path" at bounding box center [170, 205] width 168 height 11
click at [177, 193] on div "Relative path Optional" at bounding box center [170, 196] width 168 height 6
click at [108, 203] on input "Relative path" at bounding box center [170, 205] width 168 height 11
drag, startPoint x: 146, startPoint y: 237, endPoint x: 143, endPoint y: 237, distance: 3.6
click at [146, 237] on button "button" at bounding box center [169, 230] width 197 height 16
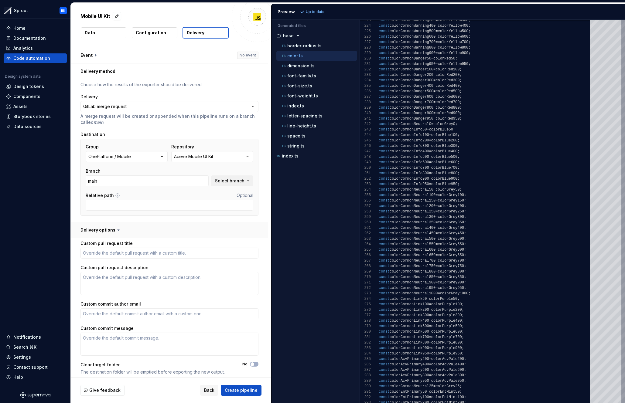
scroll to position [4, 0]
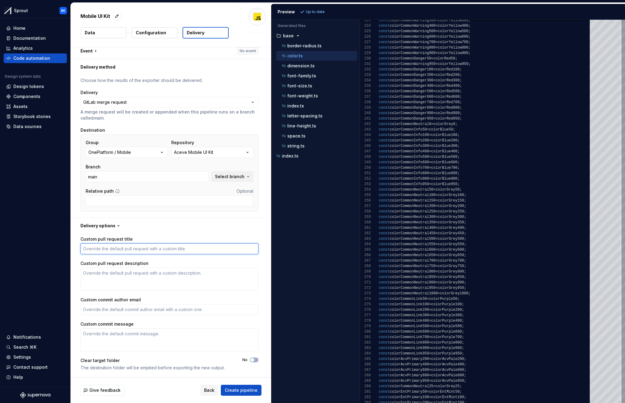
click at [135, 247] on textarea "Custom pull request title" at bounding box center [169, 249] width 178 height 11
click at [158, 233] on button "button" at bounding box center [169, 226] width 197 height 16
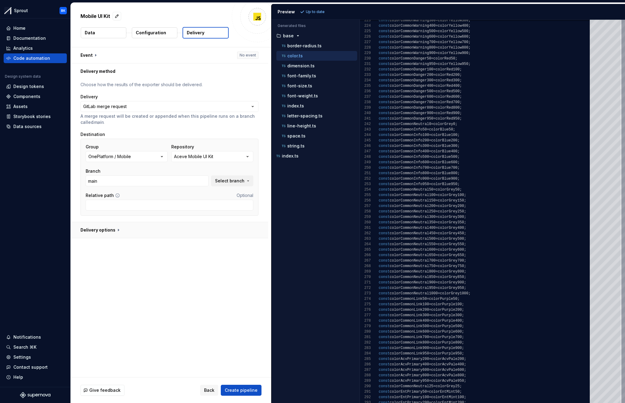
drag, startPoint x: 144, startPoint y: 229, endPoint x: 145, endPoint y: 237, distance: 8.3
click at [144, 229] on button "button" at bounding box center [169, 230] width 197 height 16
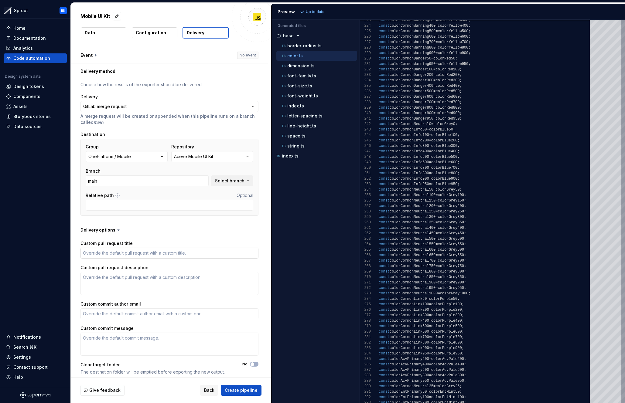
scroll to position [4, 0]
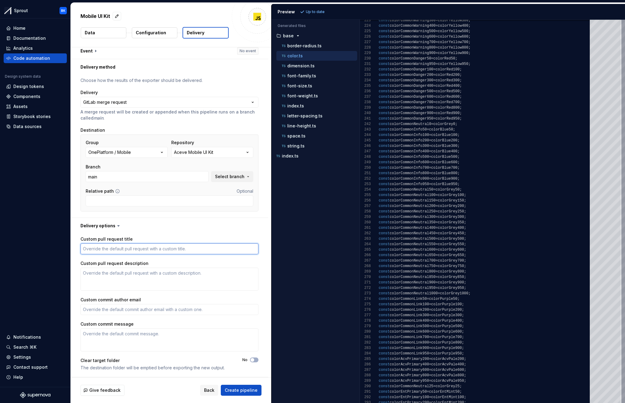
click at [152, 252] on textarea "Custom pull request title" at bounding box center [169, 249] width 178 height 11
type textarea "*"
type textarea "S"
type textarea "*"
type textarea "St"
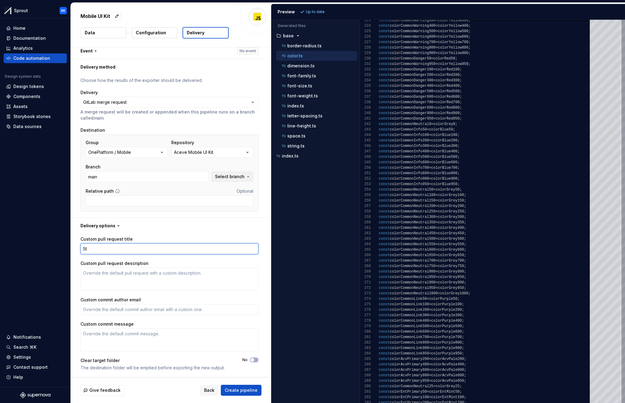
type textarea "*"
type textarea "Sty"
type textarea "*"
type textarea "Styl"
type textarea "*"
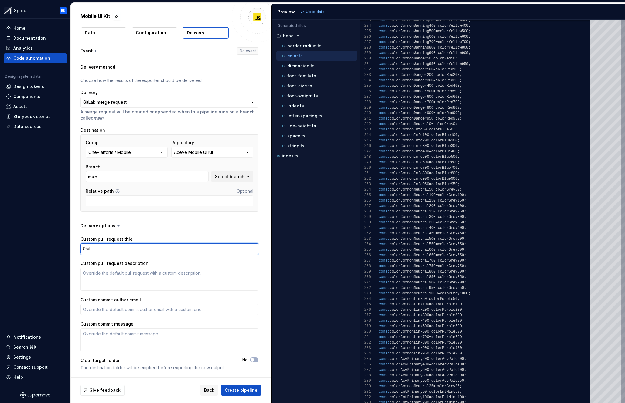
type textarea "Sty"
type textarea "*"
type textarea "St"
type textarea "*"
type textarea "S"
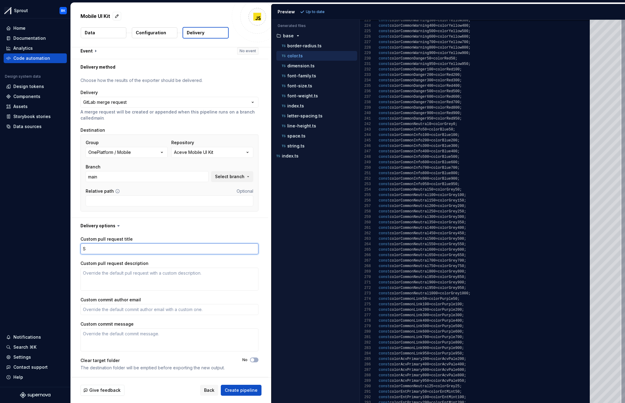
type textarea "*"
type textarea "S"
type textarea "*"
type textarea "Su"
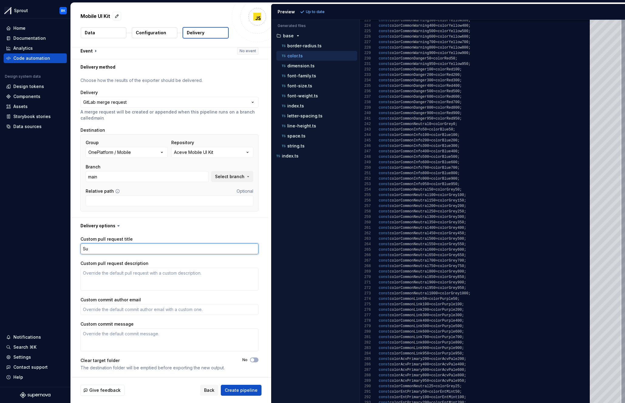
type textarea "*"
type textarea "Sup"
type textarea "*"
type textarea "Supe"
type textarea "*"
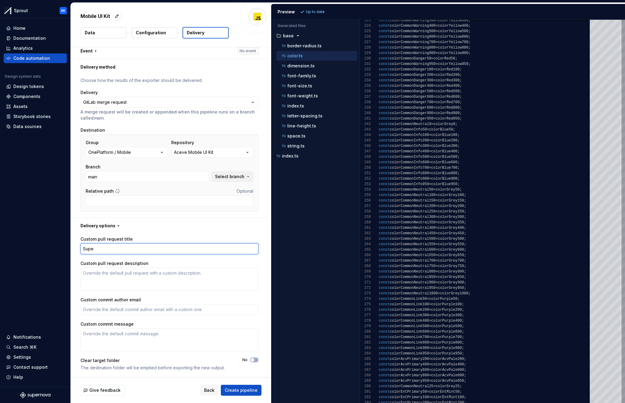
type textarea "Super"
type textarea "*"
type textarea "Supern"
type textarea "*"
type textarea "Superno"
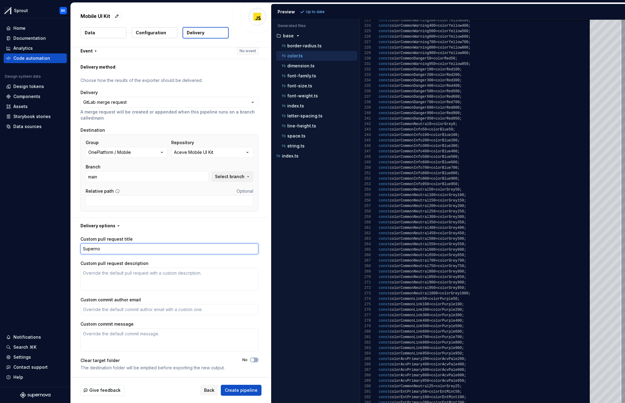
type textarea "*"
type textarea "Supernova"
type textarea "*"
type textarea "Supernova"
type textarea "*"
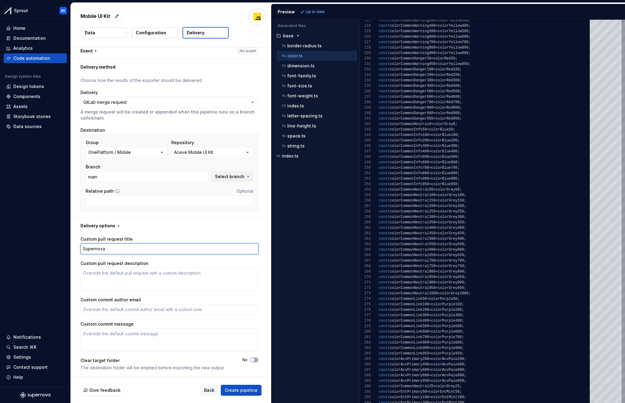
type textarea "Supernova S"
type textarea "*"
type textarea "Supernova St"
type textarea "*"
type textarea "Supernova Sty"
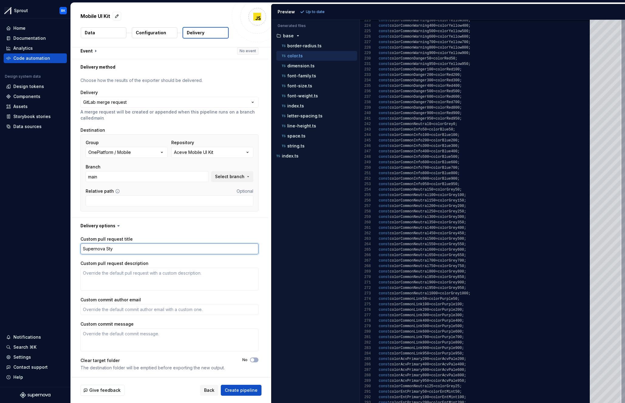
type textarea "*"
type textarea "Supernova Styl"
type textarea "*"
type textarea "Supernova Style"
type textarea "*"
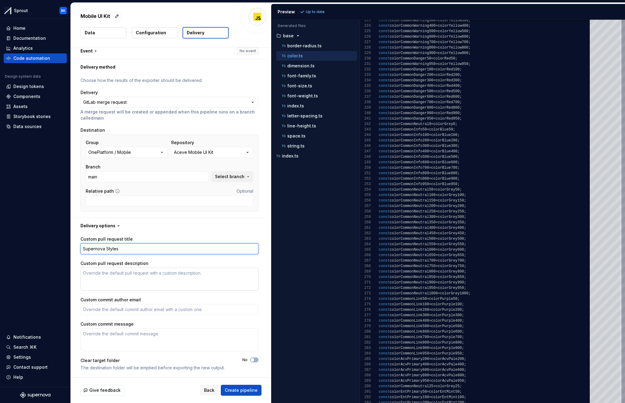
type textarea "Supernova Styles"
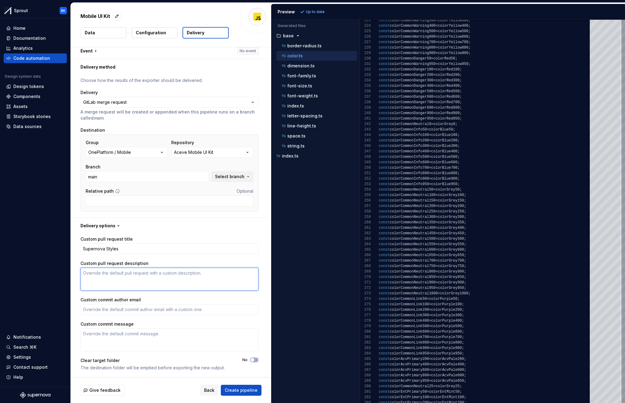
click at [130, 273] on textarea "Custom pull request description" at bounding box center [169, 279] width 178 height 23
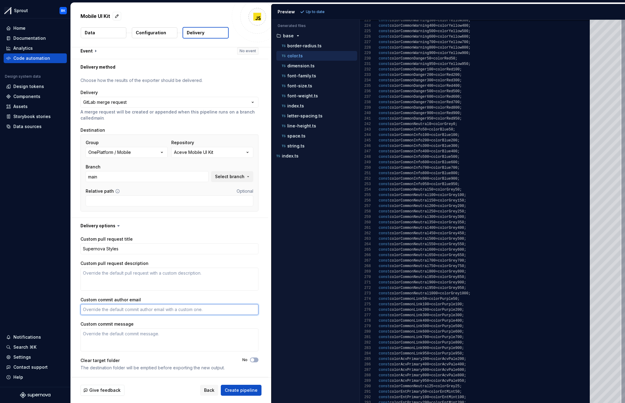
click at [154, 311] on textarea "Custom commit author email" at bounding box center [169, 309] width 178 height 11
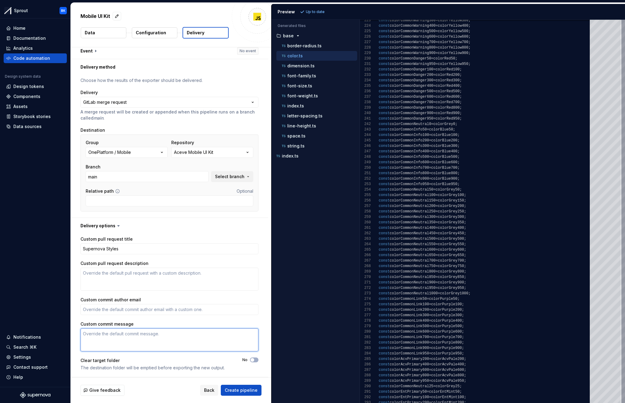
click at [160, 343] on textarea "Custom commit message" at bounding box center [169, 340] width 178 height 23
type textarea "*"
type textarea "F"
type textarea "*"
type textarea "Fi"
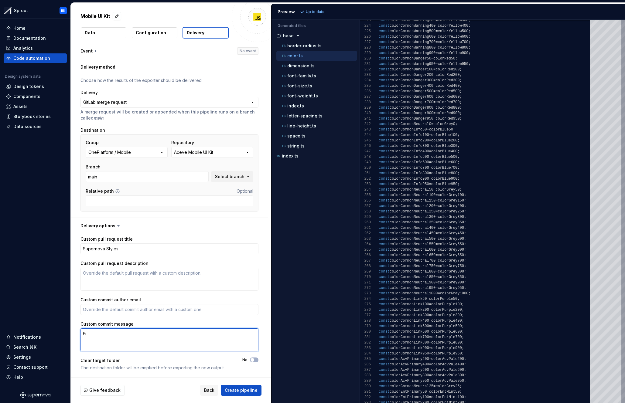
type textarea "*"
type textarea "Fir"
type textarea "*"
type textarea "Firs"
type textarea "*"
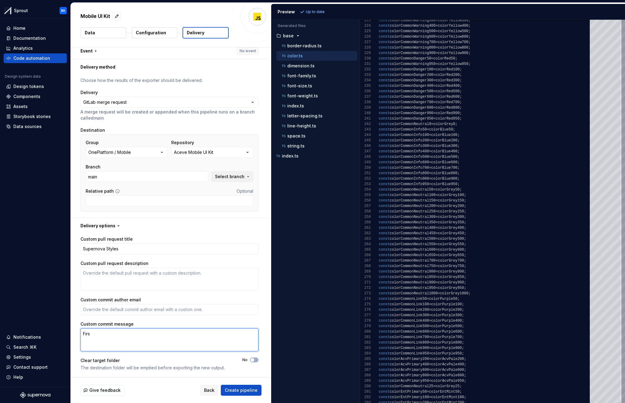
type textarea "First"
type textarea "*"
type textarea "First"
type textarea "*"
type textarea "First A"
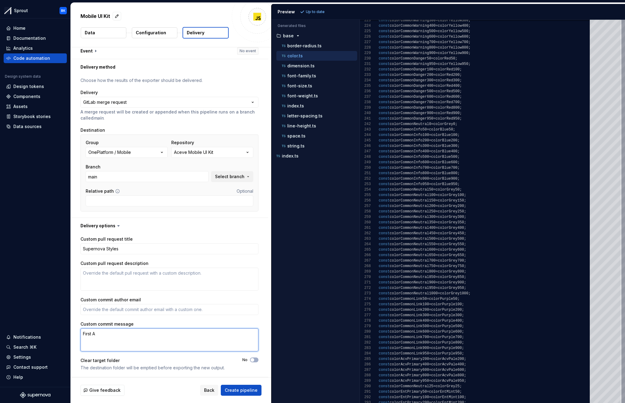
type textarea "*"
type textarea "First"
type textarea "*"
type textarea "First P"
type textarea "*"
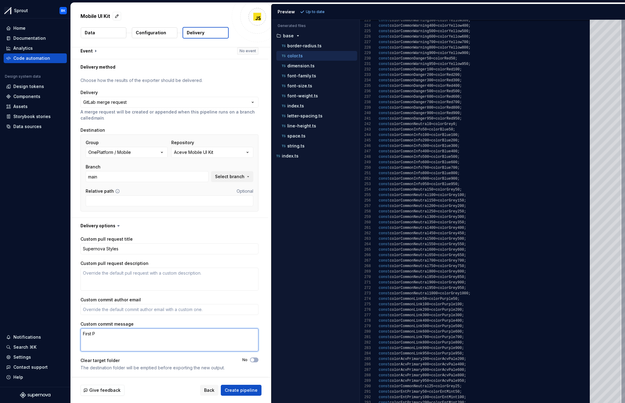
type textarea "First Pi"
type textarea "*"
type textarea "First P"
type textarea "*"
type textarea "S"
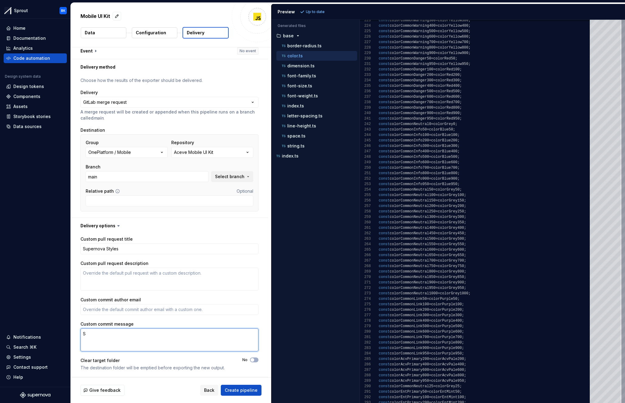
type textarea "*"
type textarea "Su"
type textarea "*"
type textarea "Sup"
type textarea "*"
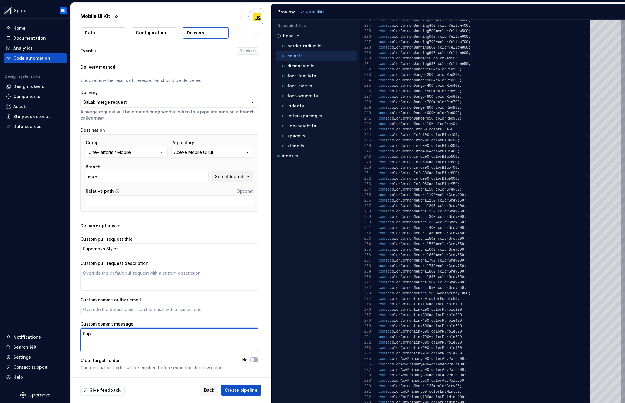
type textarea "Supe"
type textarea "*"
type textarea "Super"
type textarea "*"
type textarea "Supern"
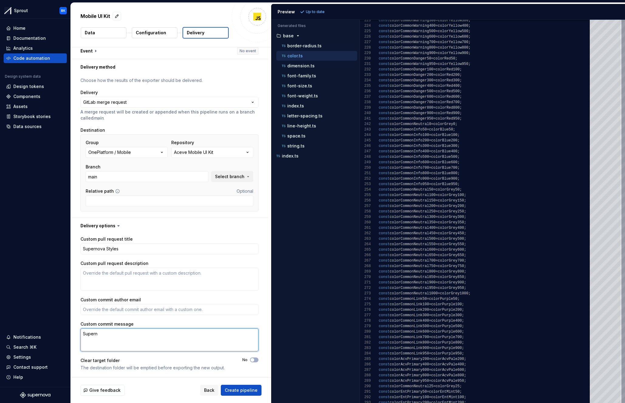
type textarea "*"
type textarea "Superno"
type textarea "*"
type textarea "Supernov"
type textarea "*"
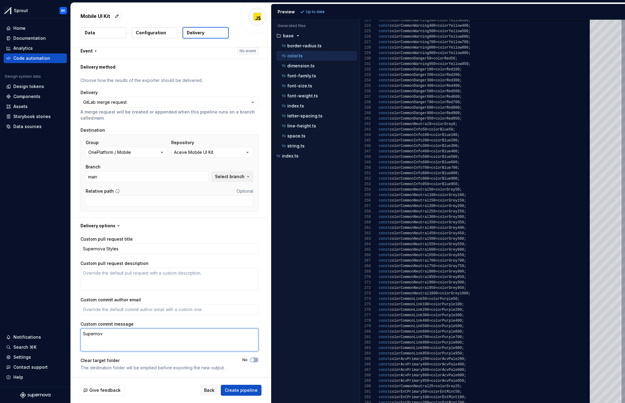
type textarea "Supernova"
type textarea "*"
type textarea "Supernova"
type textarea "*"
type textarea "Supernova S"
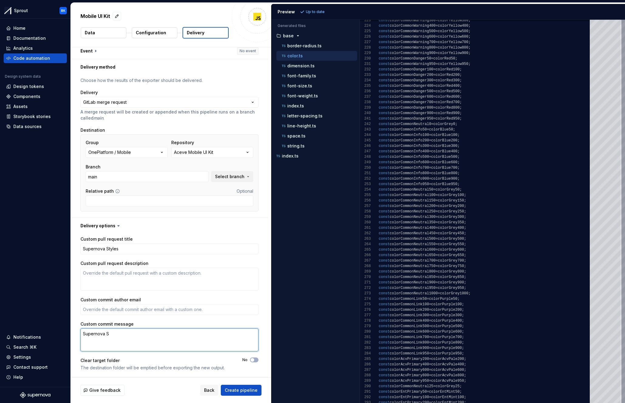
type textarea "*"
type textarea "Supernova St"
type textarea "*"
type textarea "Supernova Sty"
type textarea "*"
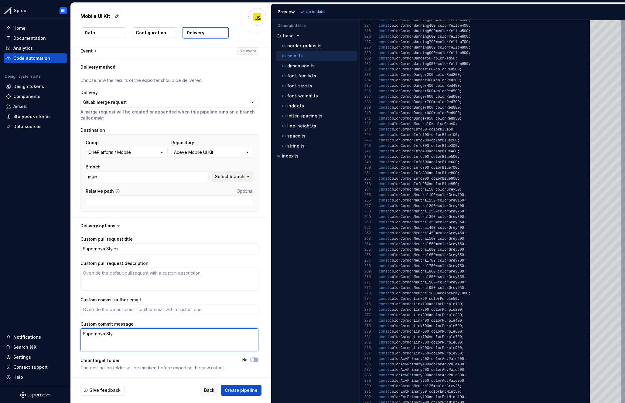
type textarea "Supernova Styl"
type textarea "*"
type textarea "Supernova Style"
type textarea "*"
type textarea "Supernova Styles"
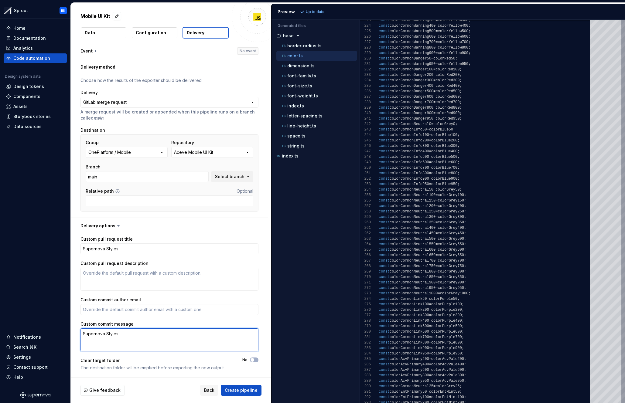
type textarea "*"
type textarea "Supernova Styles"
type textarea "*"
type textarea "Supernova Styles"
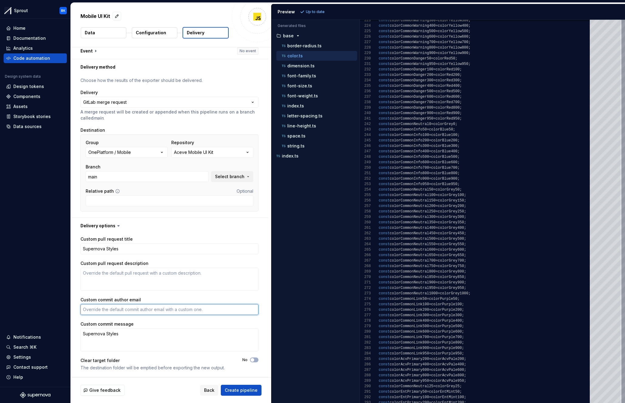
click at [132, 311] on textarea "Custom commit author email" at bounding box center [169, 309] width 178 height 11
type textarea "*"
type textarea "m"
type textarea "*"
type textarea "mi"
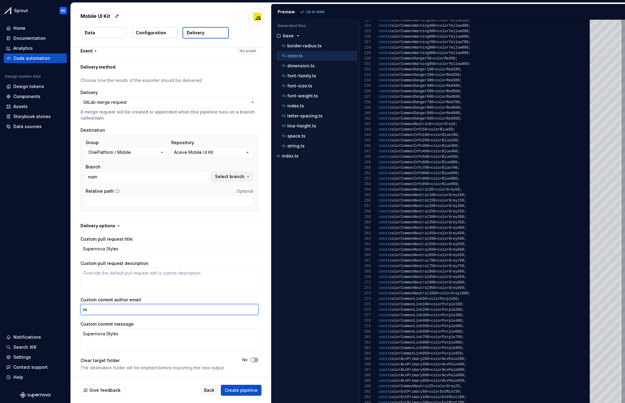
type textarea "*"
type textarea "mii"
type textarea "*"
type textarea "miik"
type textarea "*"
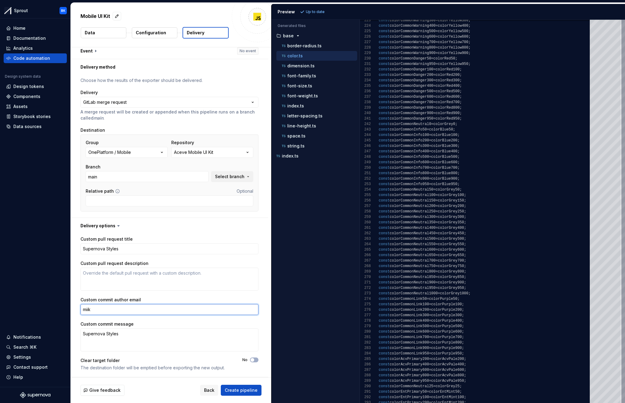
type textarea "miikk"
type textarea "*"
type textarea "miikka"
type textarea "*"
type textarea "miikka."
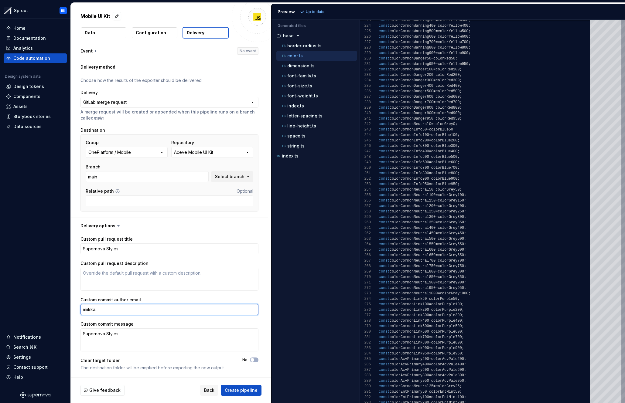
type textarea "*"
type textarea "miikka.t"
type textarea "*"
type textarea "miikka.to"
type textarea "*"
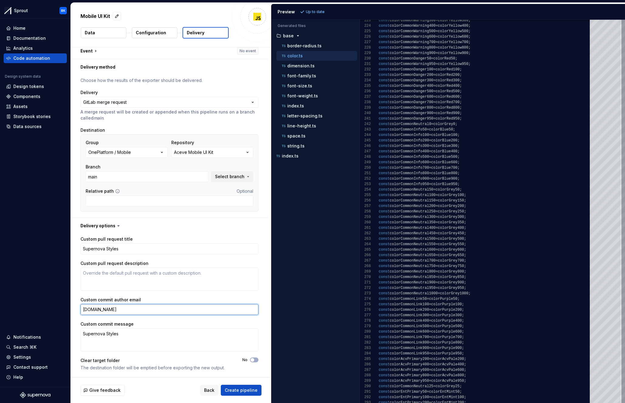
type textarea "miikka.toi"
type textarea "*"
type textarea "miikka.toiv"
type textarea "*"
type textarea "miikka.toivo"
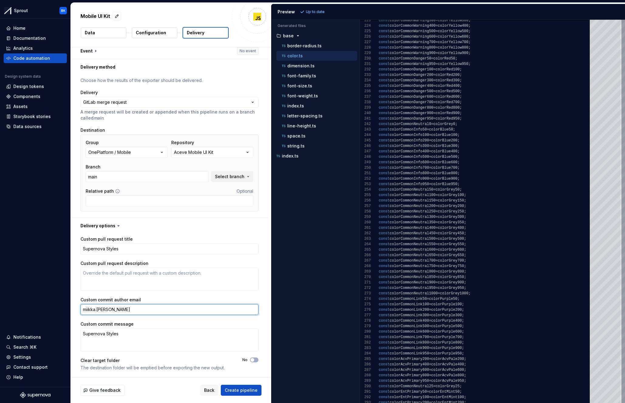
type textarea "*"
type textarea "miikka.toivol"
type textarea "*"
type textarea "miikka.toivola"
type textarea "*"
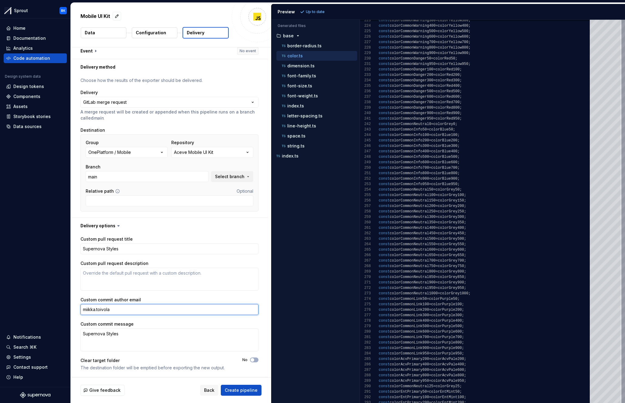
type textarea "miikka.toivola@"
type textarea "*"
type textarea "miikka.toivola@p"
type textarea "*"
type textarea "miikka.toivola@pa"
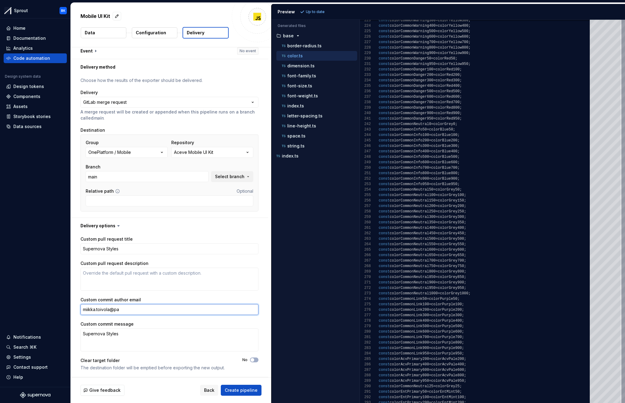
type textarea "*"
type textarea "miikka.toivola@paj"
type textarea "*"
type textarea "miikka.toivola@paja"
type textarea "*"
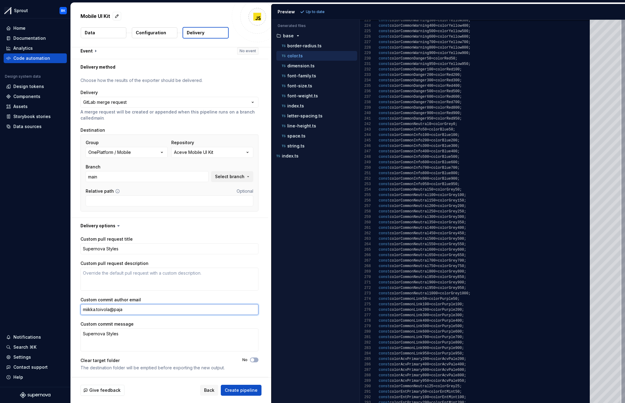
type textarea "miikka.toivola@pajad"
type textarea "*"
type textarea "miikka.toivola@pajada"
type textarea "*"
type textarea "miikka.toivola@pajadat"
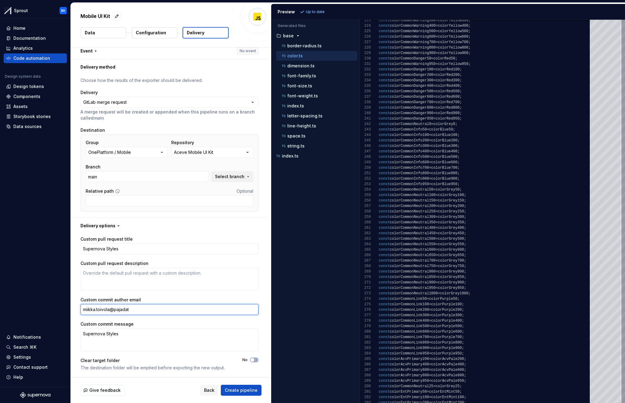
type textarea "*"
type textarea "miikka.toivola@pajadata"
type textarea "*"
type textarea "miikka.toivola@pajadat"
type textarea "*"
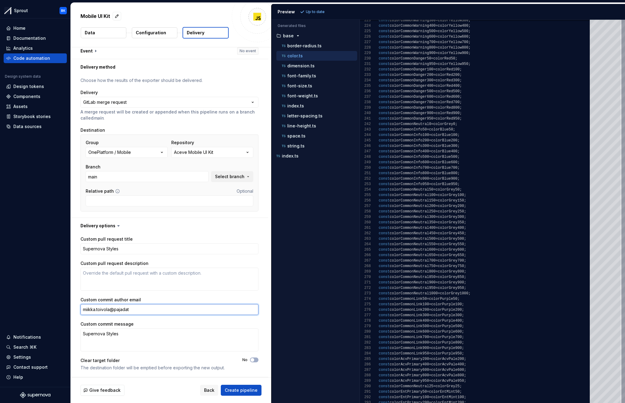
type textarea "miikka.toivola@pajada"
type textarea "*"
type textarea "miikka.toivola@pajad"
type textarea "*"
type textarea "miikka.toivola@paja"
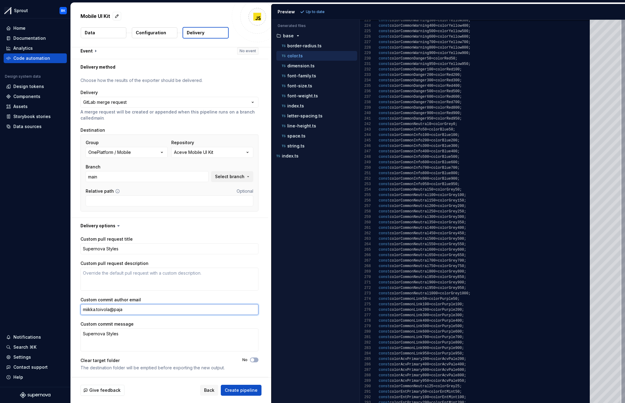
type textarea "*"
type textarea "miikka.toivola@paj"
type textarea "*"
click at [239, 393] on span "Create pipeline" at bounding box center [241, 391] width 33 height 6
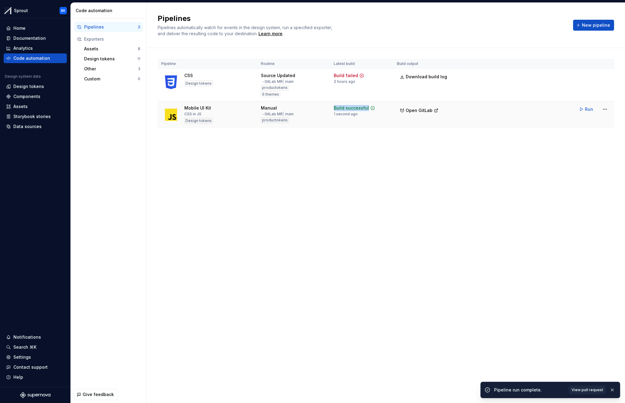
drag, startPoint x: 332, startPoint y: 107, endPoint x: 374, endPoint y: 106, distance: 42.2
click at [374, 105] on td "Build successful 1 second ago" at bounding box center [361, 114] width 63 height 27
click at [371, 135] on div "Pipeline Routine Latest build Build output CSS Design tokens Source Updated → G…" at bounding box center [386, 99] width 456 height 103
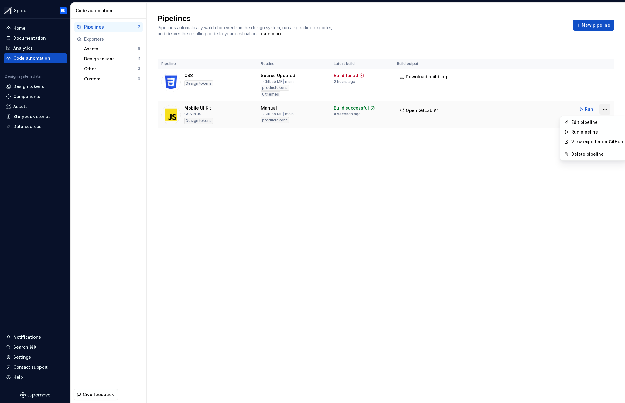
click at [603, 110] on html "Sprout BK Home Documentation Analytics Code automation Design system data Desig…" at bounding box center [312, 201] width 625 height 403
click at [536, 127] on html "Sprout BK Home Documentation Analytics Code automation Design system data Desig…" at bounding box center [312, 201] width 625 height 403
click at [427, 111] on span "Open GitLab" at bounding box center [419, 111] width 27 height 6
click at [227, 109] on div "Mobile UI Kit CSS in JS Design tokens" at bounding box center [207, 114] width 92 height 19
click at [608, 108] on html "Sprout BK Home Documentation Analytics Code automation Design system data Desig…" at bounding box center [312, 201] width 625 height 403
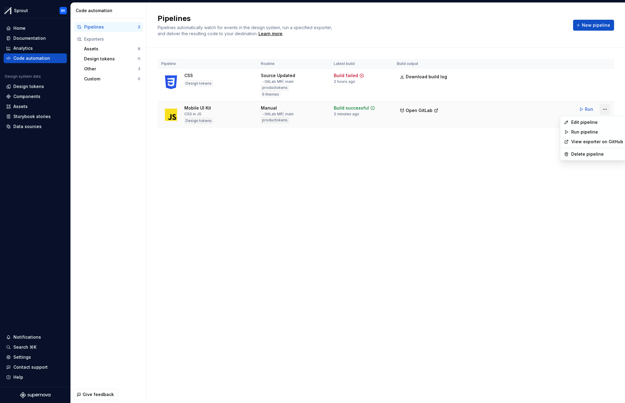
click at [608, 108] on html "Sprout BK Home Documentation Analytics Code automation Design system data Desig…" at bounding box center [312, 201] width 625 height 403
click at [604, 108] on html "Sprout BK Home Documentation Analytics Code automation Design system data Desig…" at bounding box center [312, 201] width 625 height 403
click at [593, 123] on div "Edit pipeline" at bounding box center [597, 122] width 52 height 6
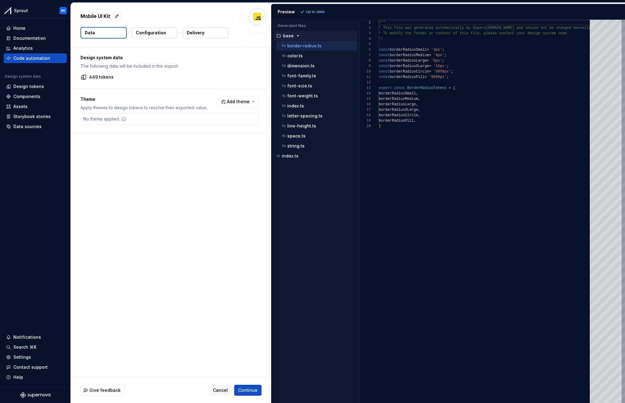
click at [164, 35] on button "Configuration" at bounding box center [155, 32] width 46 height 11
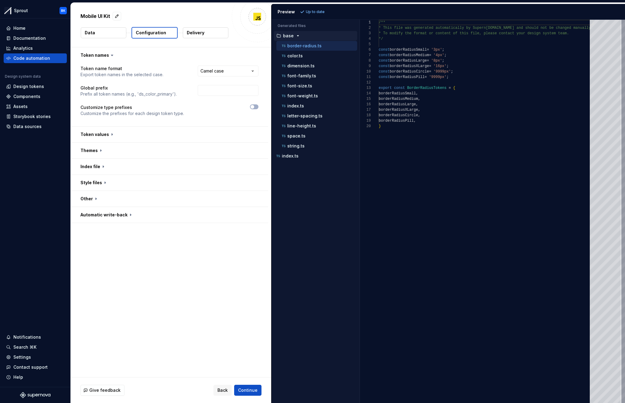
click at [188, 29] on button "Delivery" at bounding box center [206, 32] width 46 height 11
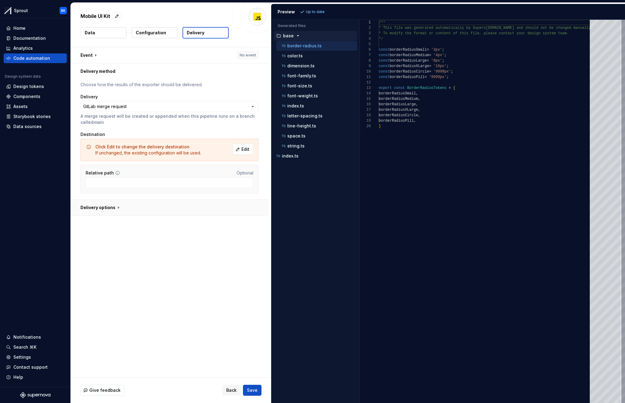
click at [124, 211] on button "button" at bounding box center [169, 208] width 197 height 16
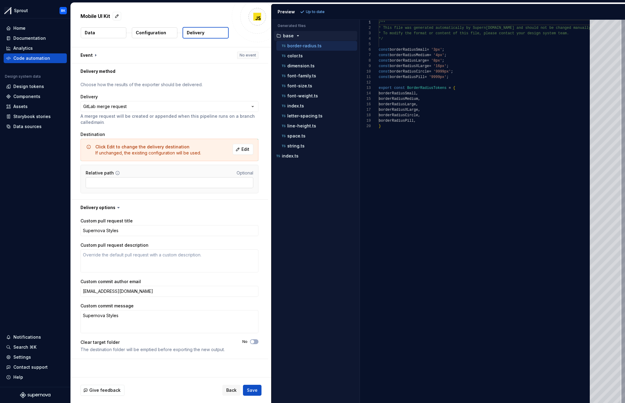
click at [181, 188] on input "Relative path" at bounding box center [170, 182] width 168 height 11
click at [109, 182] on input "Relative path" at bounding box center [170, 182] width 168 height 11
click at [253, 391] on span "Save" at bounding box center [252, 391] width 11 height 6
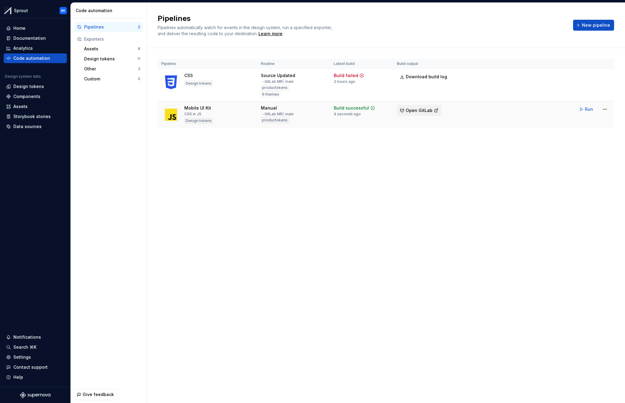
click at [417, 112] on span "Open GitLab" at bounding box center [419, 111] width 27 height 6
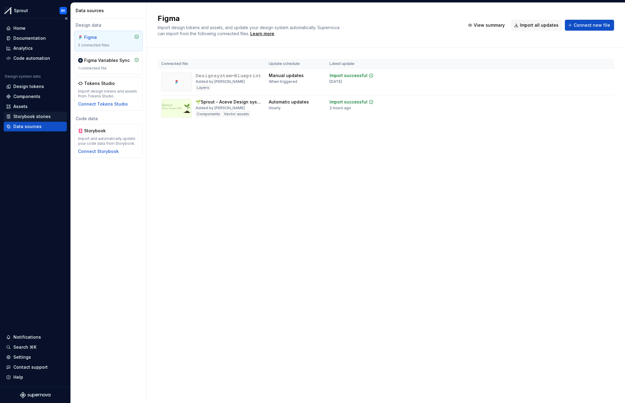
click at [40, 117] on div "Storybook stories" at bounding box center [31, 117] width 37 height 6
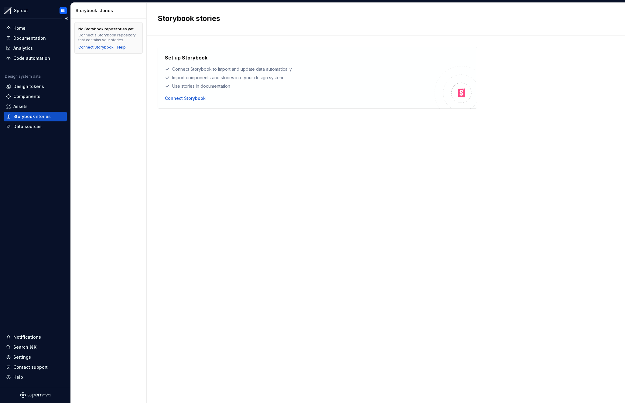
drag, startPoint x: 44, startPoint y: 125, endPoint x: 41, endPoint y: 120, distance: 6.3
click at [44, 125] on div "Data sources" at bounding box center [35, 127] width 58 height 6
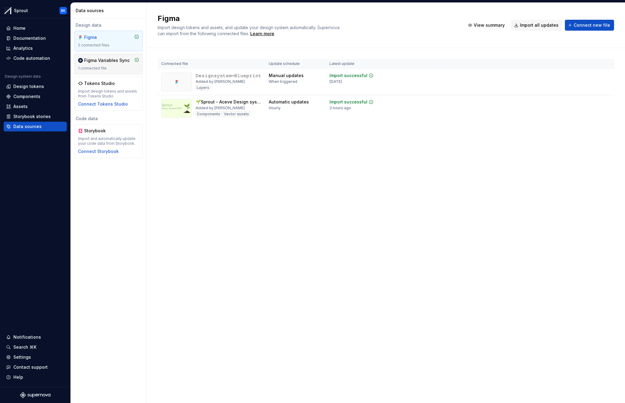
click at [104, 70] on div "1 connected file" at bounding box center [108, 68] width 61 height 5
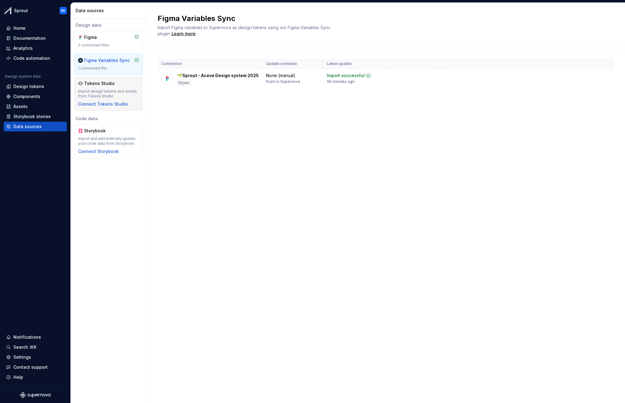
click at [108, 87] on div "Tokens Studio Import design tokens and assets from Tokens Studio Connect Tokens…" at bounding box center [108, 93] width 61 height 27
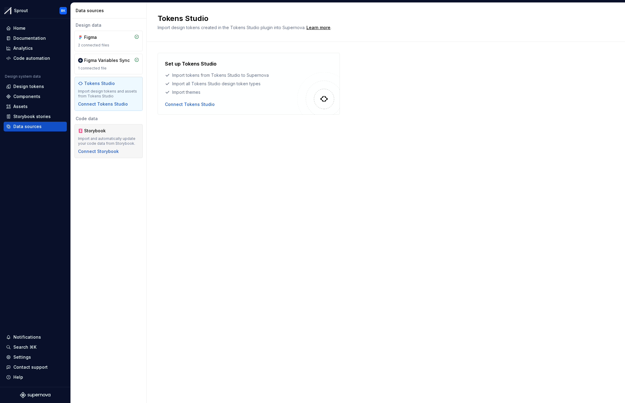
click at [116, 129] on div "Storybook" at bounding box center [108, 131] width 61 height 6
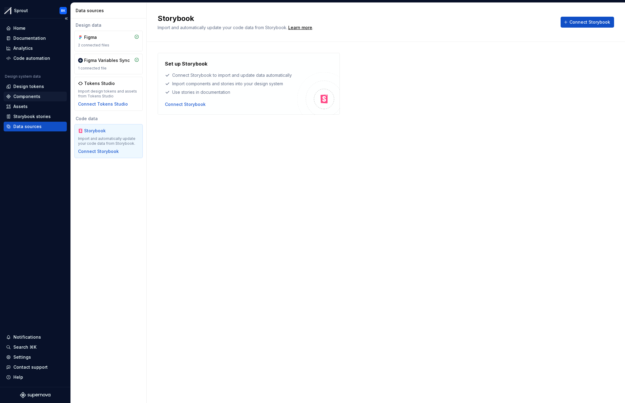
click at [34, 92] on div "Components" at bounding box center [35, 97] width 63 height 10
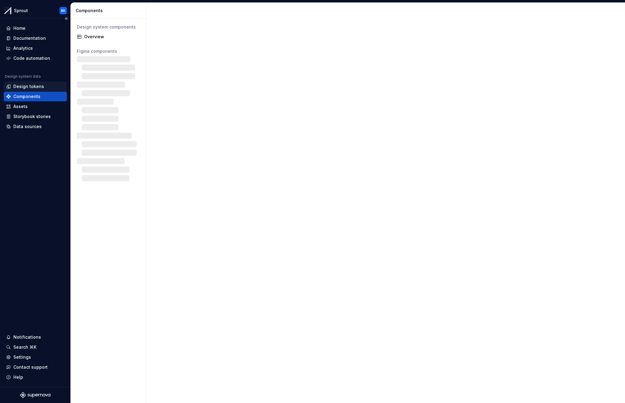
click at [37, 91] on div "Design tokens" at bounding box center [35, 87] width 63 height 10
click at [39, 88] on div "Design tokens" at bounding box center [28, 87] width 31 height 6
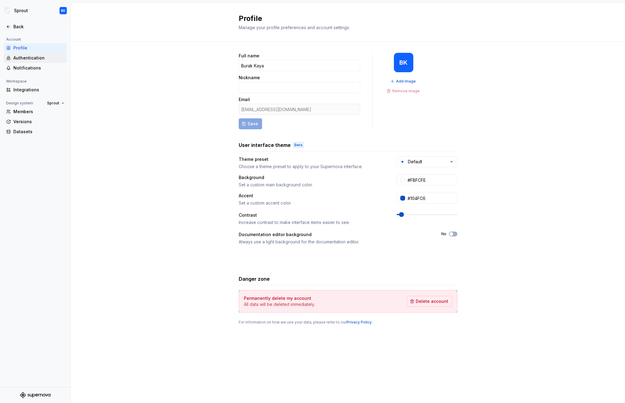
click at [46, 59] on div "Authentication" at bounding box center [38, 58] width 51 height 6
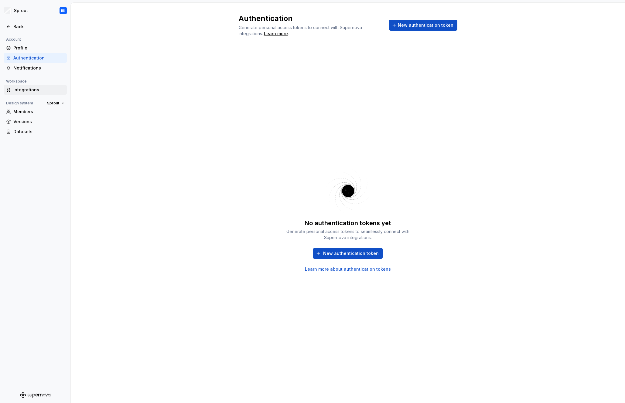
click at [41, 89] on div "Integrations" at bounding box center [38, 90] width 51 height 6
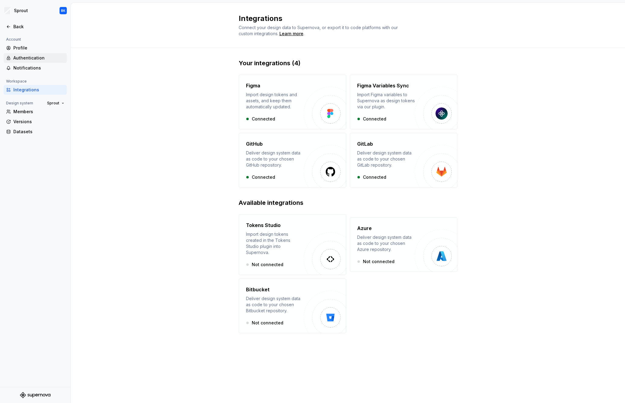
click at [45, 58] on div "Authentication" at bounding box center [38, 58] width 51 height 6
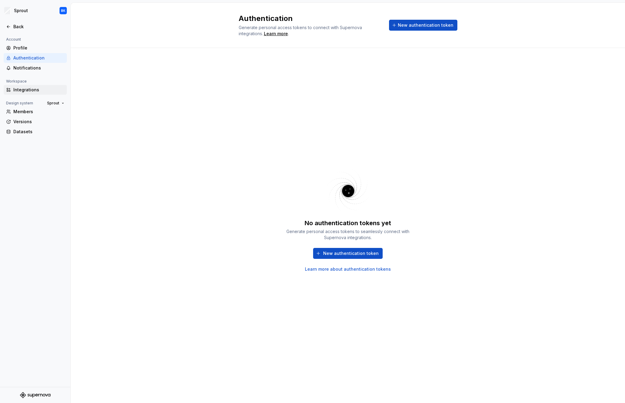
click at [30, 93] on div "Integrations" at bounding box center [35, 90] width 63 height 10
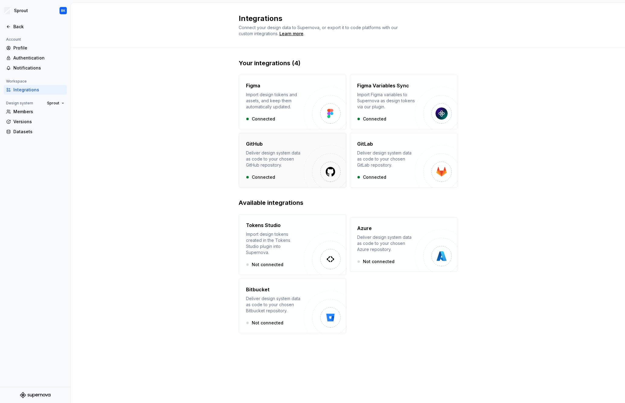
click at [279, 166] on div "Deliver design system data as code to your chosen GitHub repository." at bounding box center [275, 159] width 58 height 18
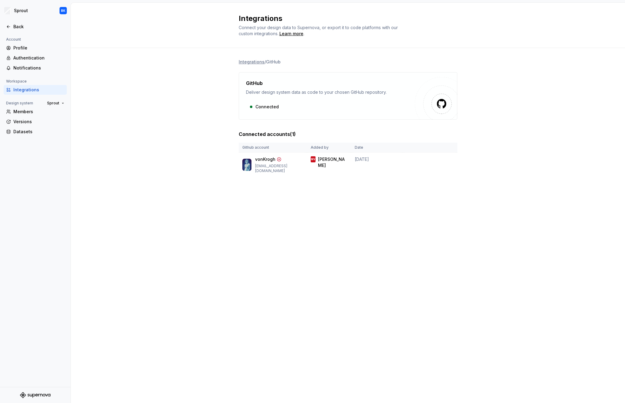
drag, startPoint x: 255, startPoint y: 106, endPoint x: 277, endPoint y: 106, distance: 21.6
click at [277, 106] on div "Connected" at bounding box center [330, 106] width 169 height 11
drag, startPoint x: 275, startPoint y: 171, endPoint x: 263, endPoint y: 165, distance: 13.3
click at [256, 157] on div "vonKrogh mikelvonkrogh@gmail.com" at bounding box center [272, 164] width 61 height 17
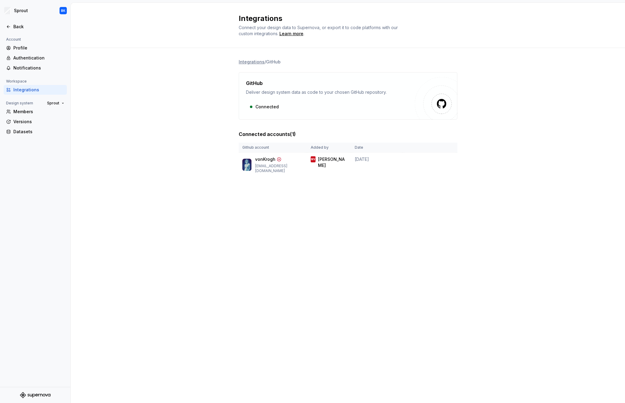
click at [290, 190] on div "Integrations / GitHub GitHub Deliver design system data as code to your chosen …" at bounding box center [348, 124] width 219 height 152
click at [448, 97] on img at bounding box center [436, 98] width 43 height 43
click at [265, 104] on div "Connected" at bounding box center [330, 106] width 169 height 11
click at [18, 71] on div "Notifications" at bounding box center [35, 68] width 63 height 10
click at [20, 89] on div "Integrations" at bounding box center [38, 90] width 51 height 6
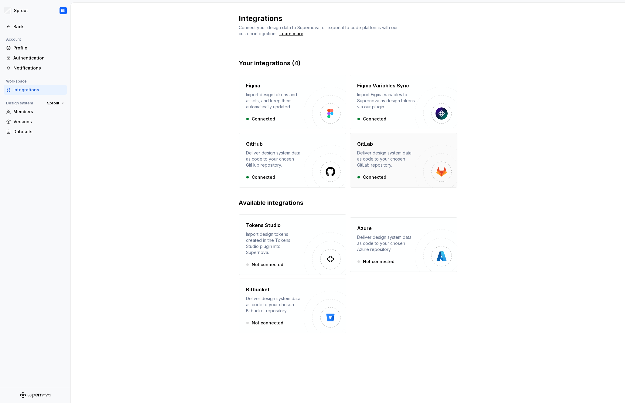
click at [377, 152] on div "Deliver design system data as code to your chosen GitLab repository." at bounding box center [386, 159] width 58 height 18
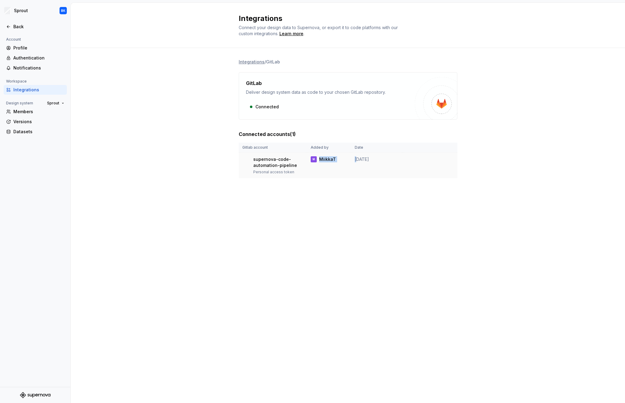
drag, startPoint x: 320, startPoint y: 160, endPoint x: 358, endPoint y: 162, distance: 39.0
click at [358, 162] on tr "supernova-code-automation-pipeline Personal access token M MiikkaT March 20, 20…" at bounding box center [348, 166] width 219 height 26
click at [353, 165] on td "[DATE]" at bounding box center [377, 166] width 52 height 26
drag, startPoint x: 270, startPoint y: 164, endPoint x: 310, endPoint y: 174, distance: 41.6
click at [310, 174] on tr "supernova-code-automation-pipeline Personal access token M MiikkaT March 20, 20…" at bounding box center [348, 166] width 219 height 26
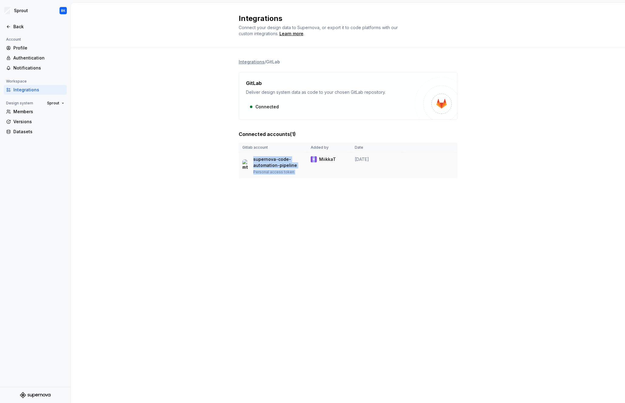
click at [310, 174] on td "M MiikkaT" at bounding box center [329, 166] width 44 height 26
click at [245, 163] on img at bounding box center [246, 165] width 8 height 12
drag, startPoint x: 351, startPoint y: 159, endPoint x: 312, endPoint y: 159, distance: 39.5
click at [312, 158] on tr "supernova-code-automation-pipeline Personal access token M MiikkaT March 20, 20…" at bounding box center [348, 166] width 219 height 26
click at [337, 173] on td "M MiikkaT" at bounding box center [329, 166] width 44 height 26
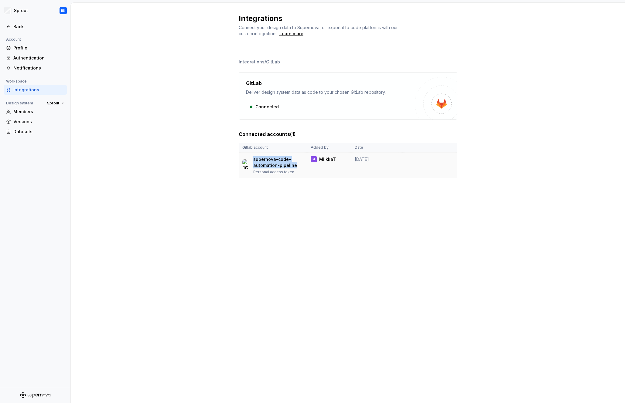
drag, startPoint x: 296, startPoint y: 165, endPoint x: 254, endPoint y: 156, distance: 43.1
click at [254, 156] on p "supernova-code-automation-pipeline" at bounding box center [278, 162] width 50 height 12
click at [256, 158] on p "supernova-code-automation-pipeline" at bounding box center [278, 162] width 50 height 12
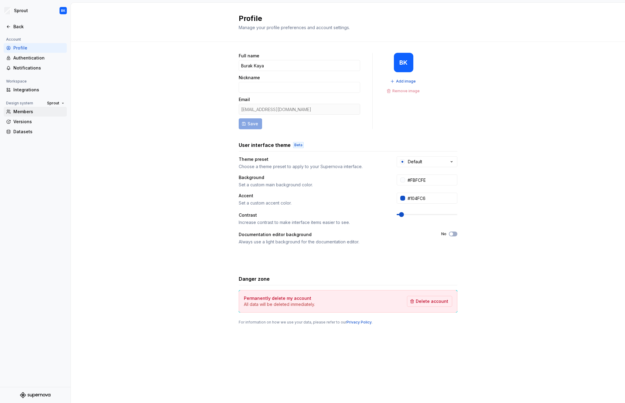
click at [33, 111] on div "Members" at bounding box center [38, 112] width 51 height 6
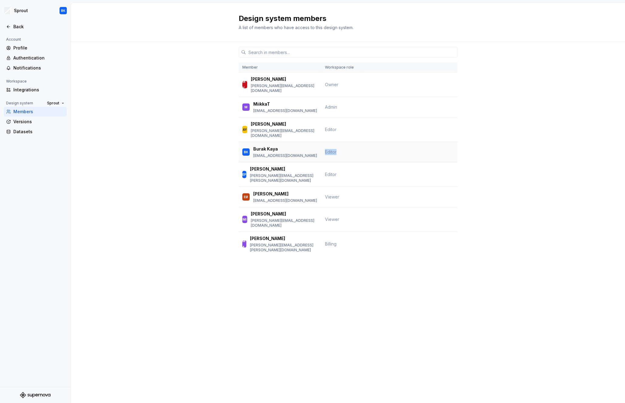
drag, startPoint x: 325, startPoint y: 144, endPoint x: 354, endPoint y: 144, distance: 28.2
click at [354, 144] on td "Editor" at bounding box center [341, 152] width 41 height 20
drag, startPoint x: 348, startPoint y: 143, endPoint x: 320, endPoint y: 142, distance: 27.7
click at [320, 142] on tr "BK Burak Kaya burak.kaya@mycraftnote.de Editor" at bounding box center [348, 152] width 219 height 20
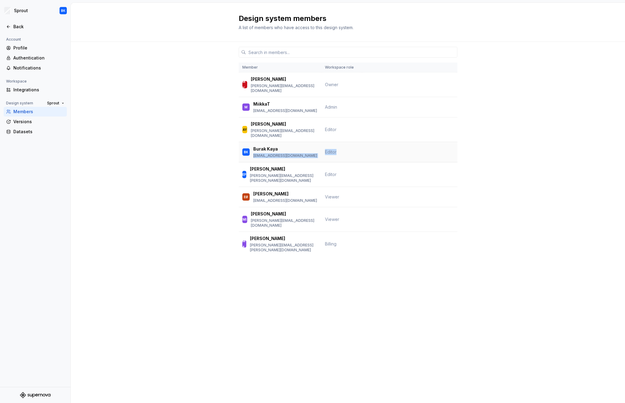
click at [327, 149] on span "Editor" at bounding box center [331, 151] width 12 height 5
drag, startPoint x: 323, startPoint y: 143, endPoint x: 336, endPoint y: 144, distance: 12.2
click at [336, 144] on td "Editor" at bounding box center [341, 152] width 41 height 20
click at [337, 144] on td "Editor" at bounding box center [341, 152] width 41 height 20
drag, startPoint x: 333, startPoint y: 142, endPoint x: 324, endPoint y: 143, distance: 9.4
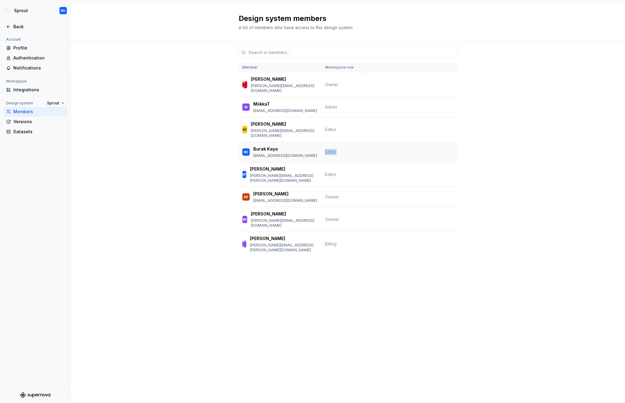
click at [324, 143] on td "Editor" at bounding box center [341, 152] width 41 height 20
click at [328, 149] on span "Editor" at bounding box center [331, 151] width 12 height 5
click at [336, 105] on span "Admin" at bounding box center [331, 106] width 12 height 5
click at [347, 105] on td "Admin" at bounding box center [341, 107] width 41 height 20
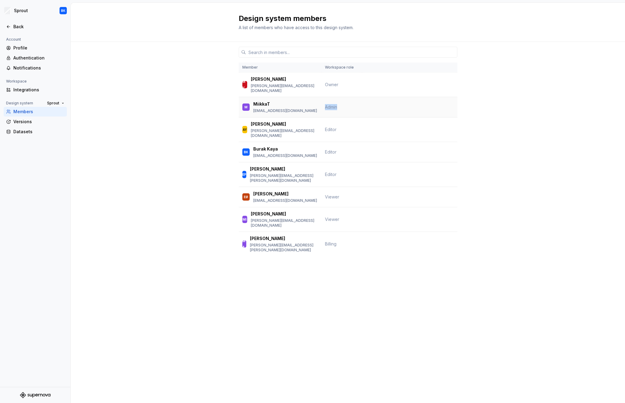
drag, startPoint x: 343, startPoint y: 104, endPoint x: 326, endPoint y: 103, distance: 17.0
click at [326, 103] on td "Admin" at bounding box center [341, 107] width 41 height 20
click at [326, 104] on span "Admin" at bounding box center [331, 106] width 12 height 5
drag, startPoint x: 339, startPoint y: 82, endPoint x: 325, endPoint y: 84, distance: 14.4
click at [325, 84] on td "Owner" at bounding box center [341, 85] width 41 height 25
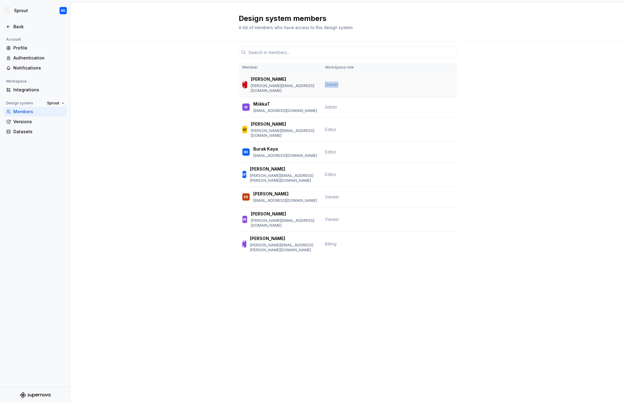
click at [331, 83] on span "Owner" at bounding box center [331, 84] width 13 height 5
click at [34, 127] on div "Datasets" at bounding box center [35, 132] width 63 height 10
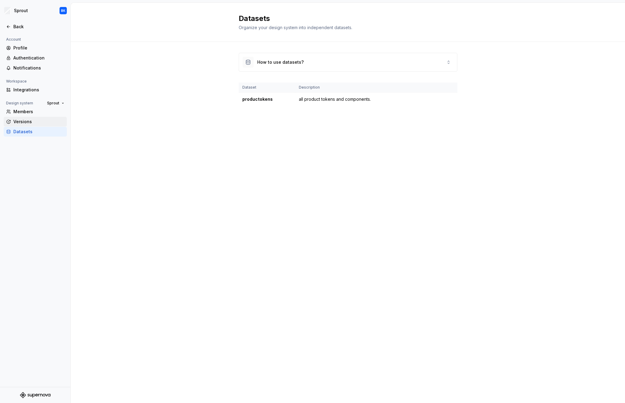
click at [34, 123] on div "Versions" at bounding box center [38, 122] width 51 height 6
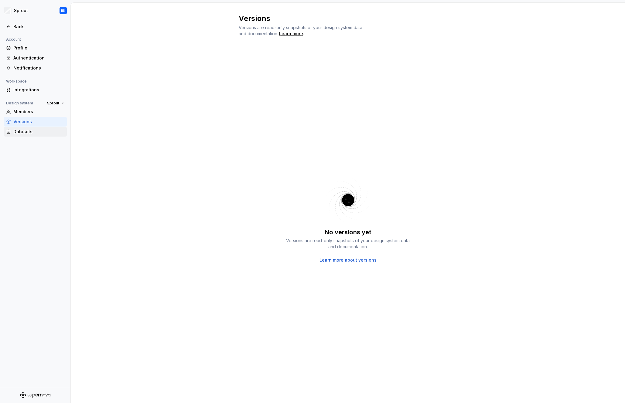
click at [30, 134] on div "Datasets" at bounding box center [38, 132] width 51 height 6
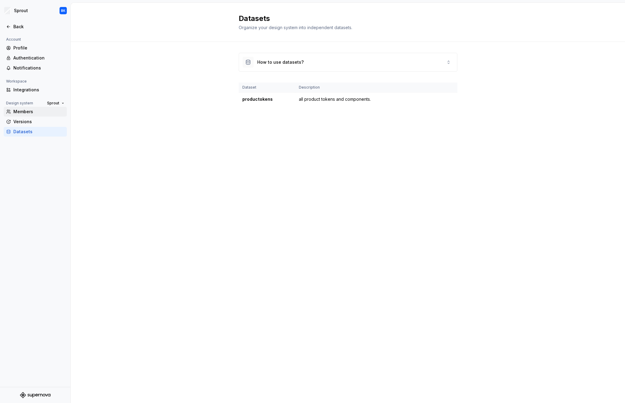
click at [32, 113] on div "Members" at bounding box center [38, 112] width 51 height 6
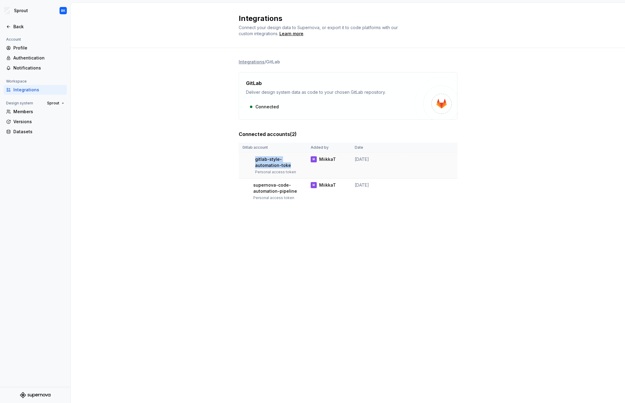
drag, startPoint x: 289, startPoint y: 168, endPoint x: 256, endPoint y: 159, distance: 33.8
click at [256, 159] on div "gitlab-style-automation-toke Personal access token" at bounding box center [279, 165] width 48 height 18
click at [292, 167] on p "gitlab-style-automation-toke" at bounding box center [279, 162] width 48 height 12
drag, startPoint x: 281, startPoint y: 164, endPoint x: 257, endPoint y: 156, distance: 24.9
click at [257, 156] on p "gitlab-style-automation-toke" at bounding box center [279, 162] width 48 height 12
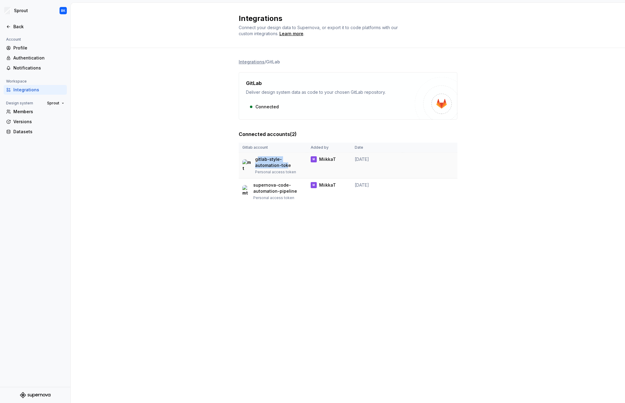
click at [272, 161] on p "gitlab-style-automation-toke" at bounding box center [279, 162] width 48 height 12
drag, startPoint x: 287, startPoint y: 166, endPoint x: 258, endPoint y: 159, distance: 29.8
click at [258, 159] on p "gitlab-style-automation-toke" at bounding box center [279, 162] width 48 height 12
click at [276, 164] on p "gitlab-style-automation-toke" at bounding box center [279, 162] width 48 height 12
